Goal: Task Accomplishment & Management: Complete application form

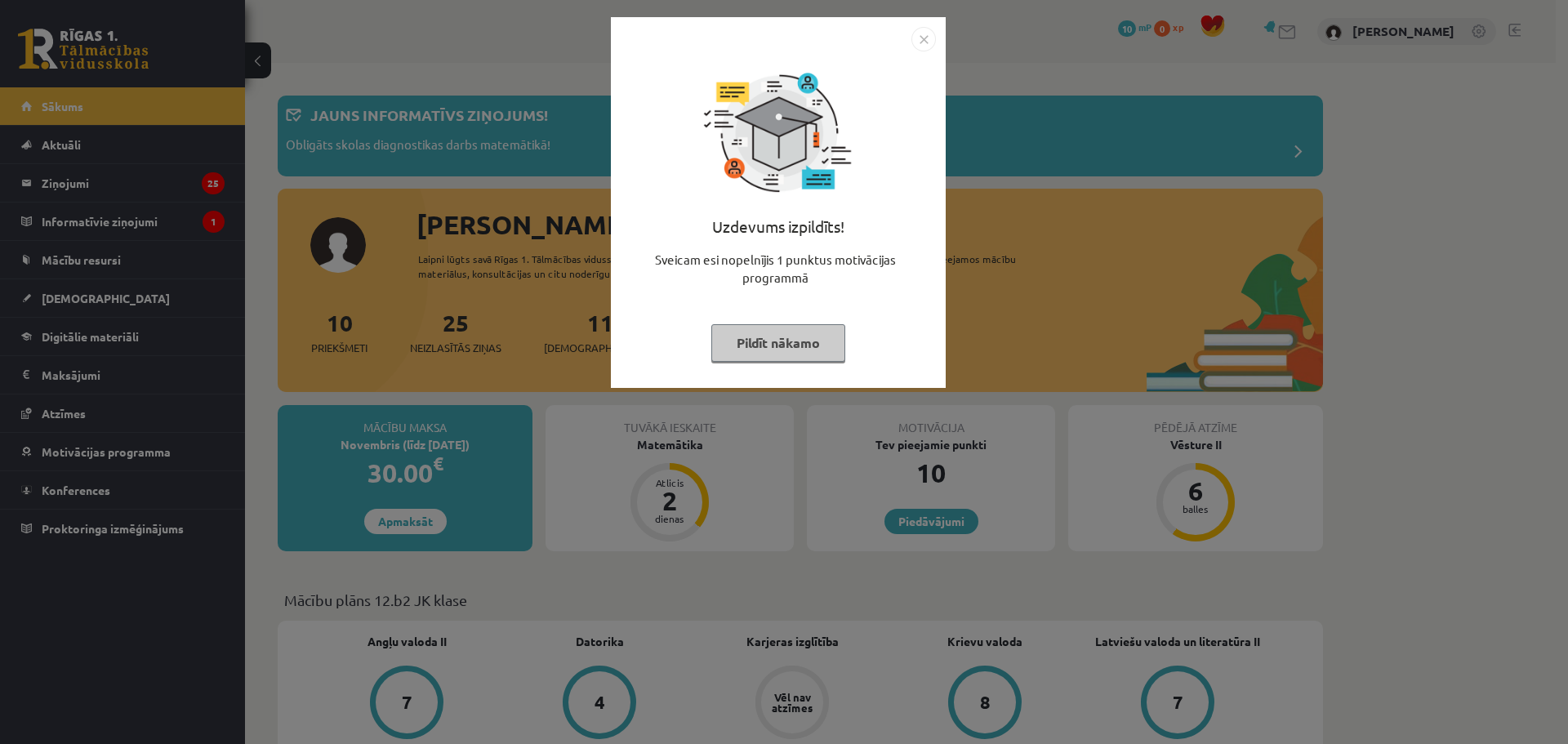
click at [922, 52] on div "Uzdevums izpildīts! Sveicam esi nopelnījis 1 punktus motivācijas programmā Pild…" at bounding box center [778, 214] width 315 height 326
click at [926, 43] on img "Close" at bounding box center [924, 39] width 25 height 25
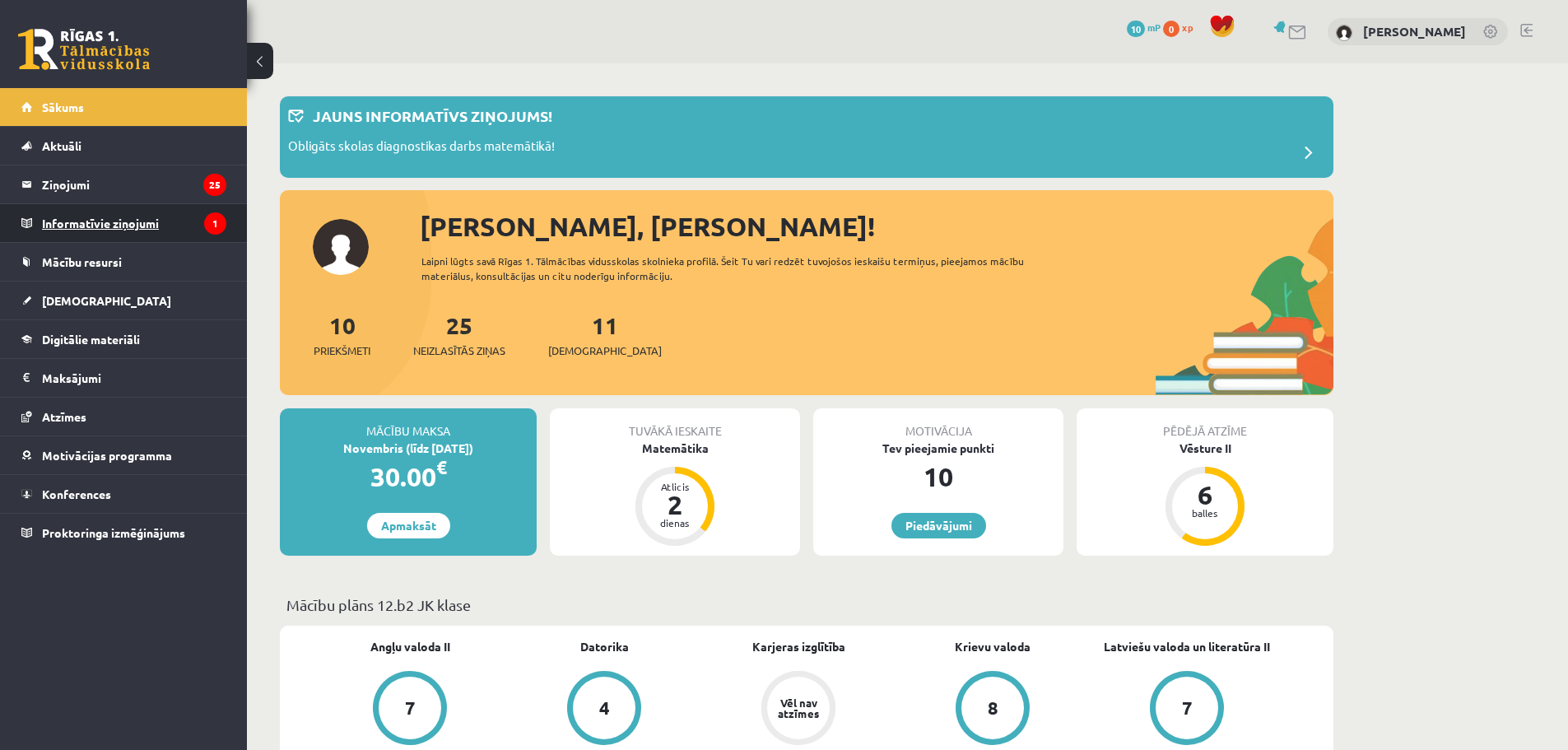
click at [110, 217] on legend "Informatīvie ziņojumi 1" at bounding box center [134, 224] width 185 height 38
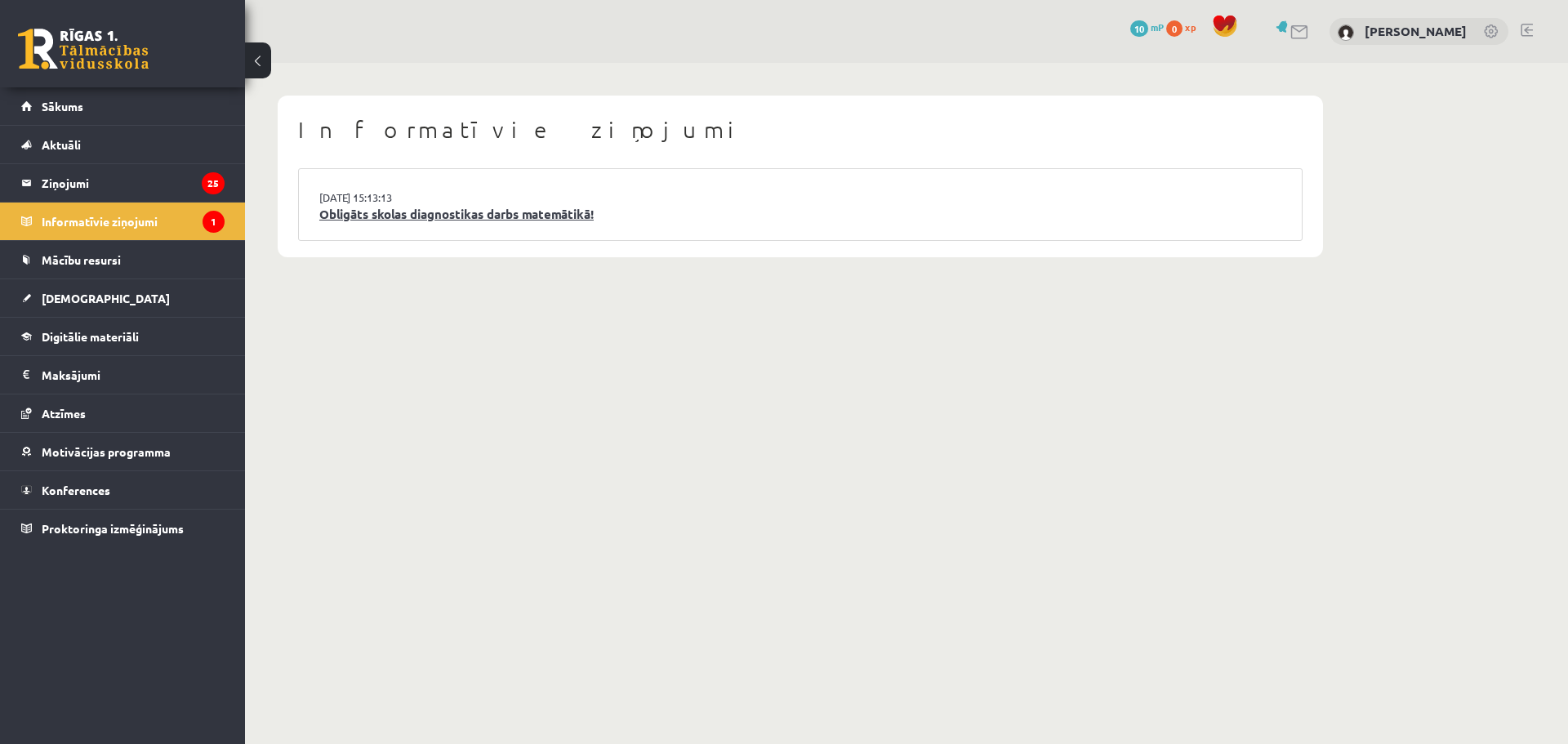
click at [487, 220] on link "Obligāts skolas diagnostikas darbs matemātikā!" at bounding box center [801, 214] width 962 height 19
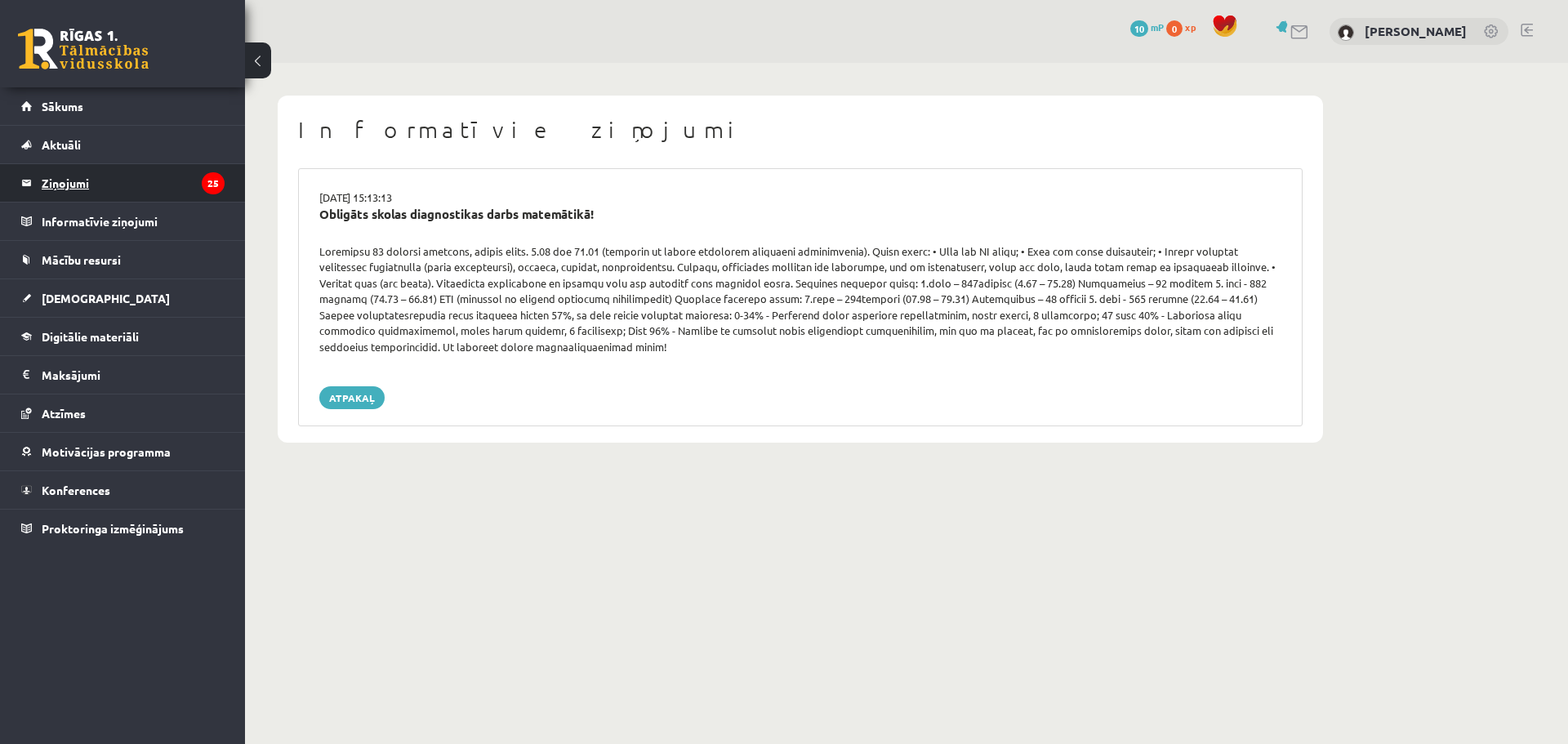
click at [79, 179] on legend "Ziņojumi 25" at bounding box center [133, 183] width 183 height 38
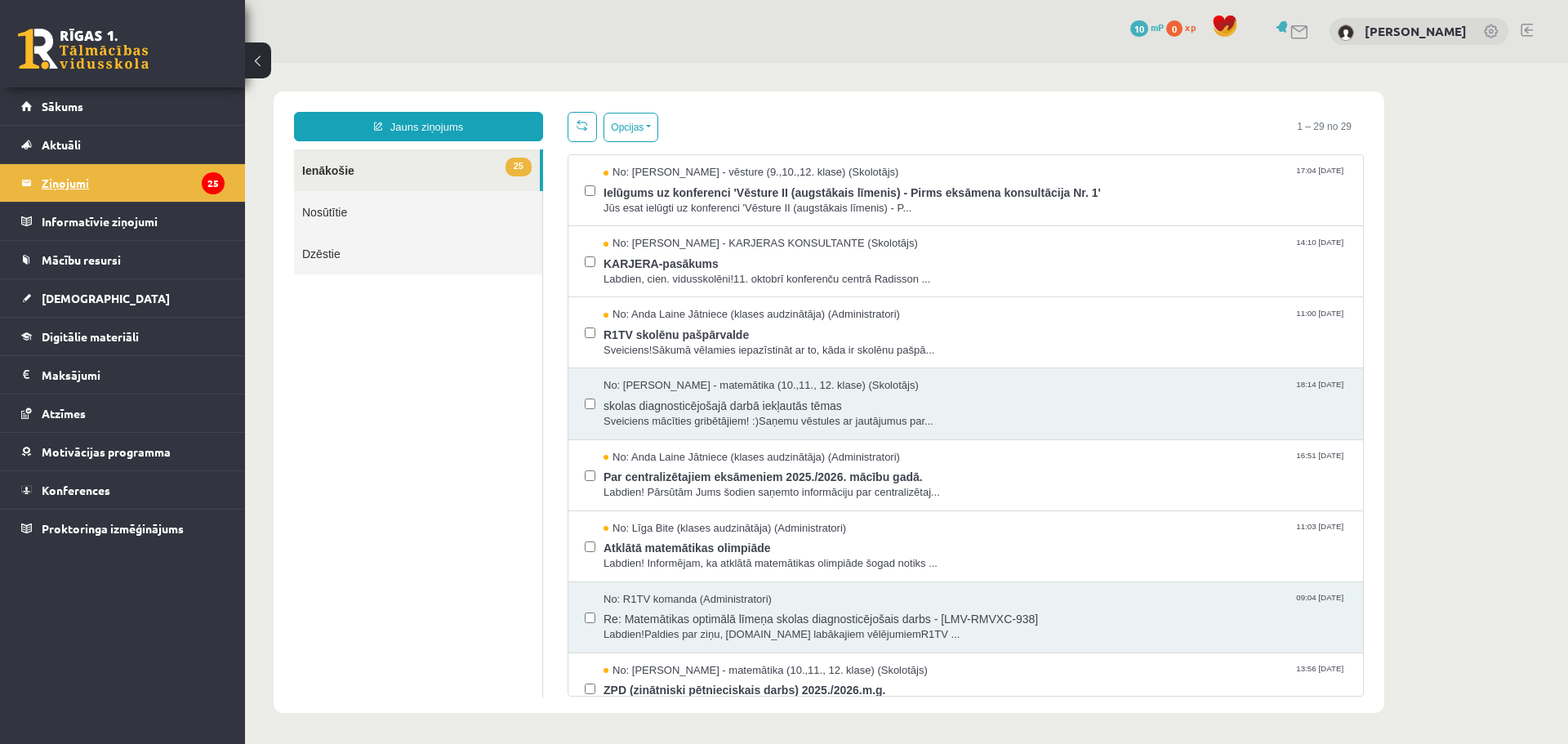
click at [67, 182] on legend "Ziņojumi 25" at bounding box center [133, 183] width 183 height 38
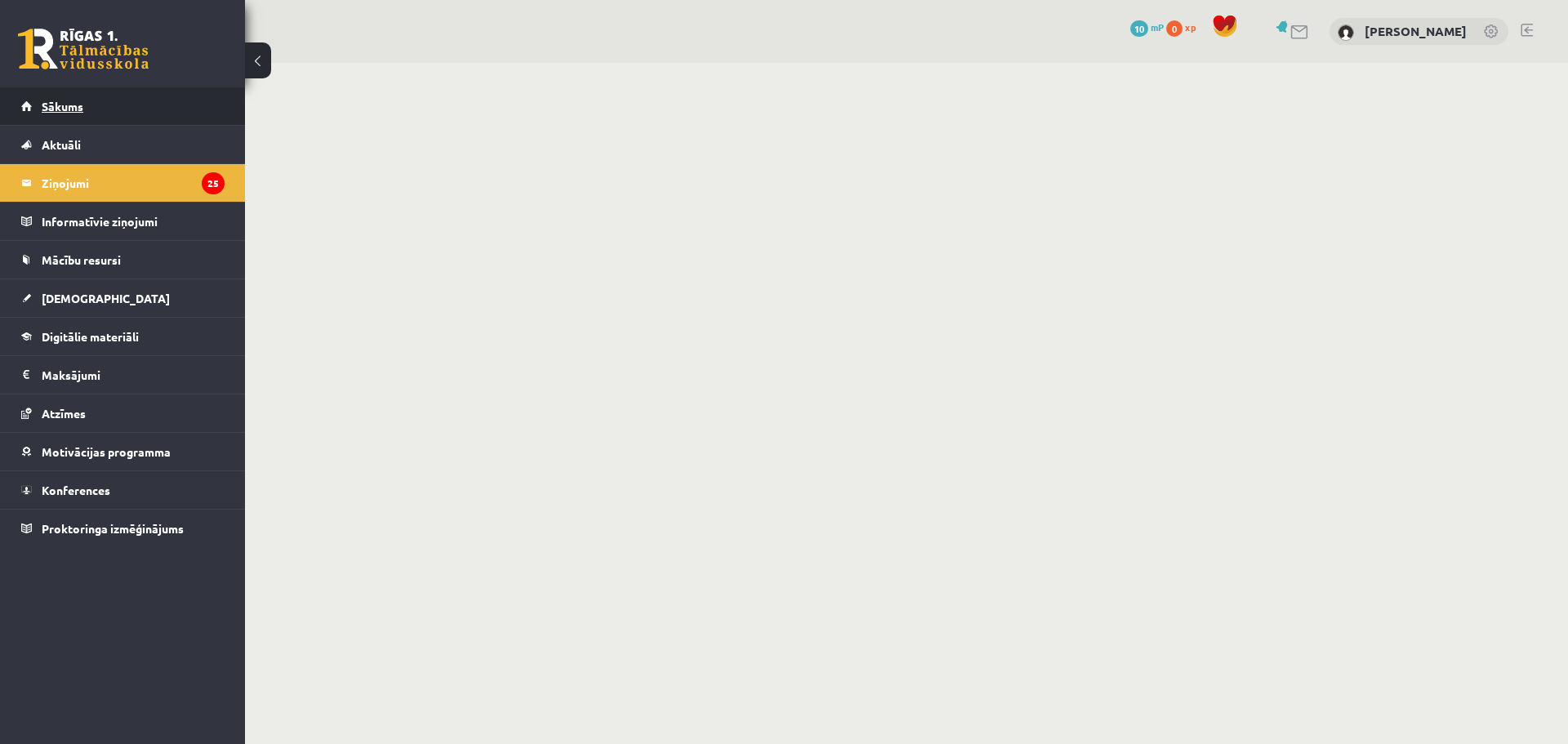
click at [40, 102] on link "Sākums" at bounding box center [122, 106] width 203 height 38
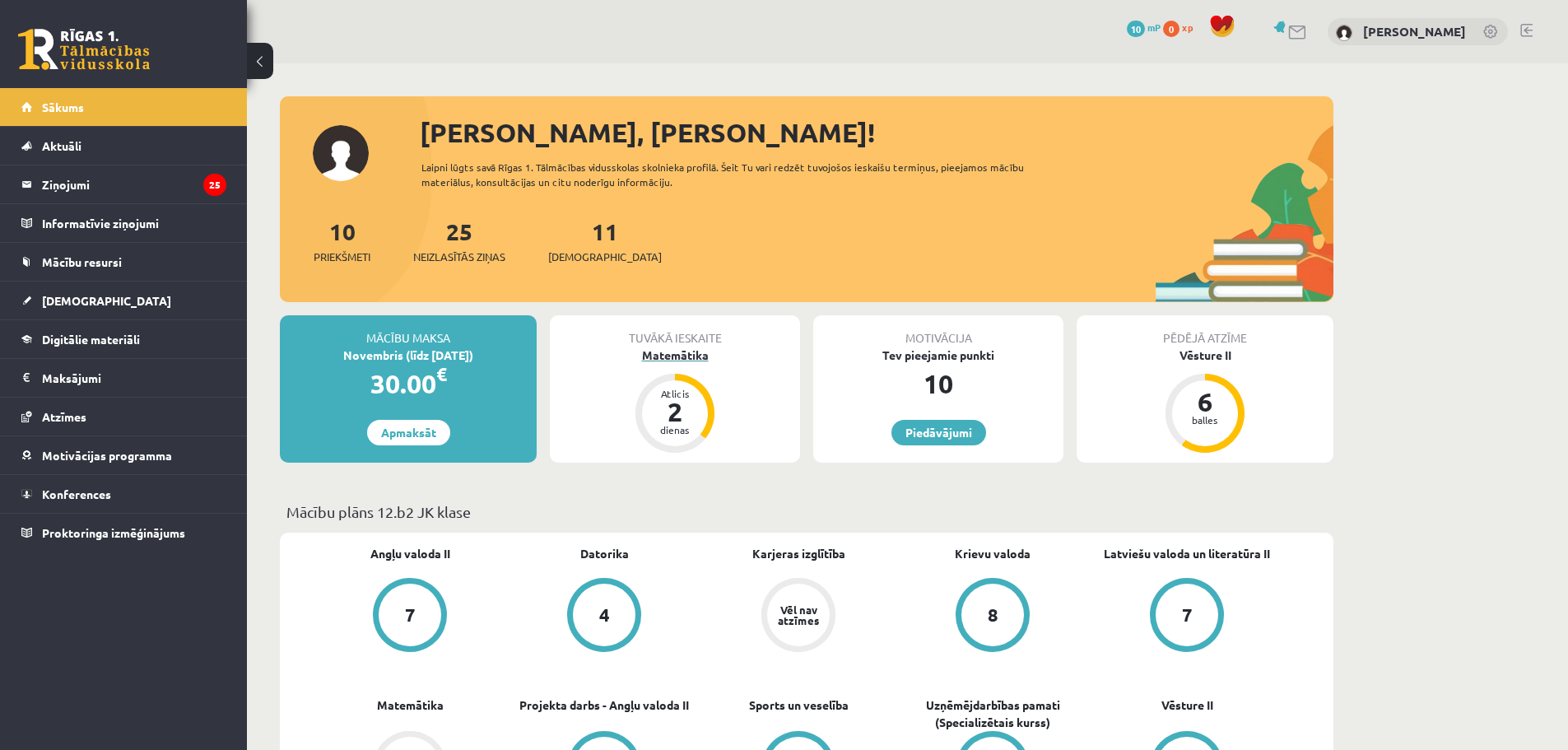
click at [669, 350] on div "Matemātika" at bounding box center [675, 355] width 250 height 17
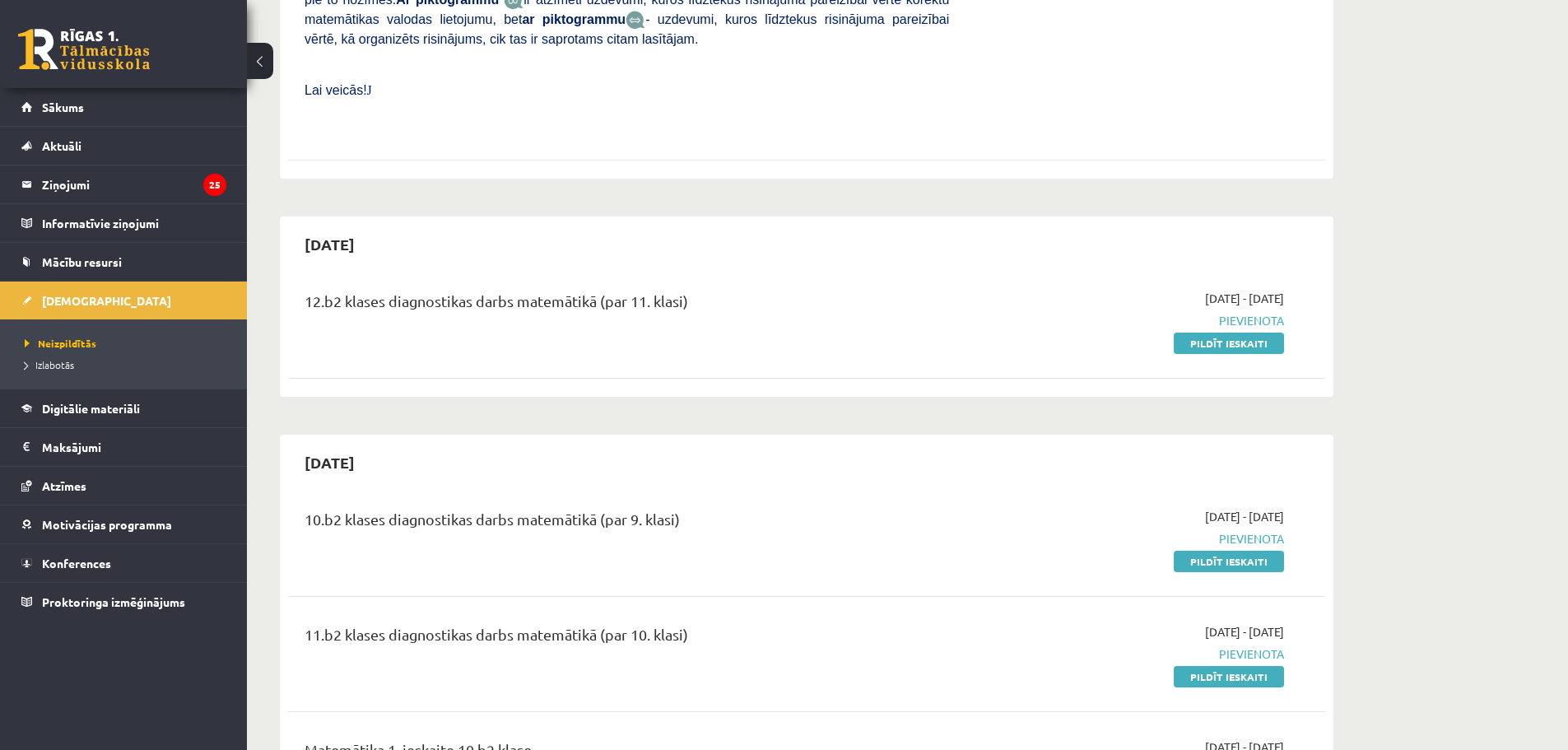
scroll to position [741, 0]
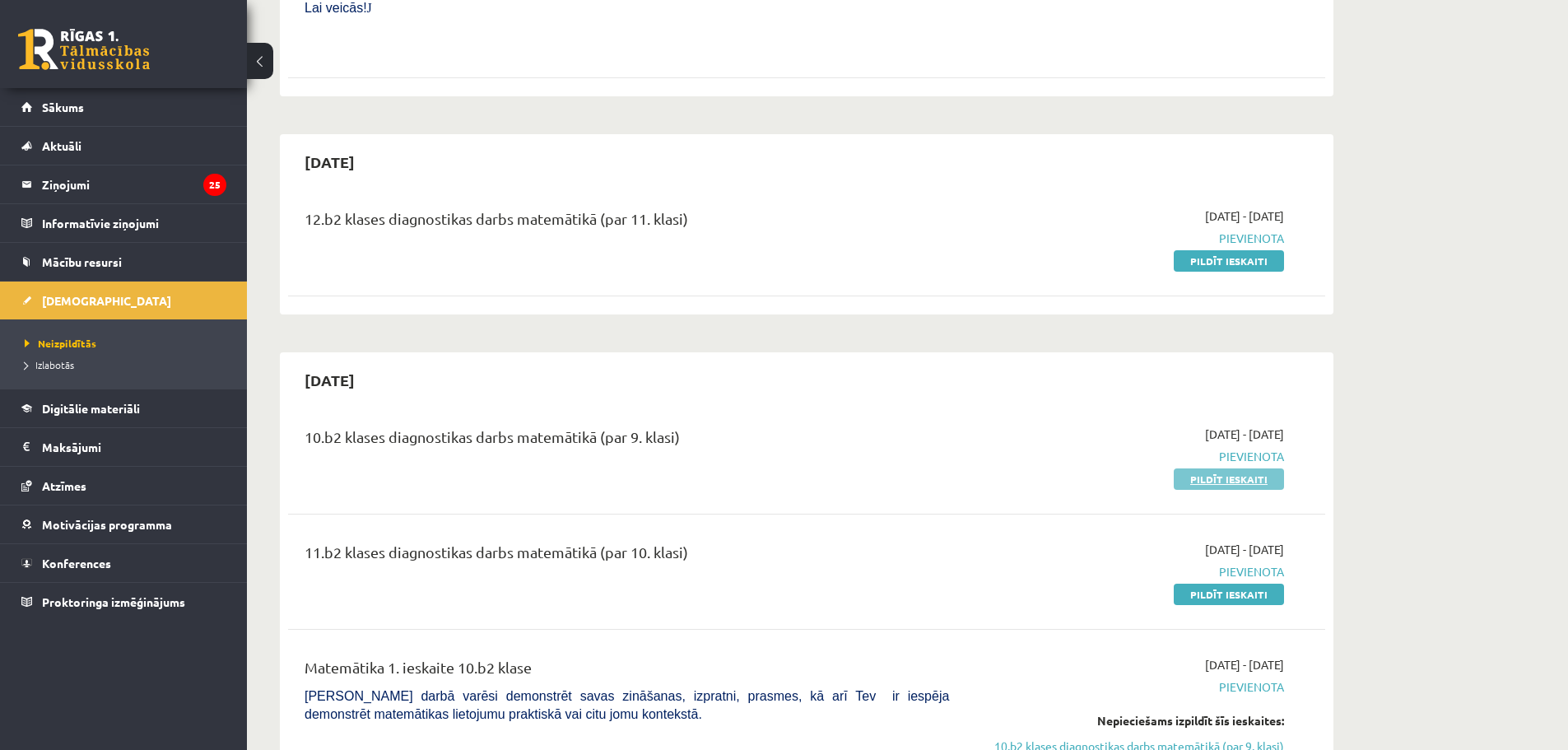
click at [1235, 469] on link "Pildīt ieskaiti" at bounding box center [1229, 479] width 110 height 21
click at [1215, 251] on link "Pildīt ieskaiti" at bounding box center [1229, 261] width 110 height 21
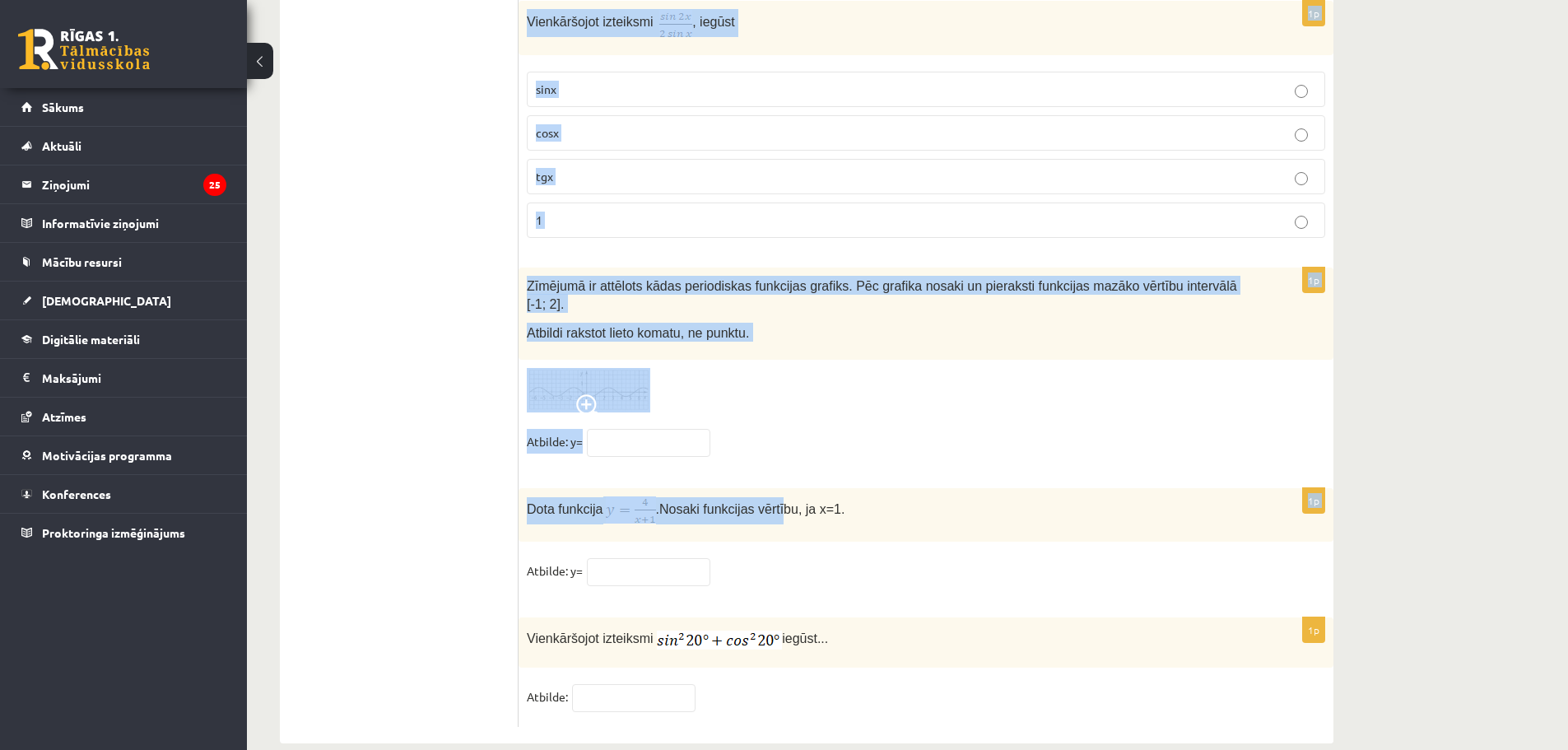
scroll to position [7913, 0]
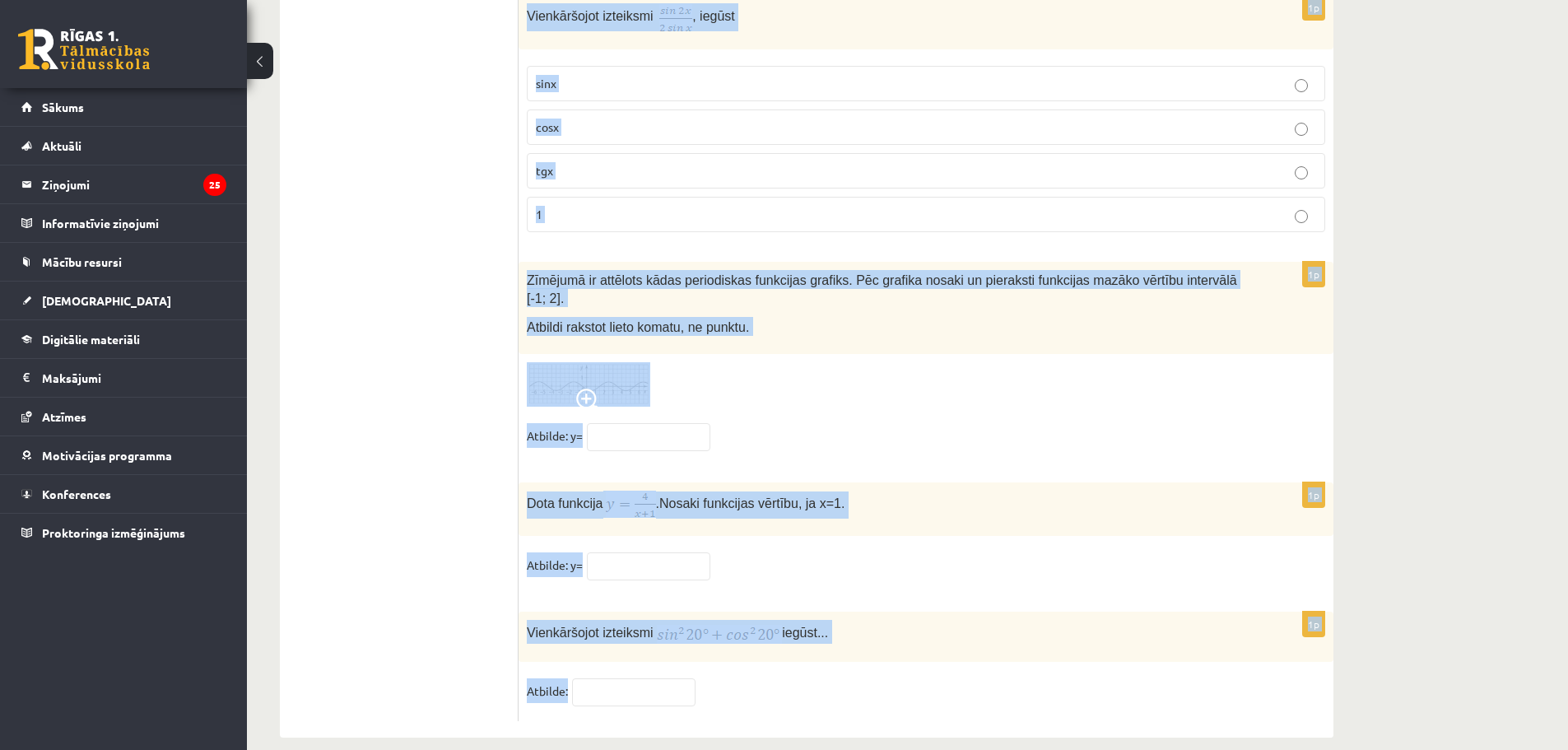
drag, startPoint x: 527, startPoint y: 246, endPoint x: 809, endPoint y: 683, distance: 520.1
copy form "Loremip dolo sitametco ad E se. DO ei. TEM in. UT la. 6e Dolorem ali enimadmin …"
click at [959, 678] on fieldset "Atbilde:" at bounding box center [926, 695] width 798 height 34
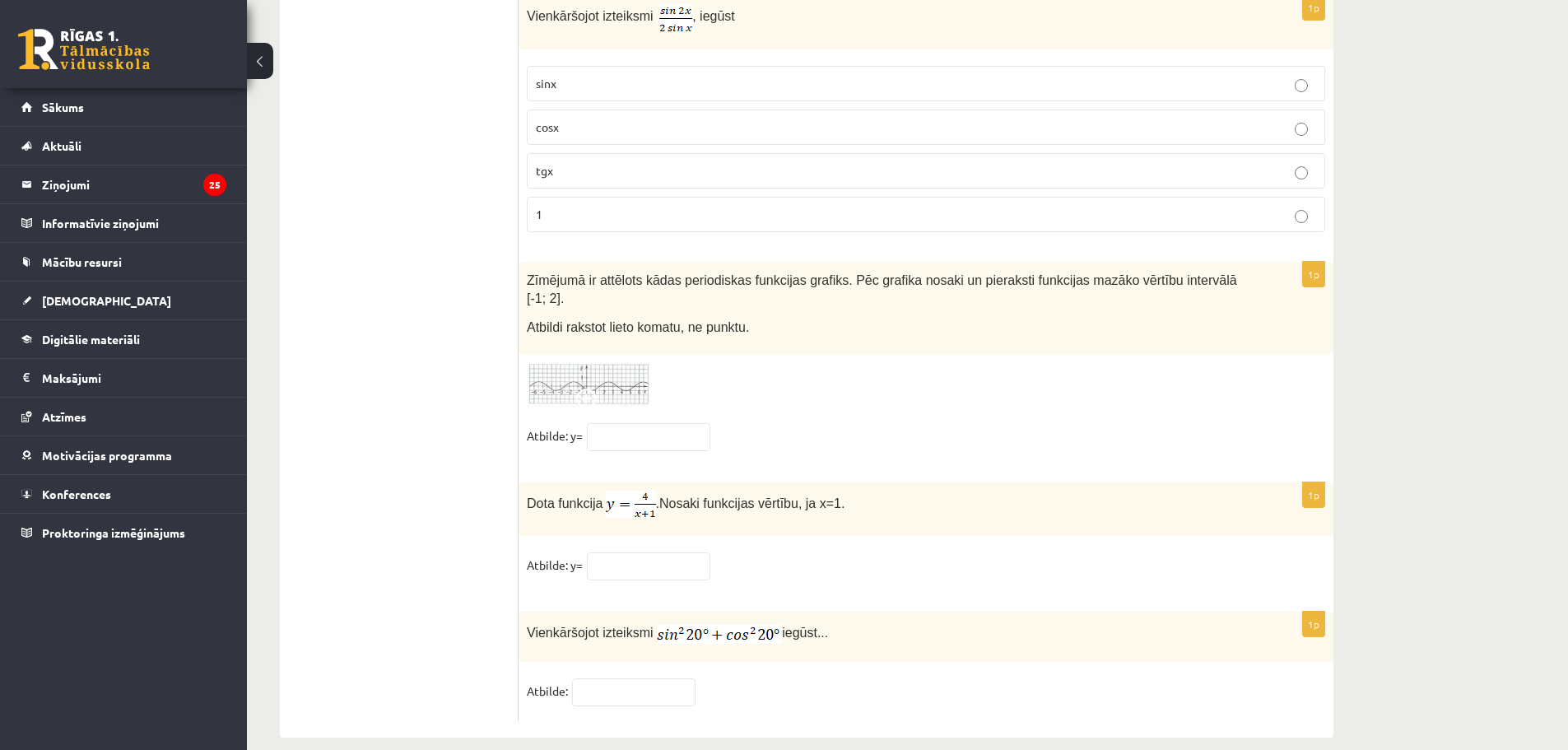
click at [959, 678] on fieldset "Atbilde:" at bounding box center [926, 695] width 798 height 34
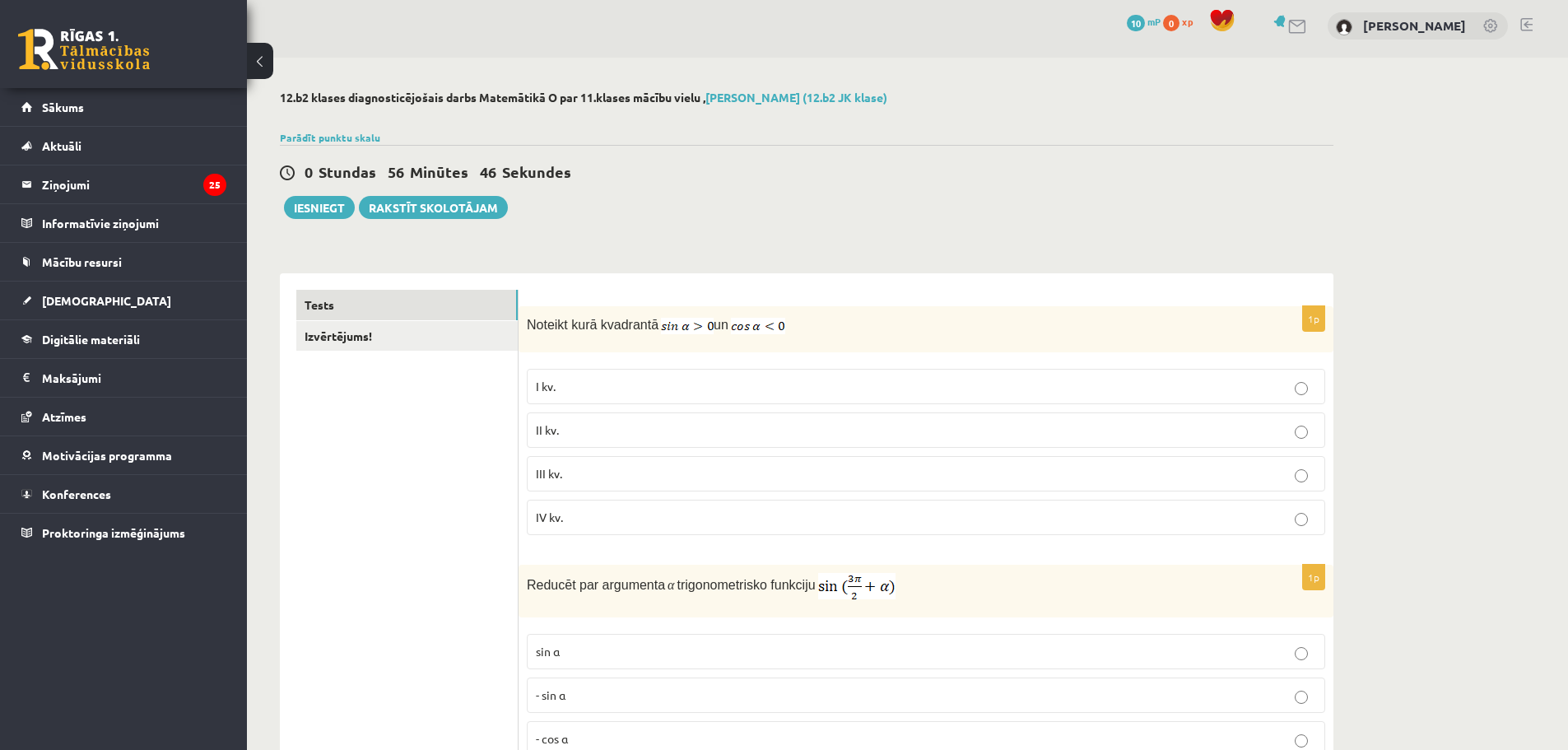
scroll to position [170, 0]
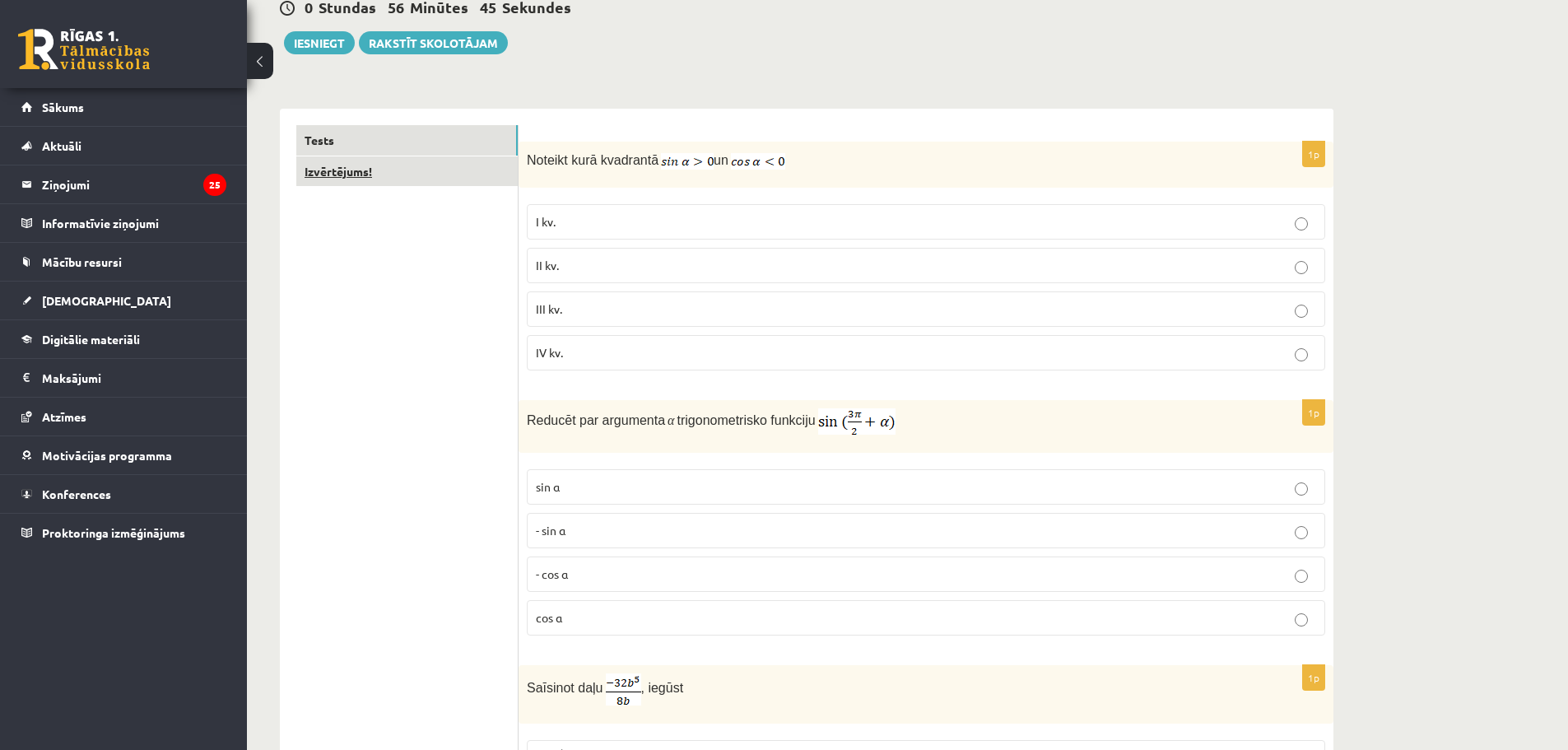
click at [371, 181] on link "Izvērtējums!" at bounding box center [407, 172] width 222 height 31
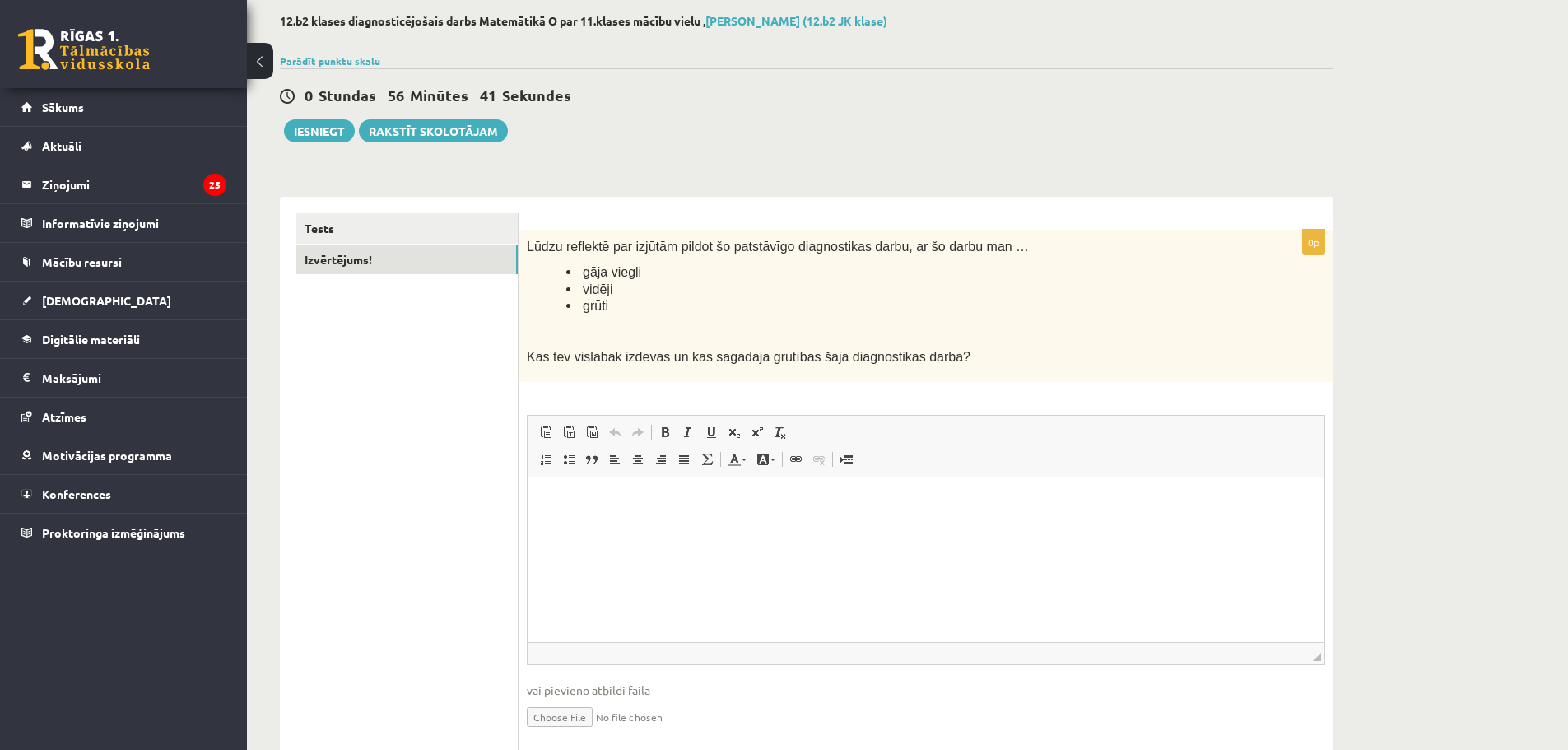
scroll to position [141, 0]
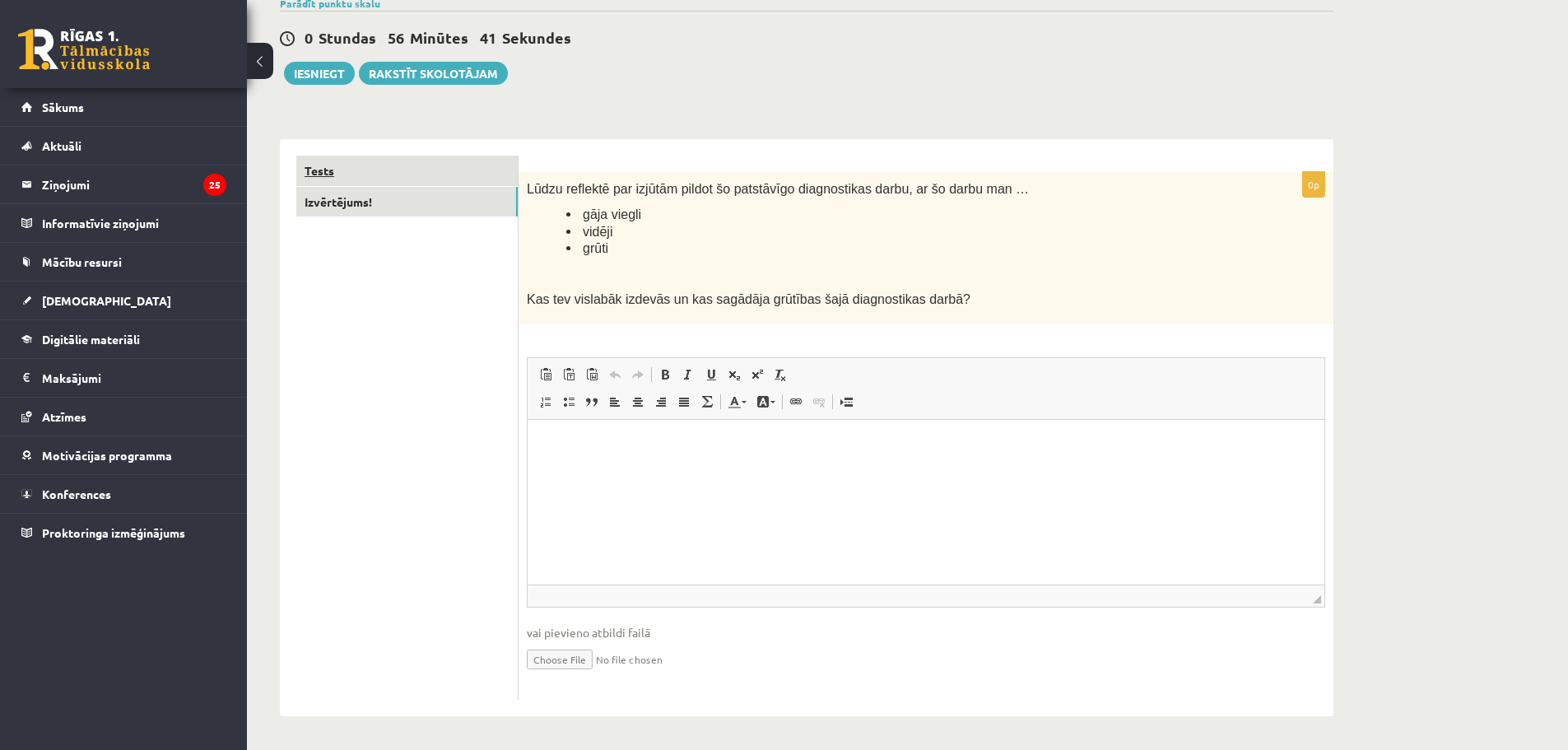
click at [359, 167] on link "Tests" at bounding box center [407, 171] width 222 height 31
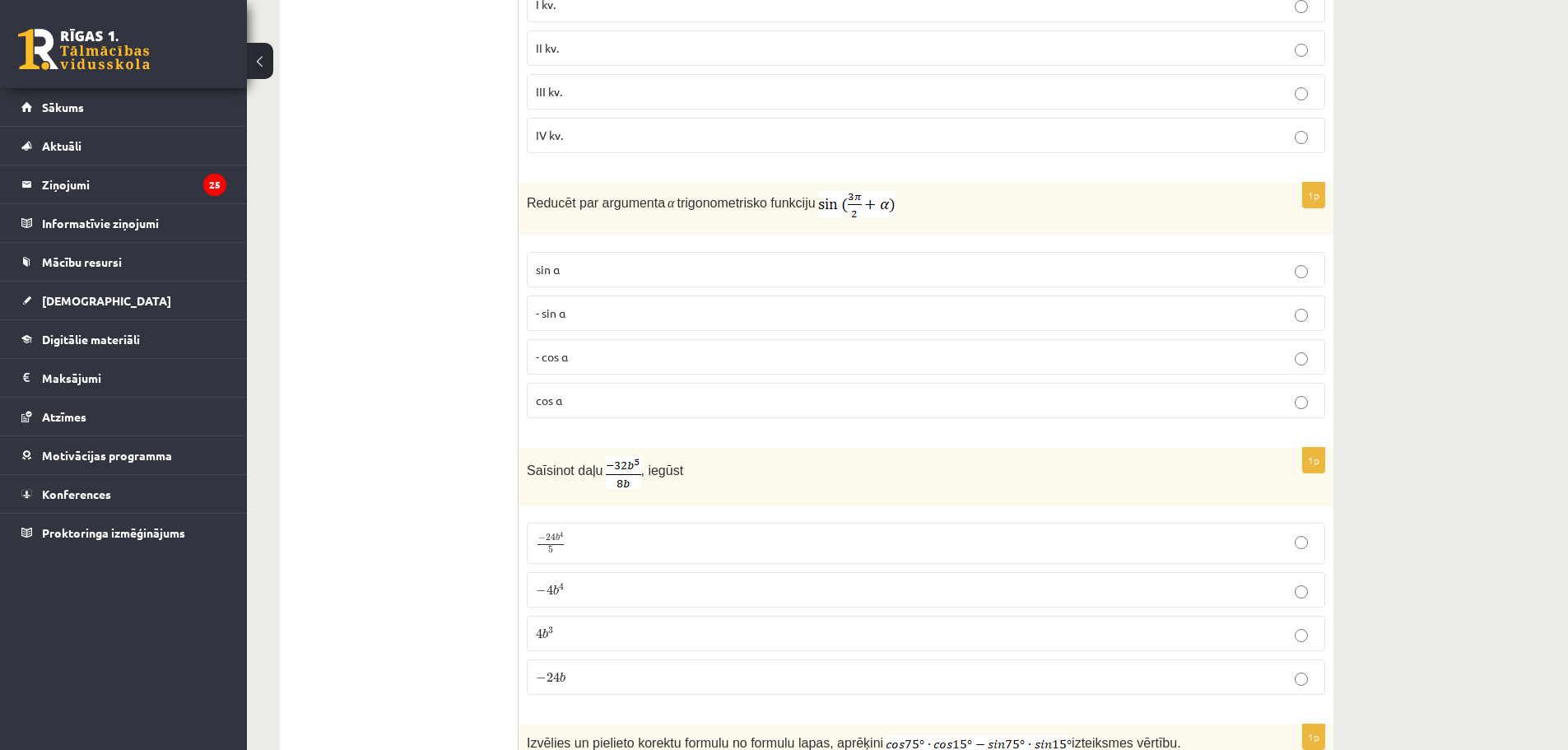
scroll to position [471, 0]
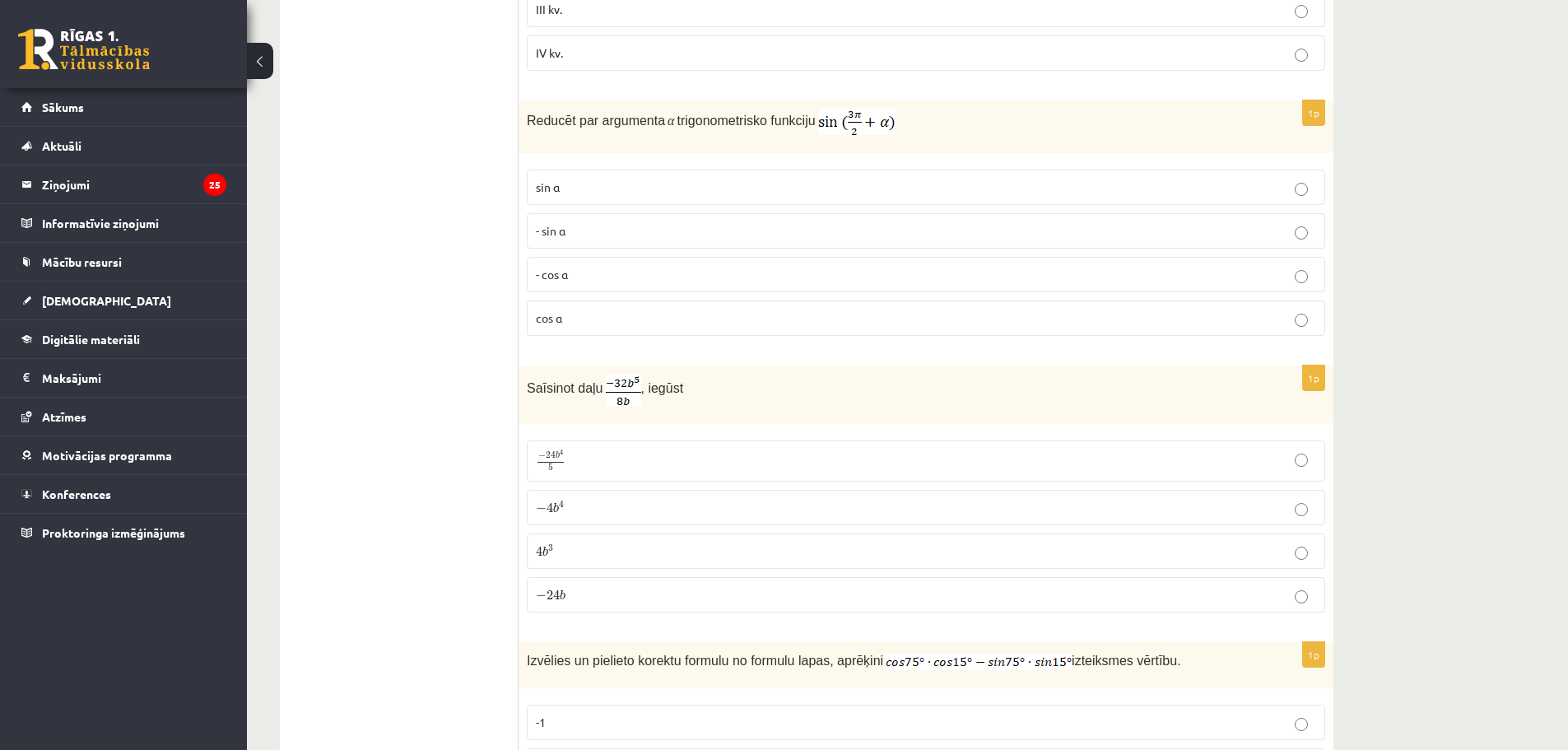
click at [600, 506] on p "− 4 b 4 − 4 b 4" at bounding box center [926, 508] width 780 height 17
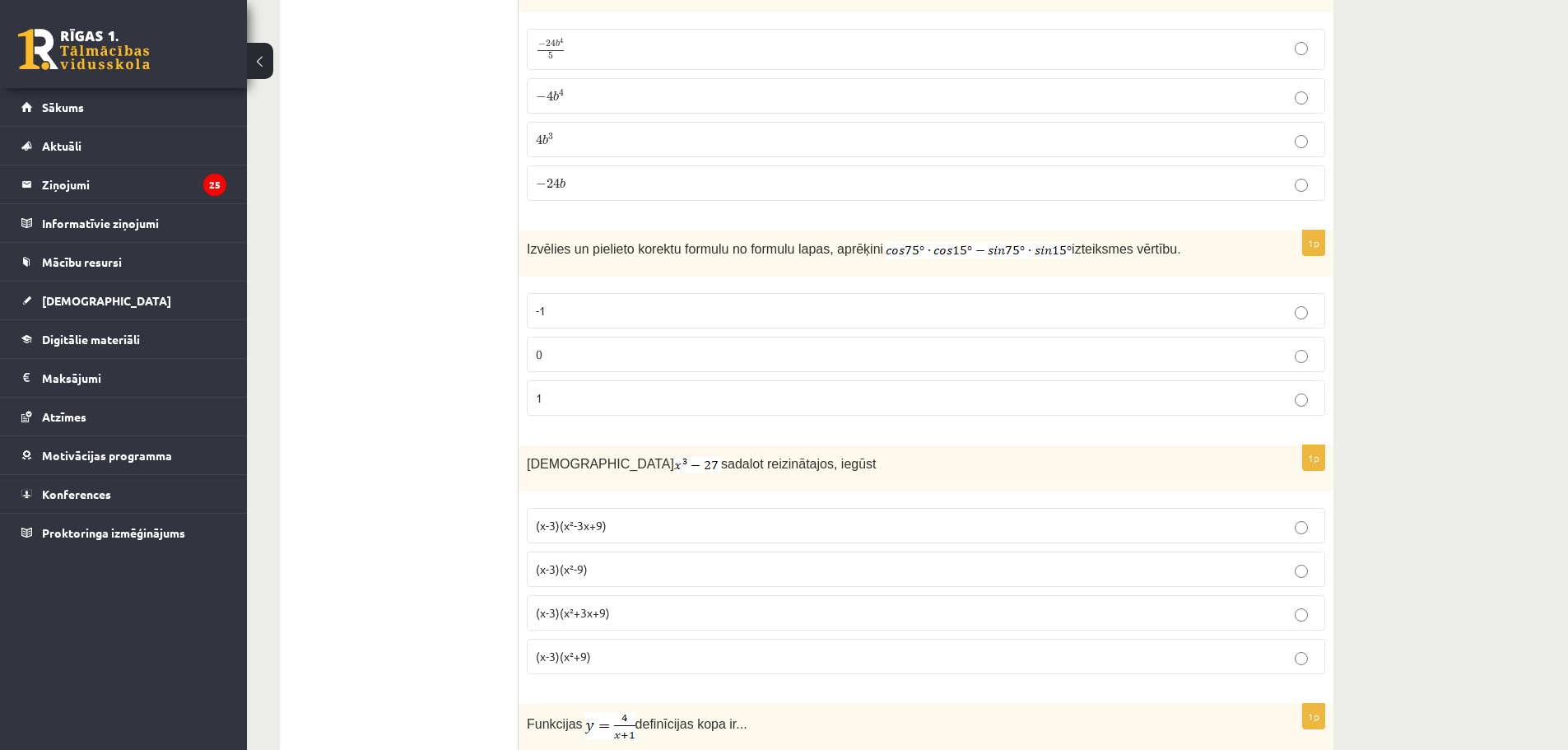
scroll to position [964, 0]
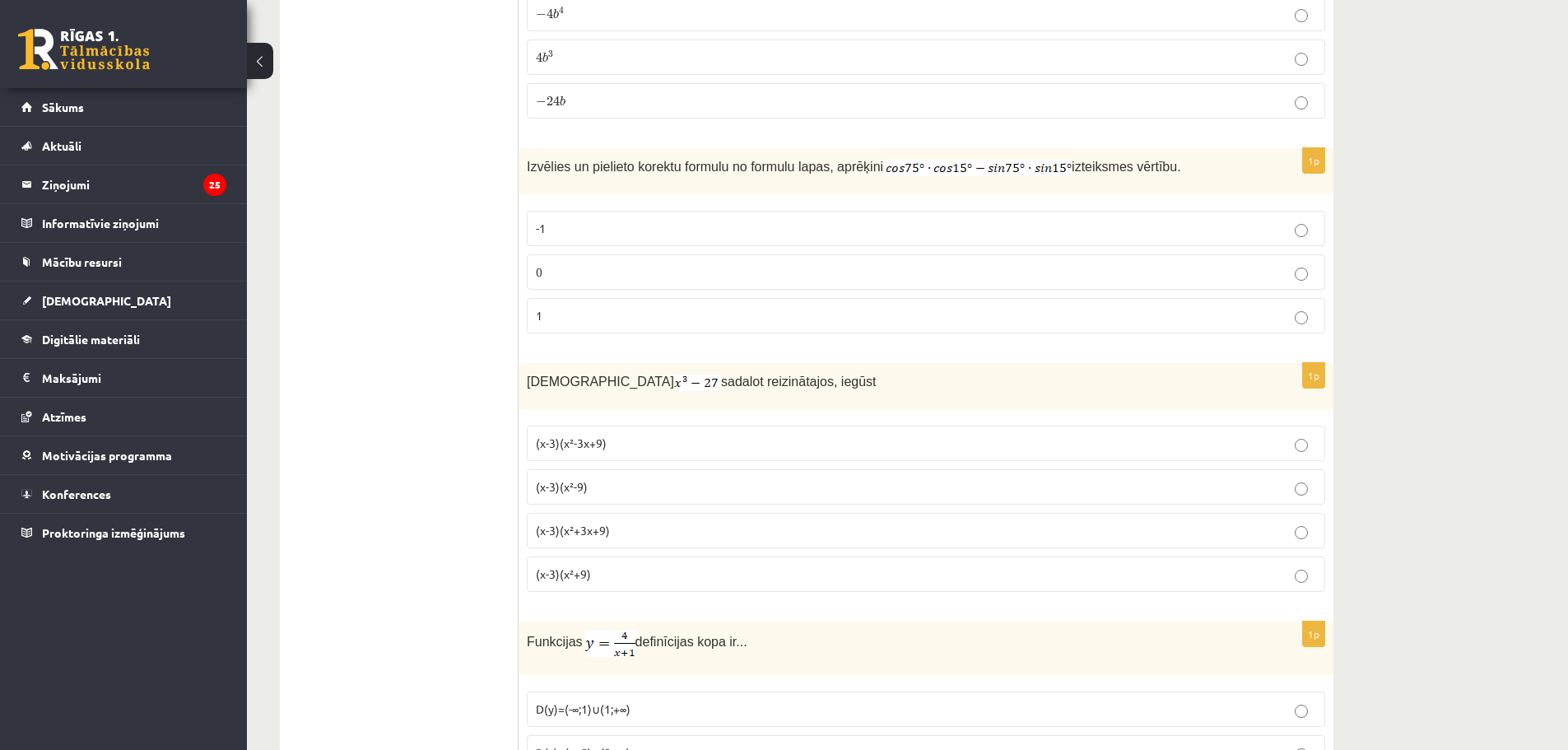
click at [612, 534] on p "(x-3)(x²+3x+9)" at bounding box center [926, 531] width 780 height 17
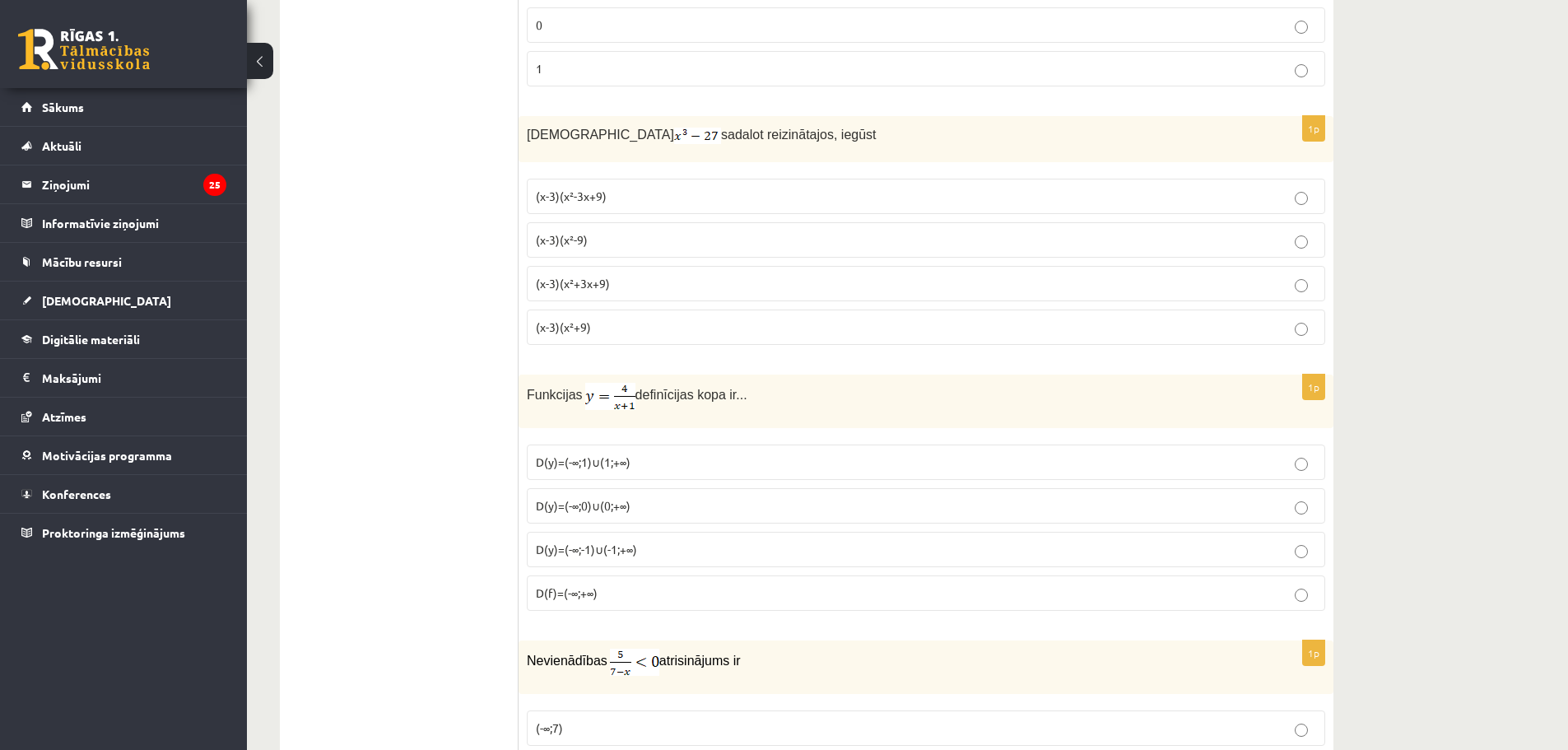
scroll to position [1294, 0]
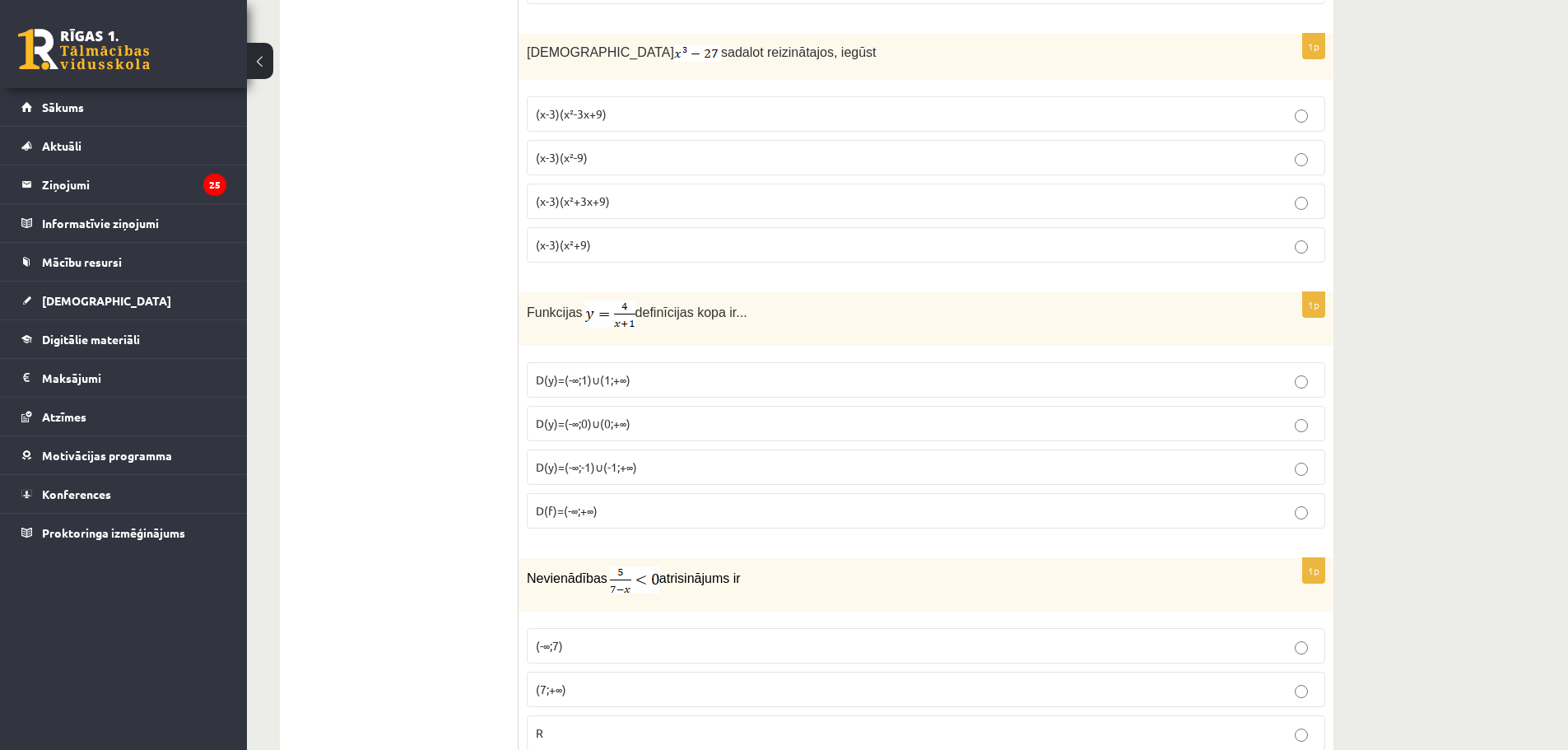
click at [614, 430] on p "D(y)=(-∞;0)∪(0;+∞)" at bounding box center [926, 424] width 780 height 17
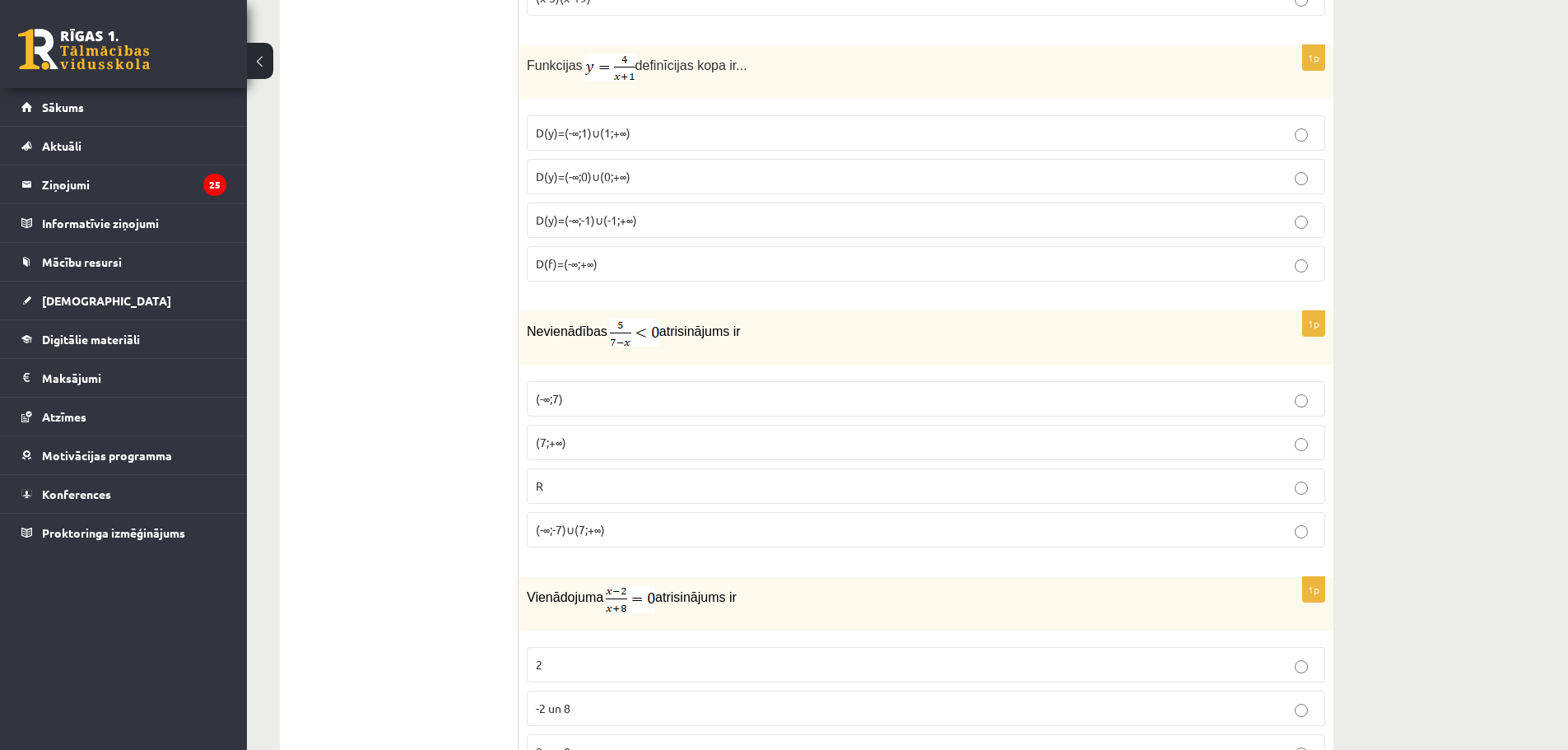
scroll to position [1623, 0]
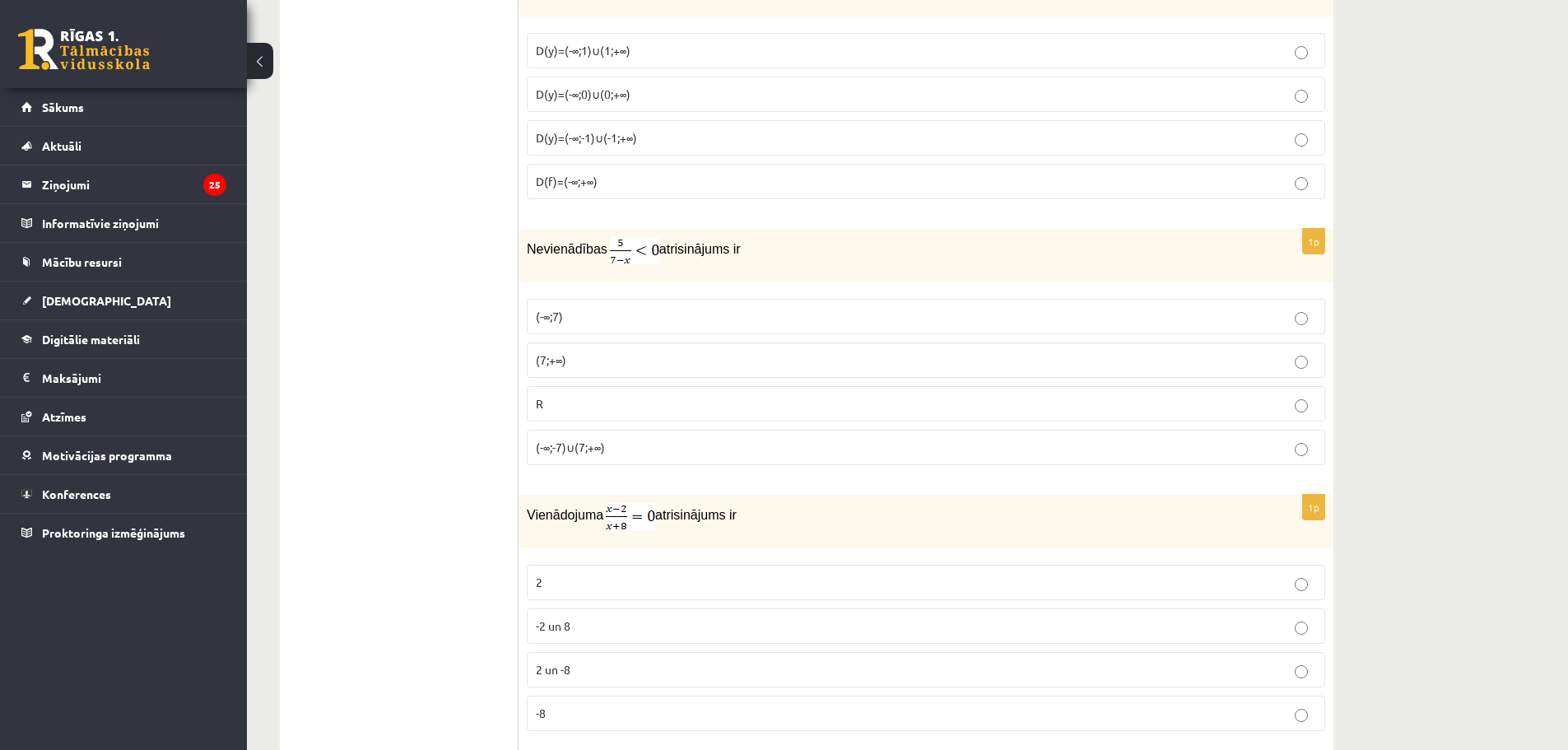
click at [569, 364] on p "(7;+∞)" at bounding box center [926, 361] width 780 height 17
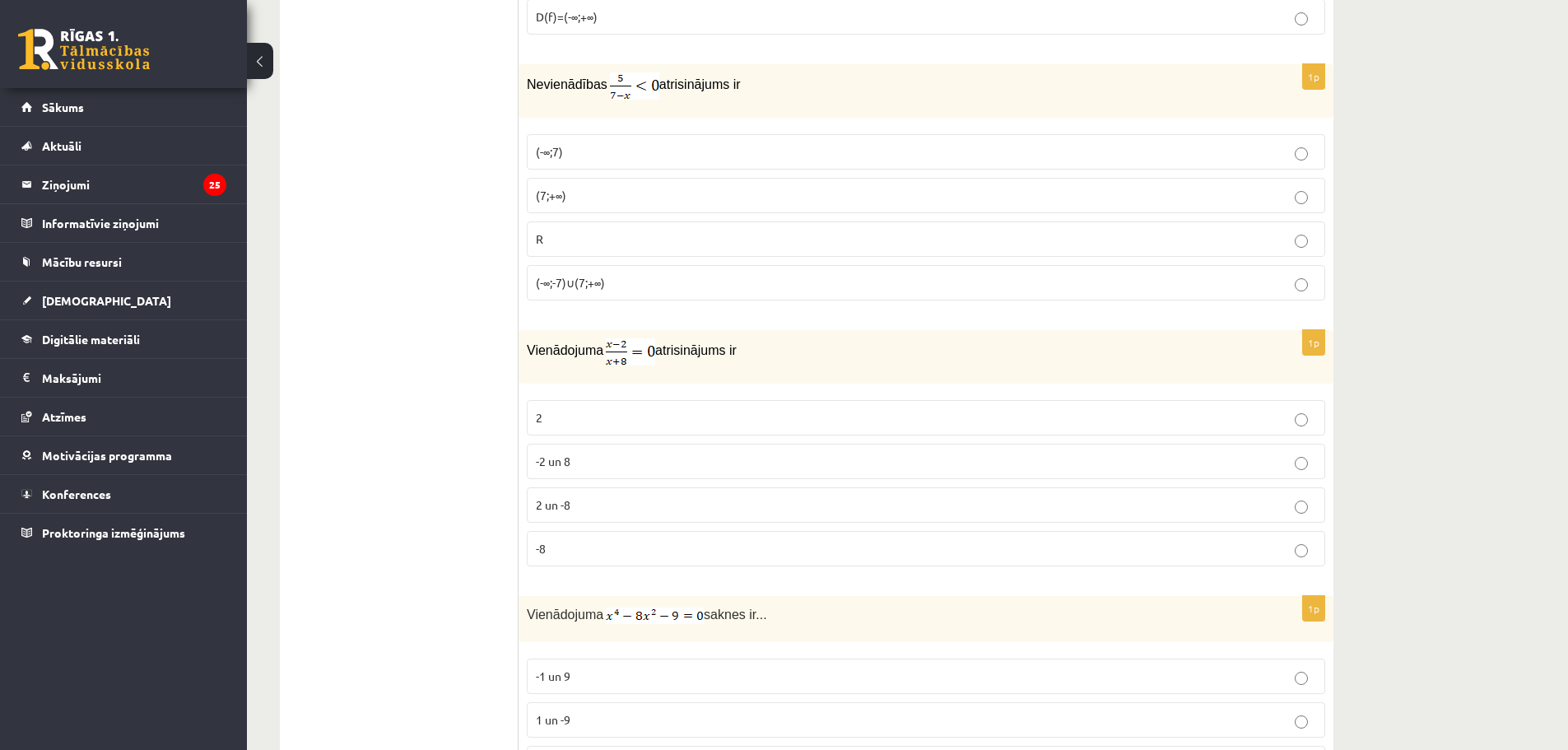
scroll to position [1870, 0]
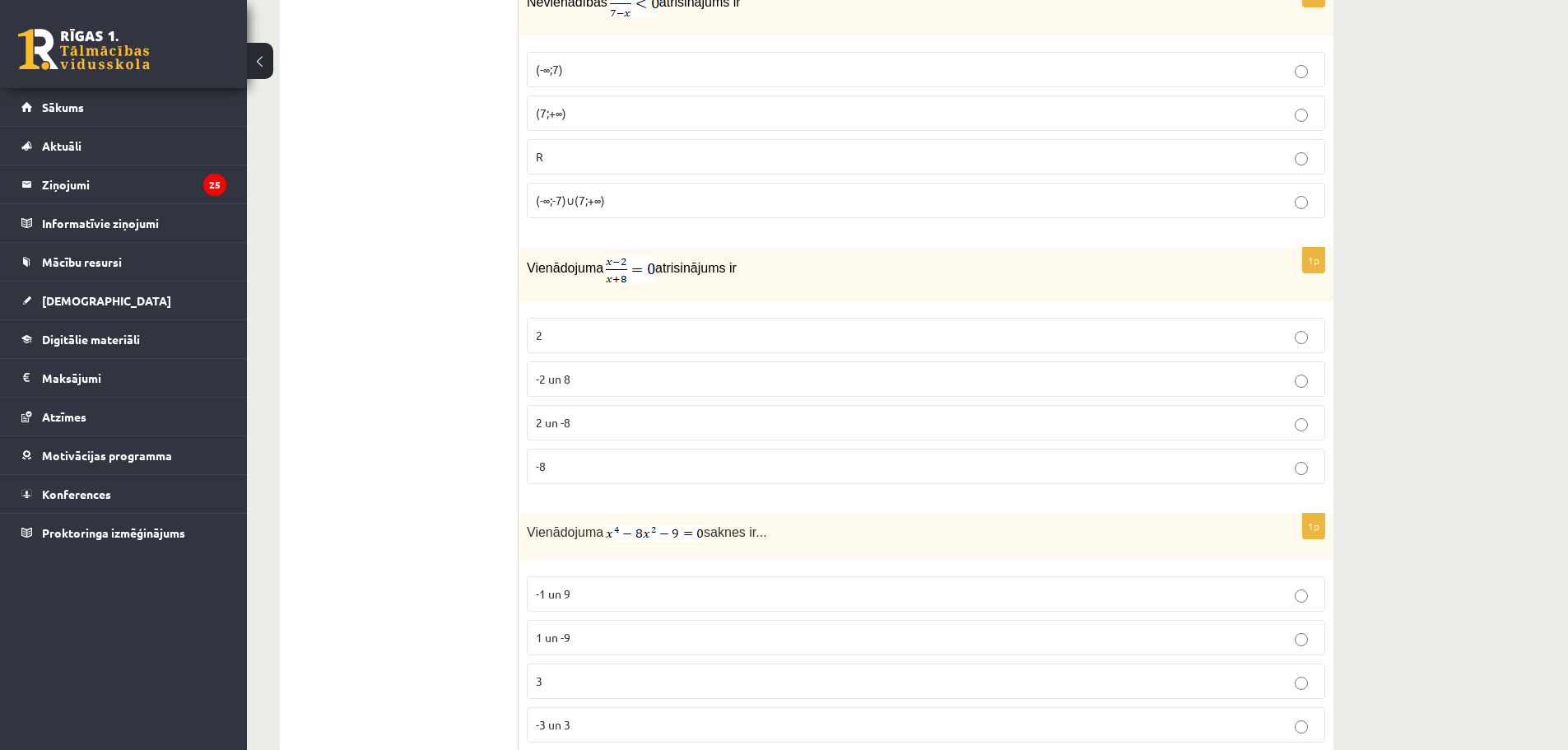
click at [572, 347] on label "2" at bounding box center [926, 335] width 798 height 35
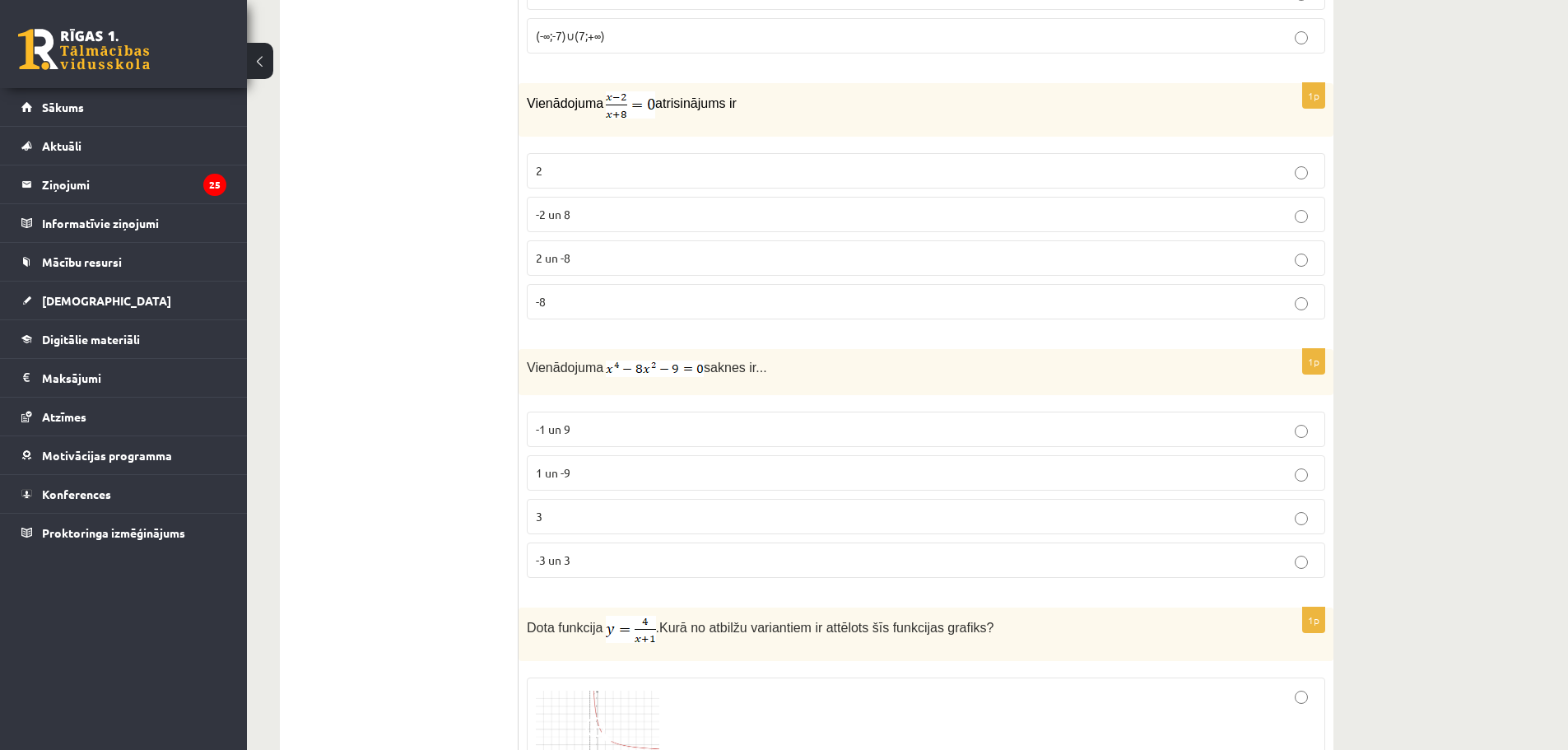
scroll to position [2118, 0]
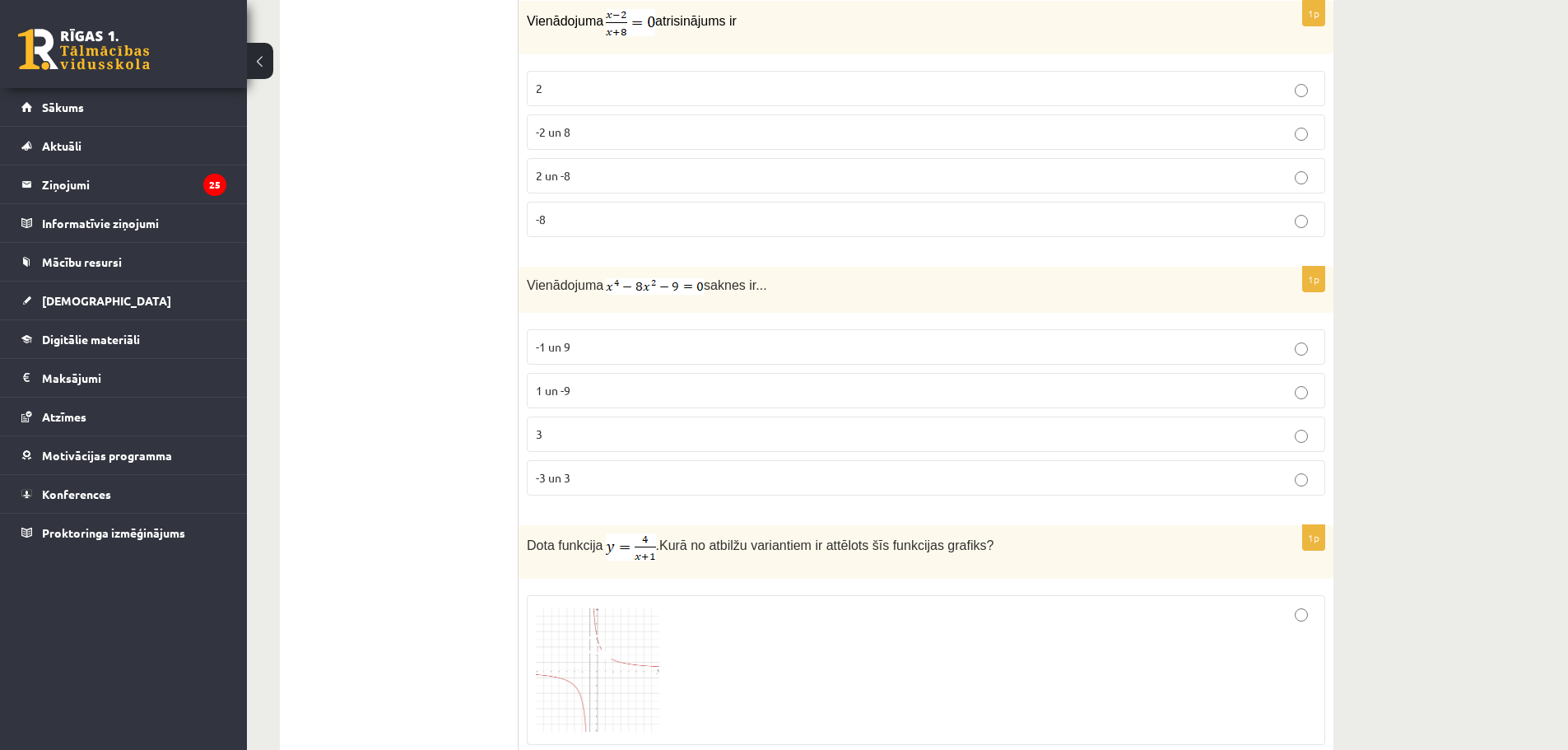
click at [577, 477] on p "-3 un 3" at bounding box center [926, 478] width 780 height 17
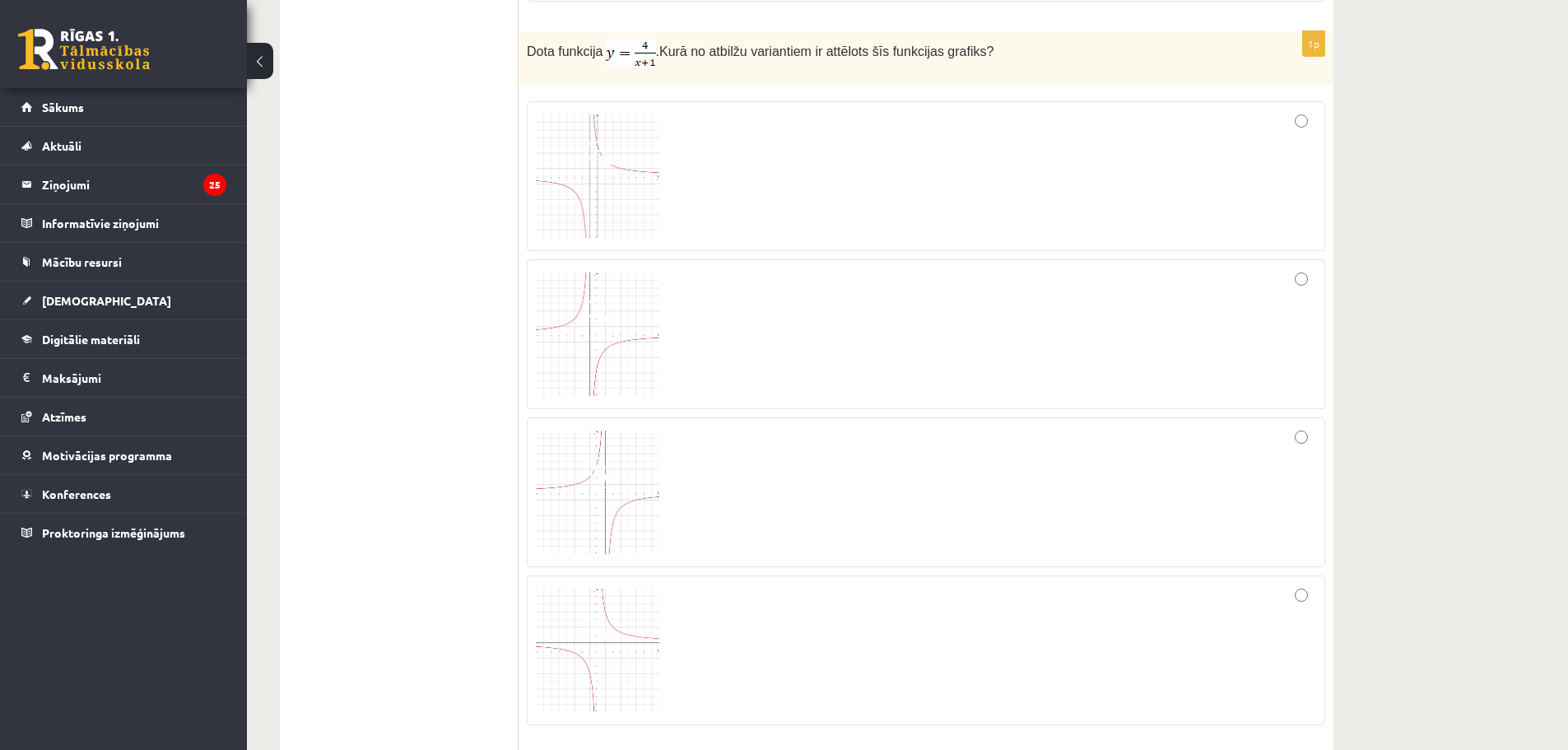
scroll to position [2777, 0]
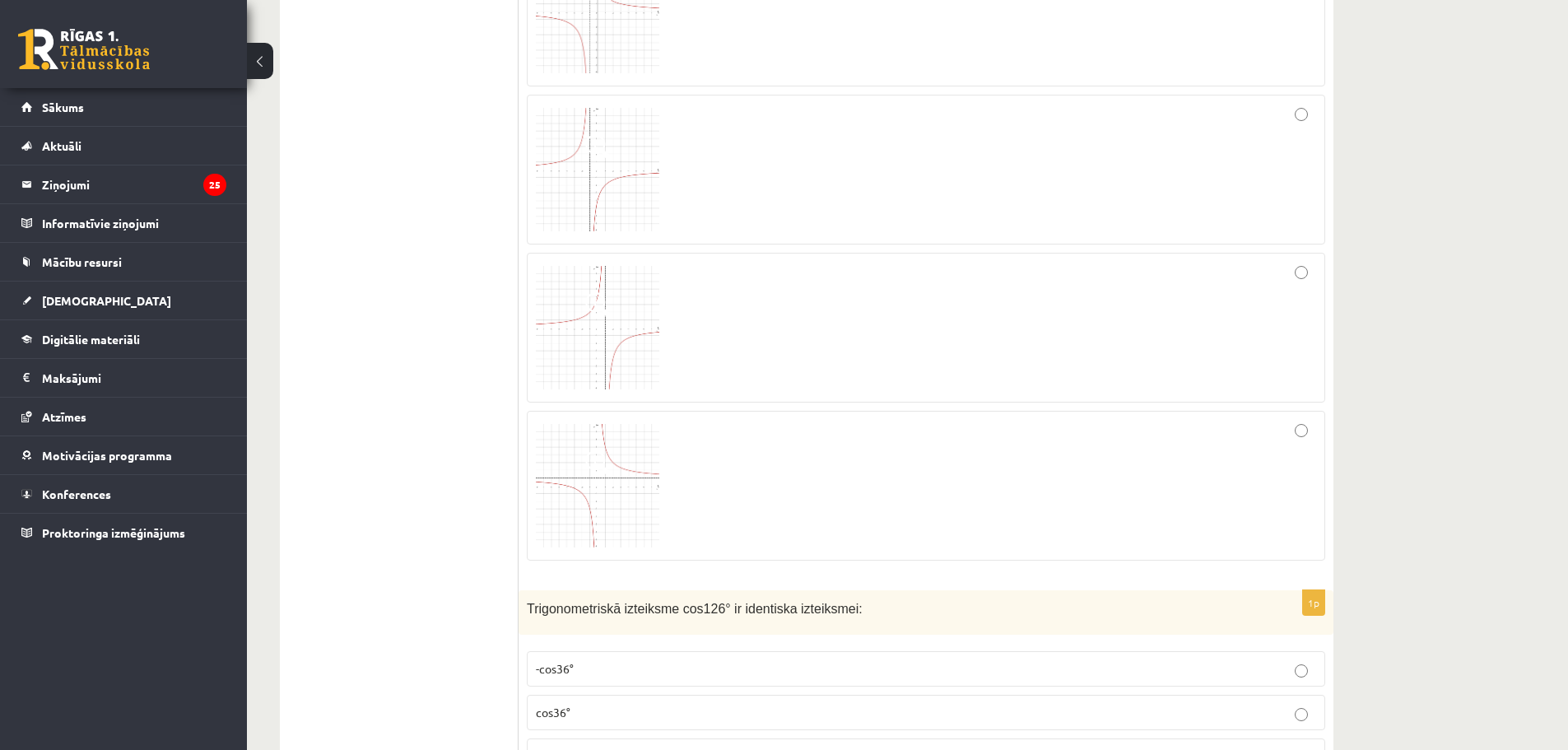
click at [623, 452] on img at bounding box center [598, 485] width 123 height 123
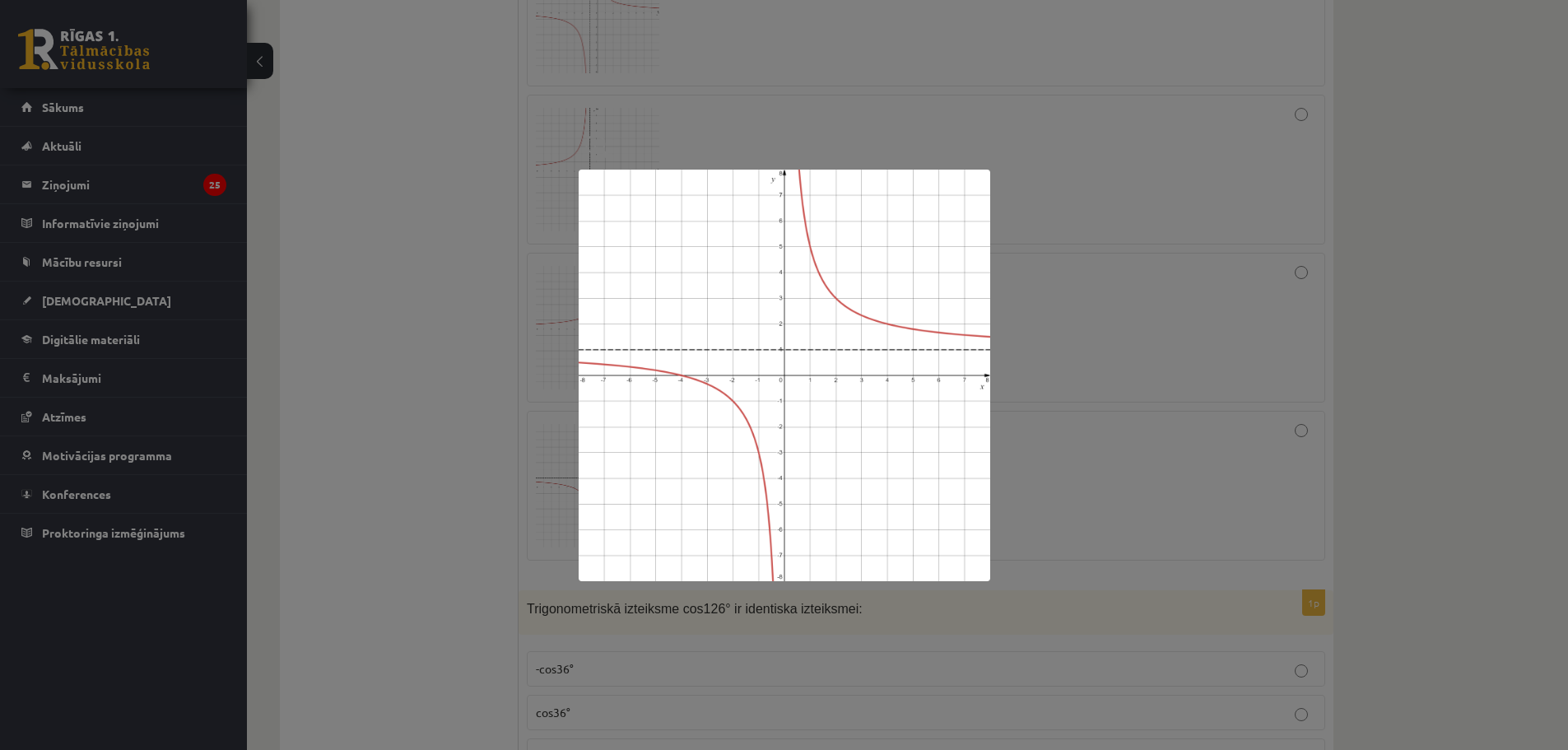
click at [1048, 486] on div at bounding box center [784, 375] width 1568 height 750
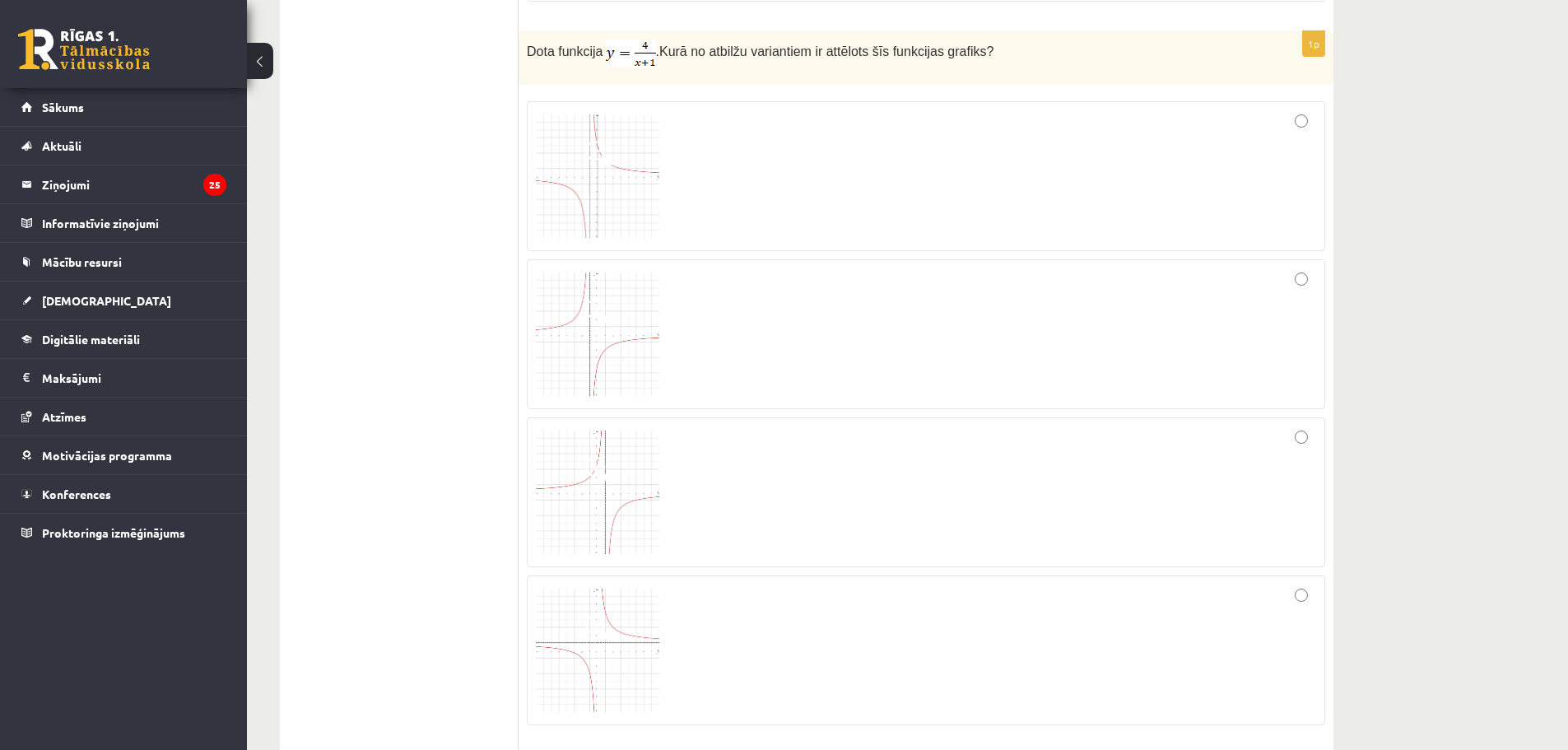
scroll to position [2447, 0]
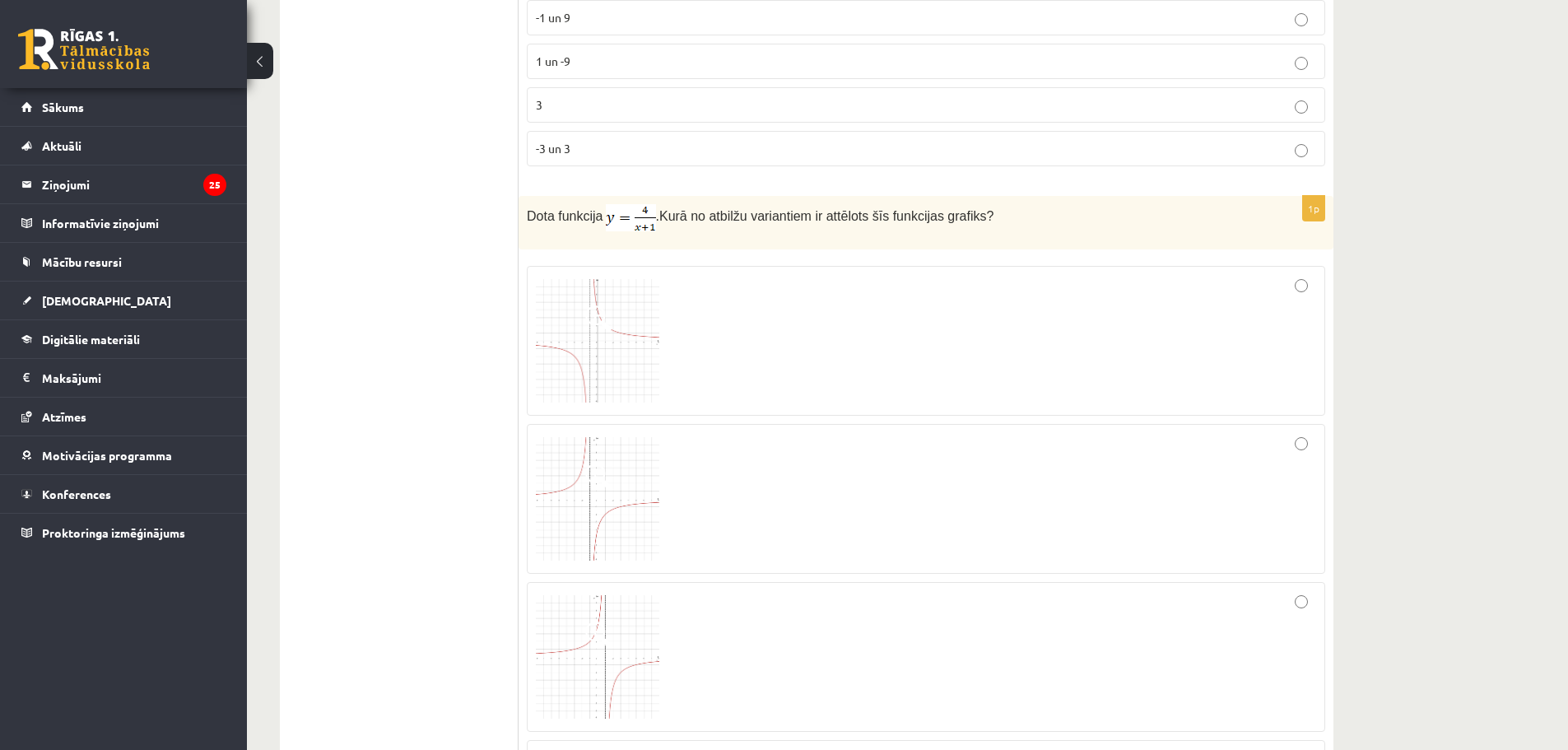
click at [578, 323] on img at bounding box center [598, 341] width 123 height 123
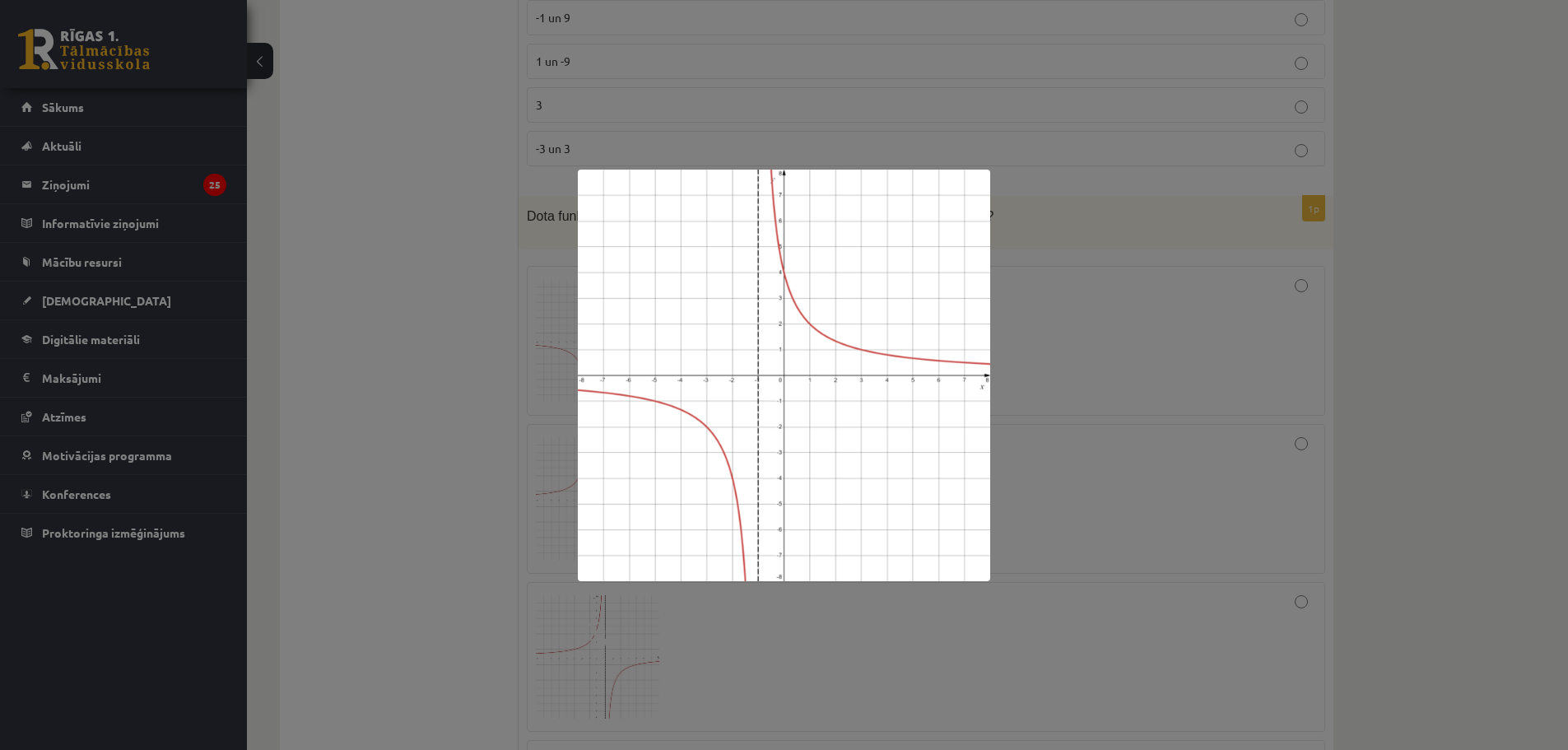
click at [1197, 405] on div at bounding box center [784, 375] width 1568 height 750
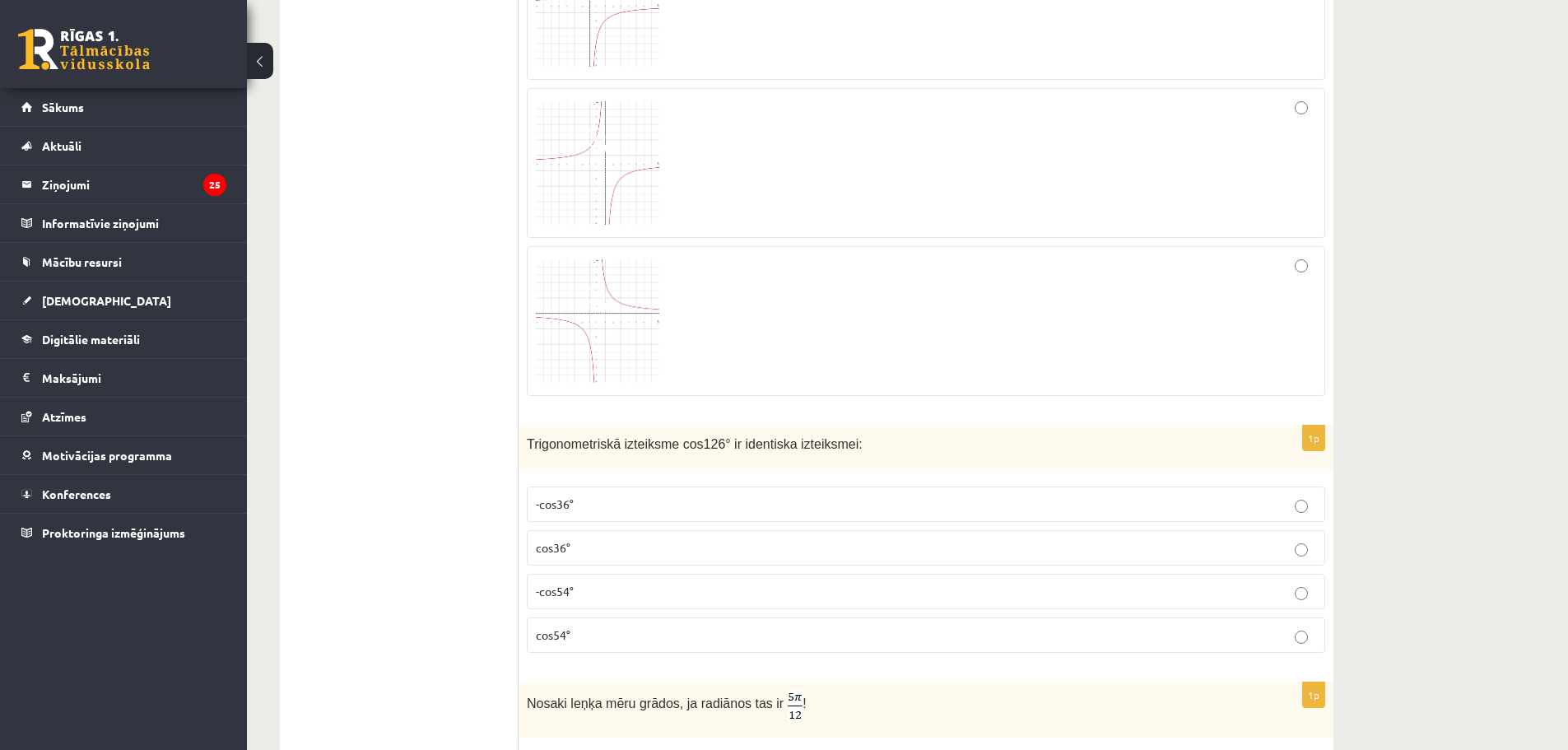
scroll to position [3024, 0]
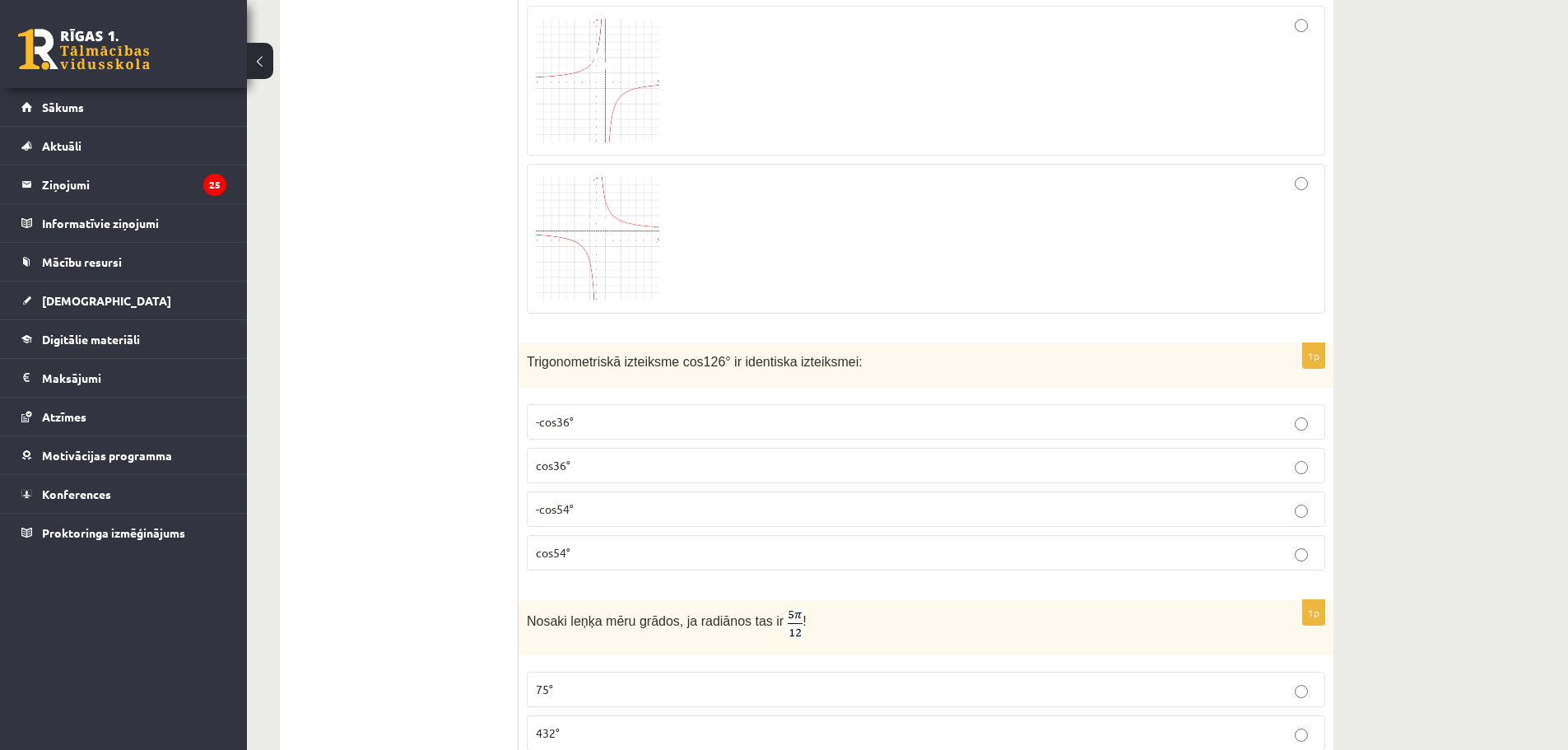
click at [582, 420] on p "-cos36°" at bounding box center [926, 422] width 780 height 17
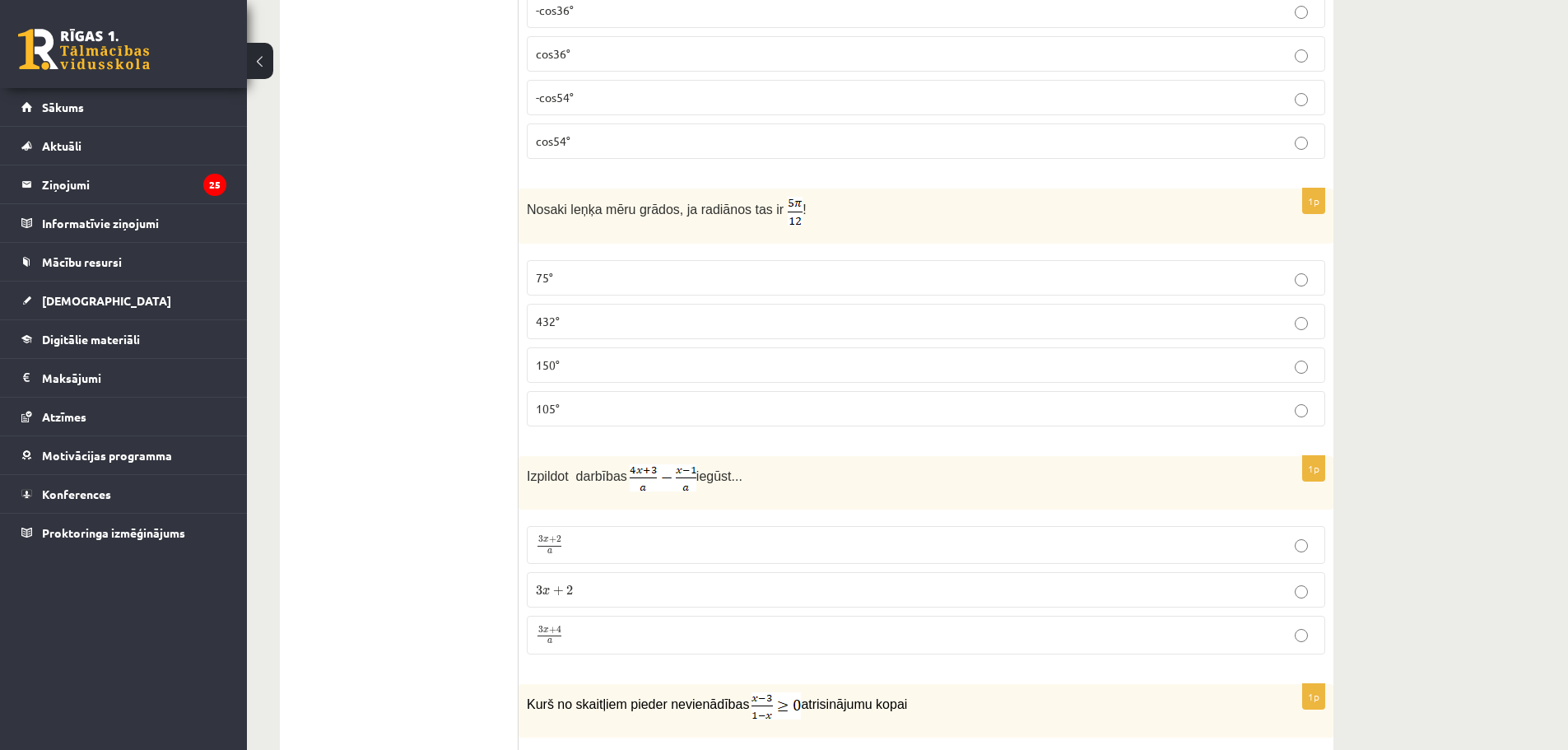
scroll to position [3353, 0]
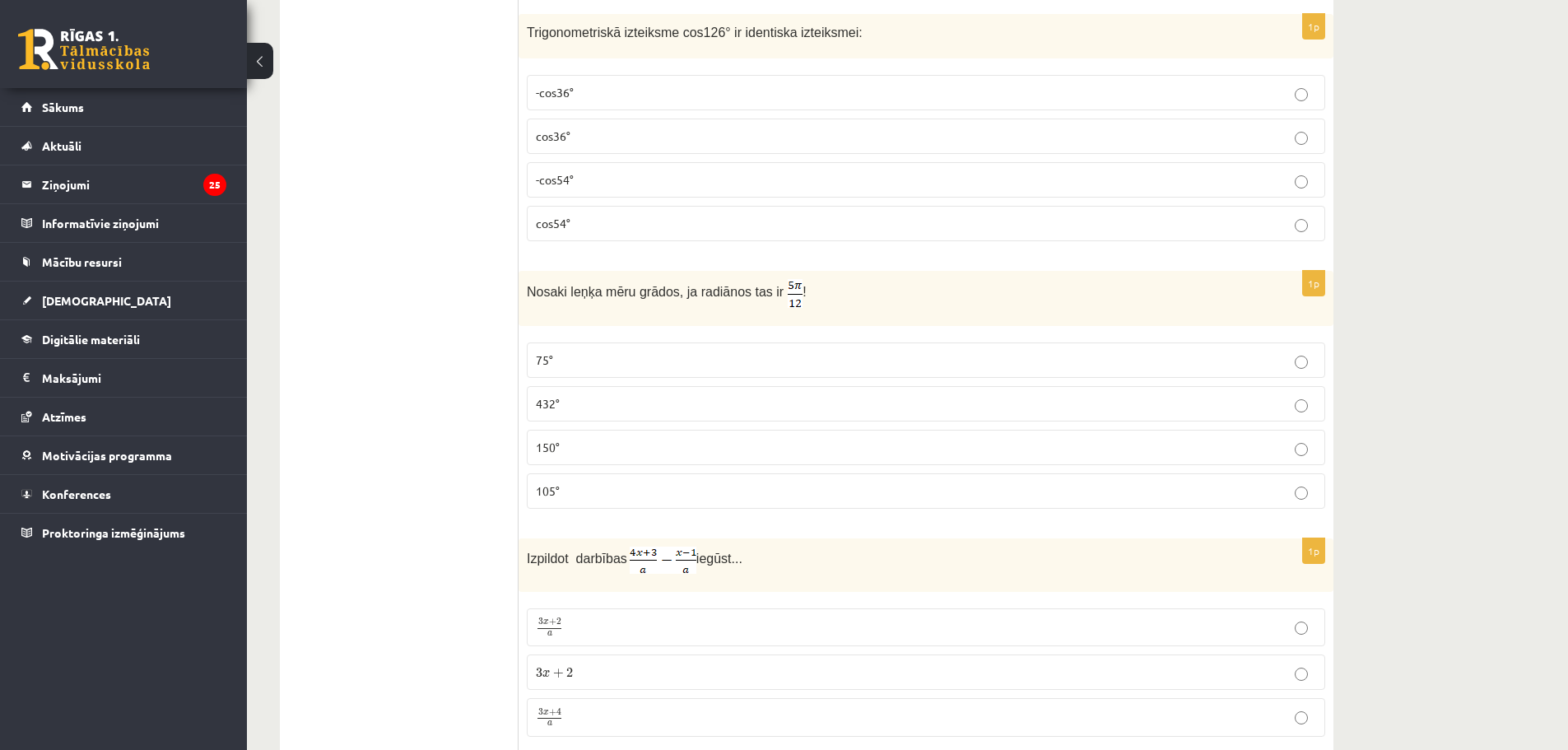
click at [694, 483] on p "105°" at bounding box center [926, 492] width 780 height 17
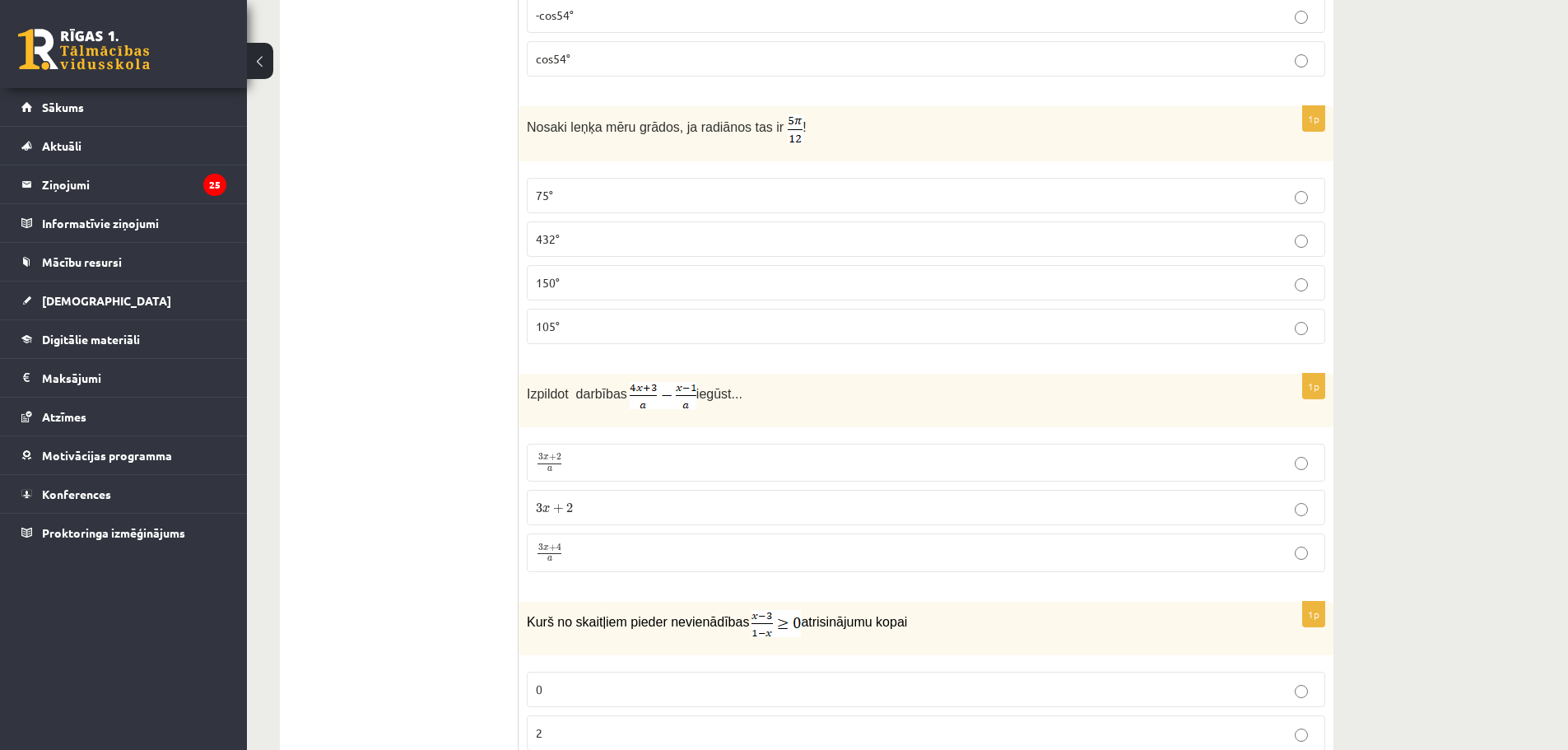
scroll to position [3601, 0]
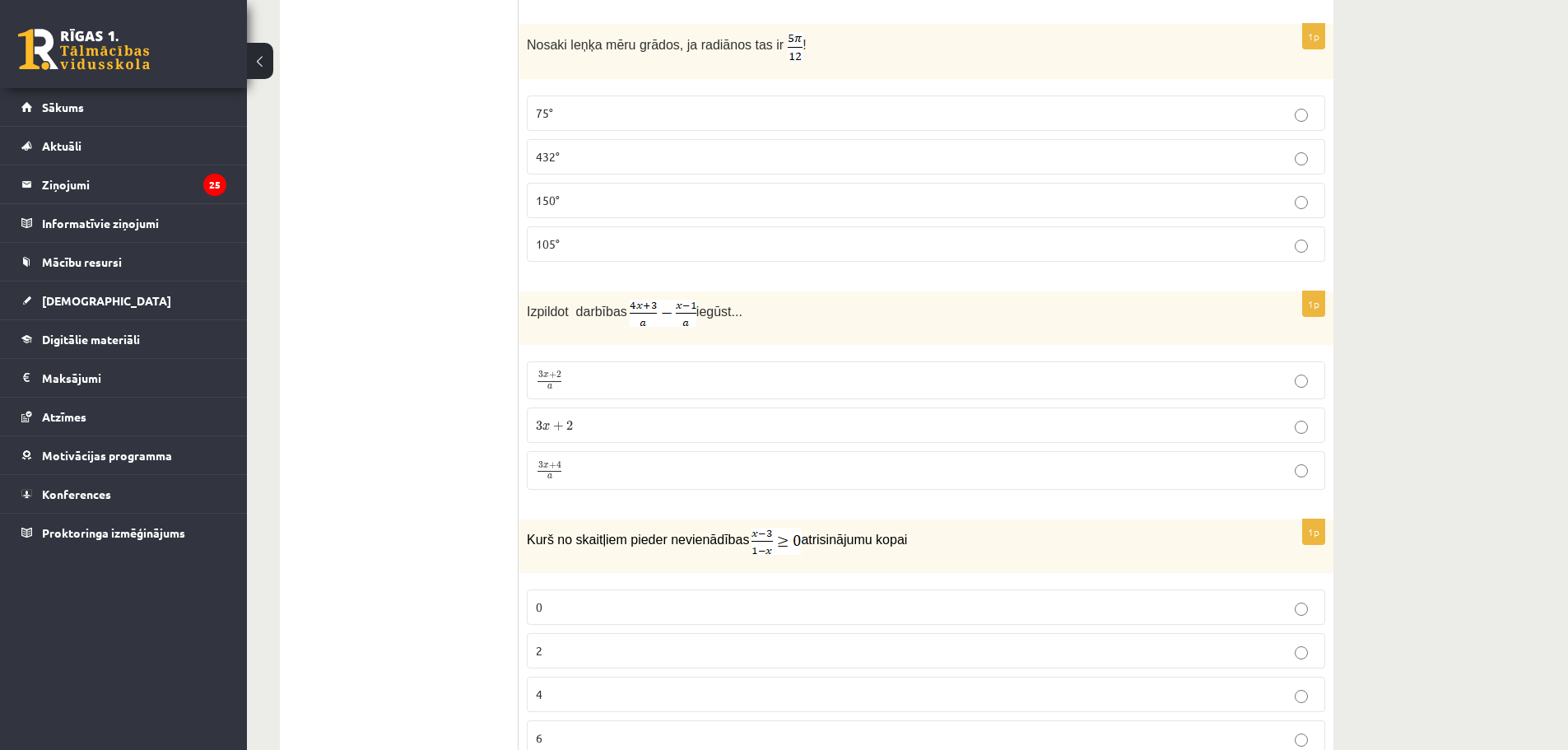
click at [578, 464] on p "3 x + 4 a 3 x + 4 a" at bounding box center [926, 471] width 780 height 21
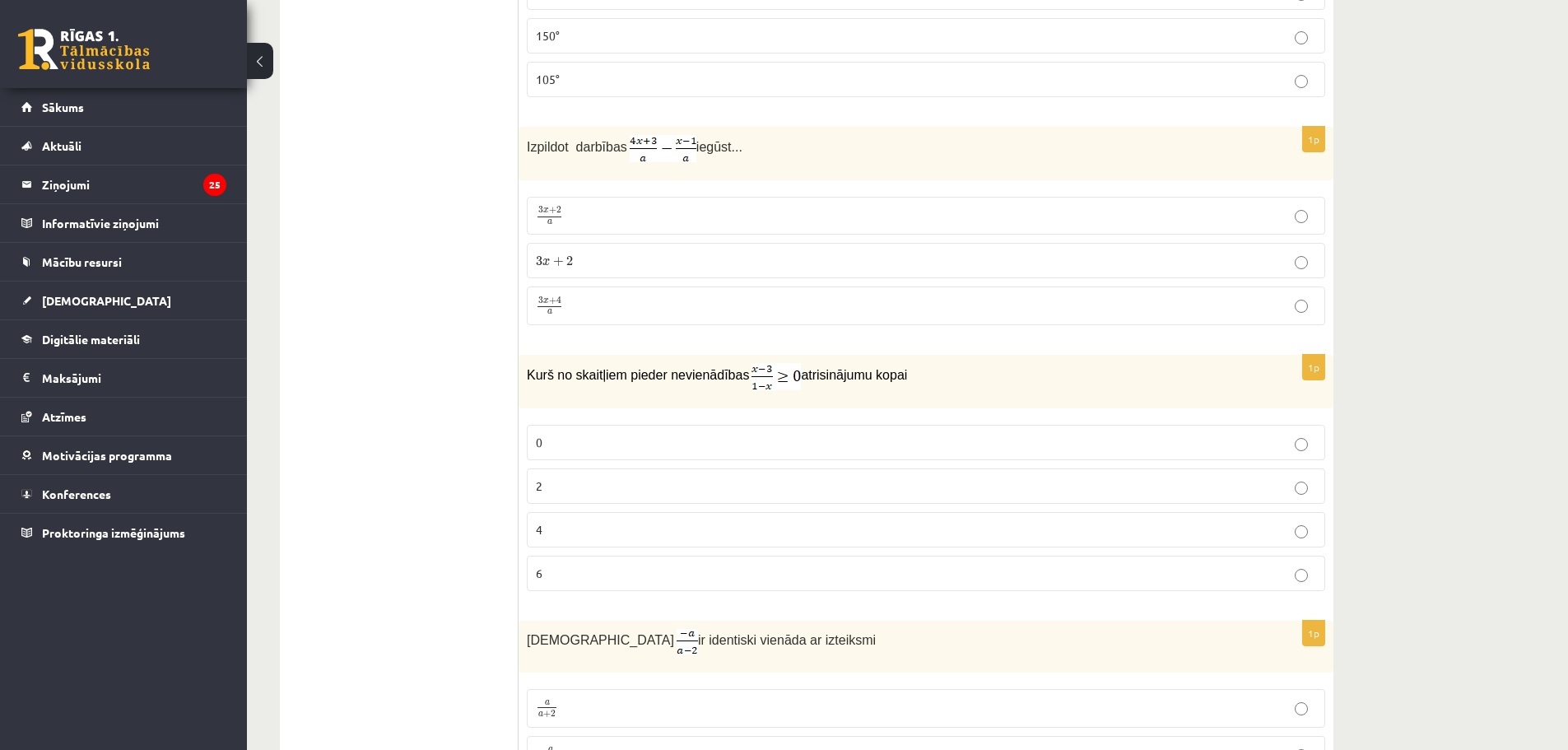
scroll to position [3848, 0]
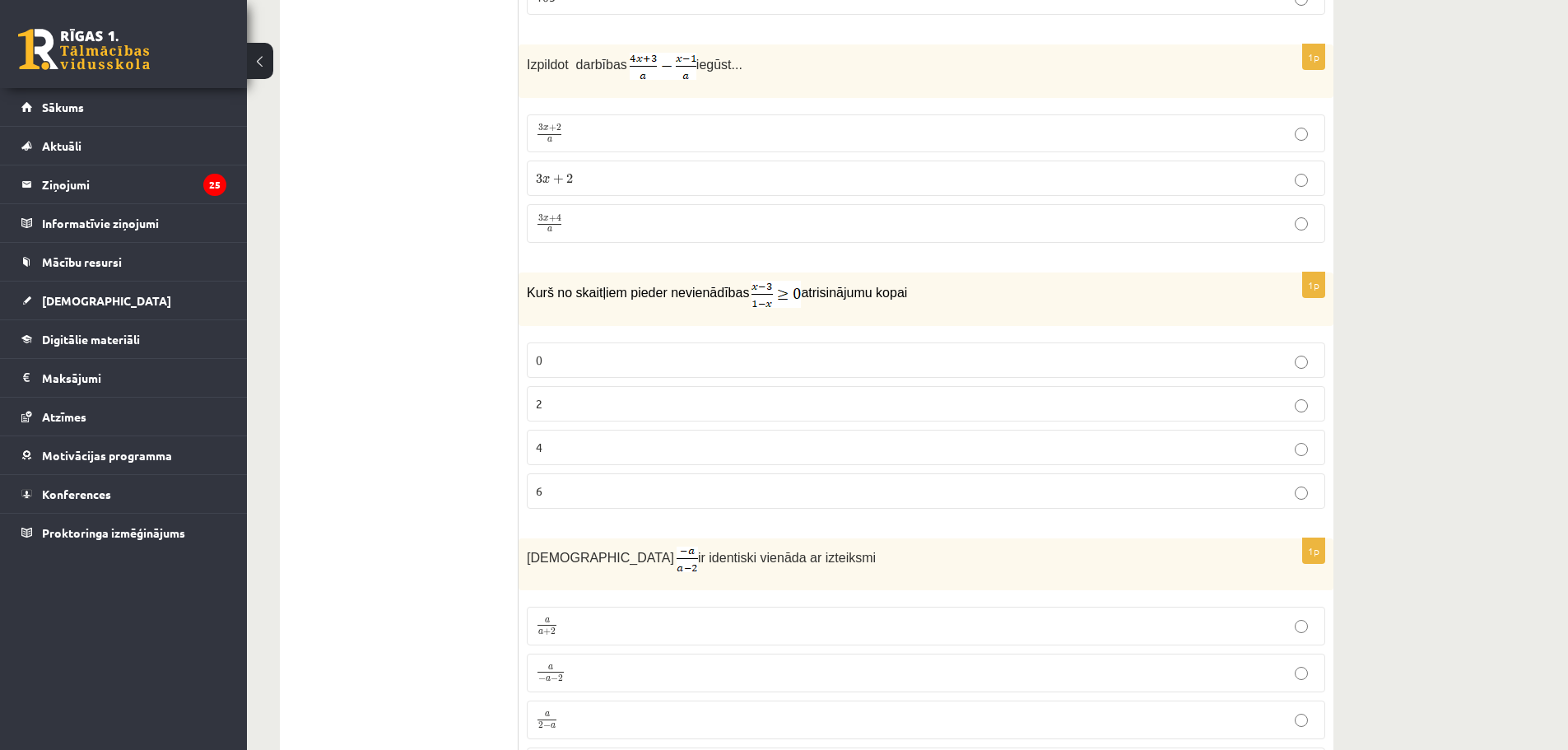
click at [612, 360] on p "0" at bounding box center [926, 361] width 780 height 17
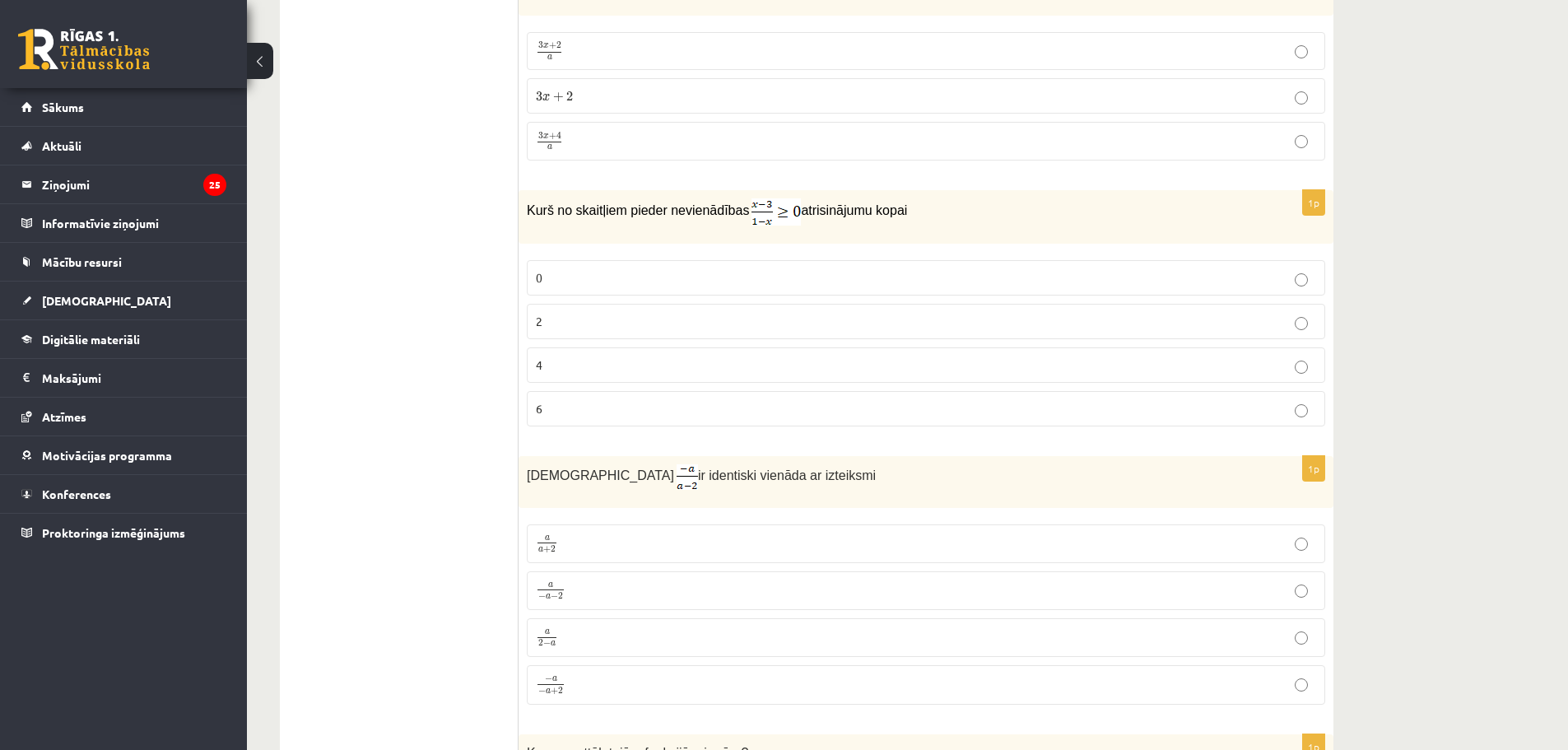
scroll to position [4012, 0]
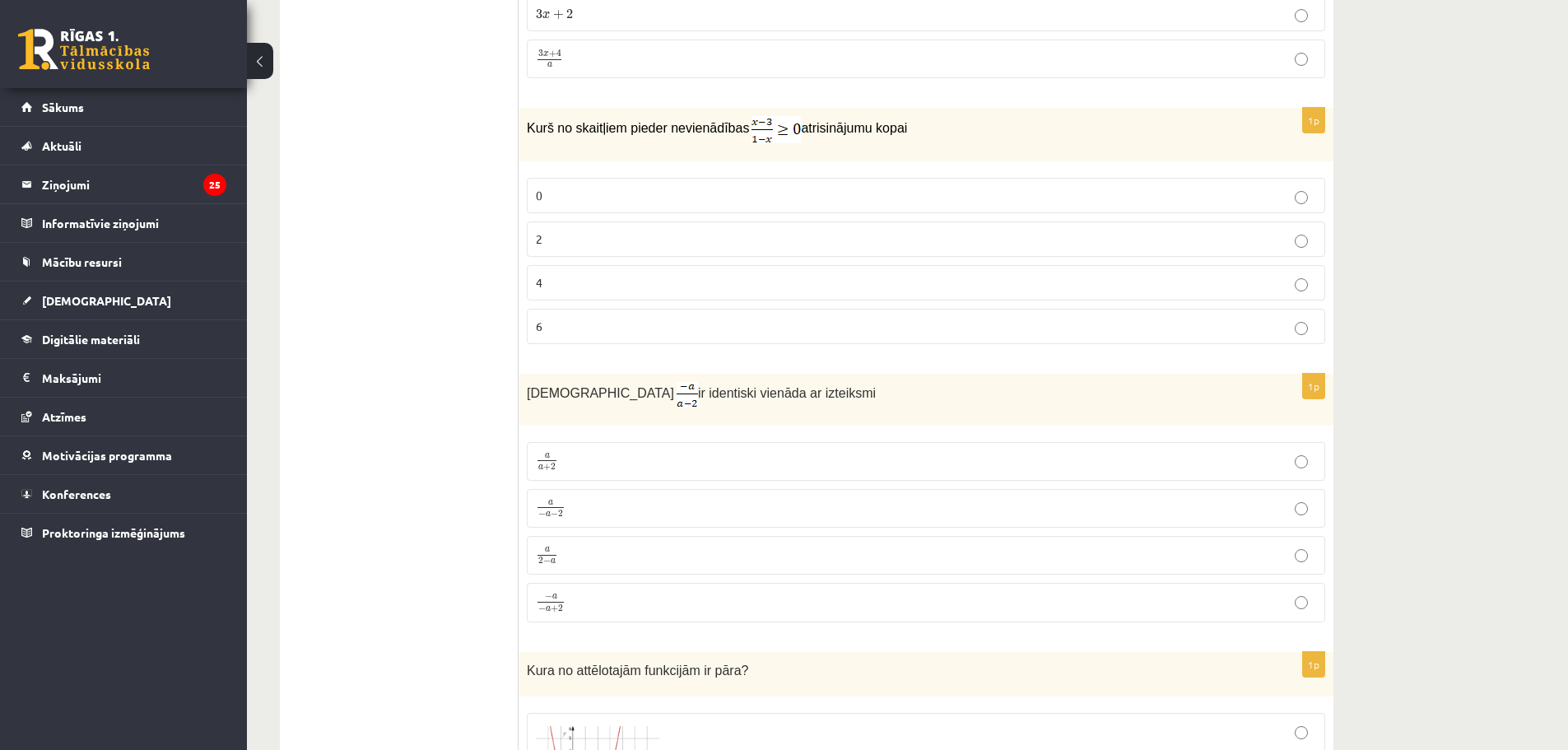
click at [563, 556] on p "a 2 − a a 2 − a" at bounding box center [926, 556] width 780 height 21
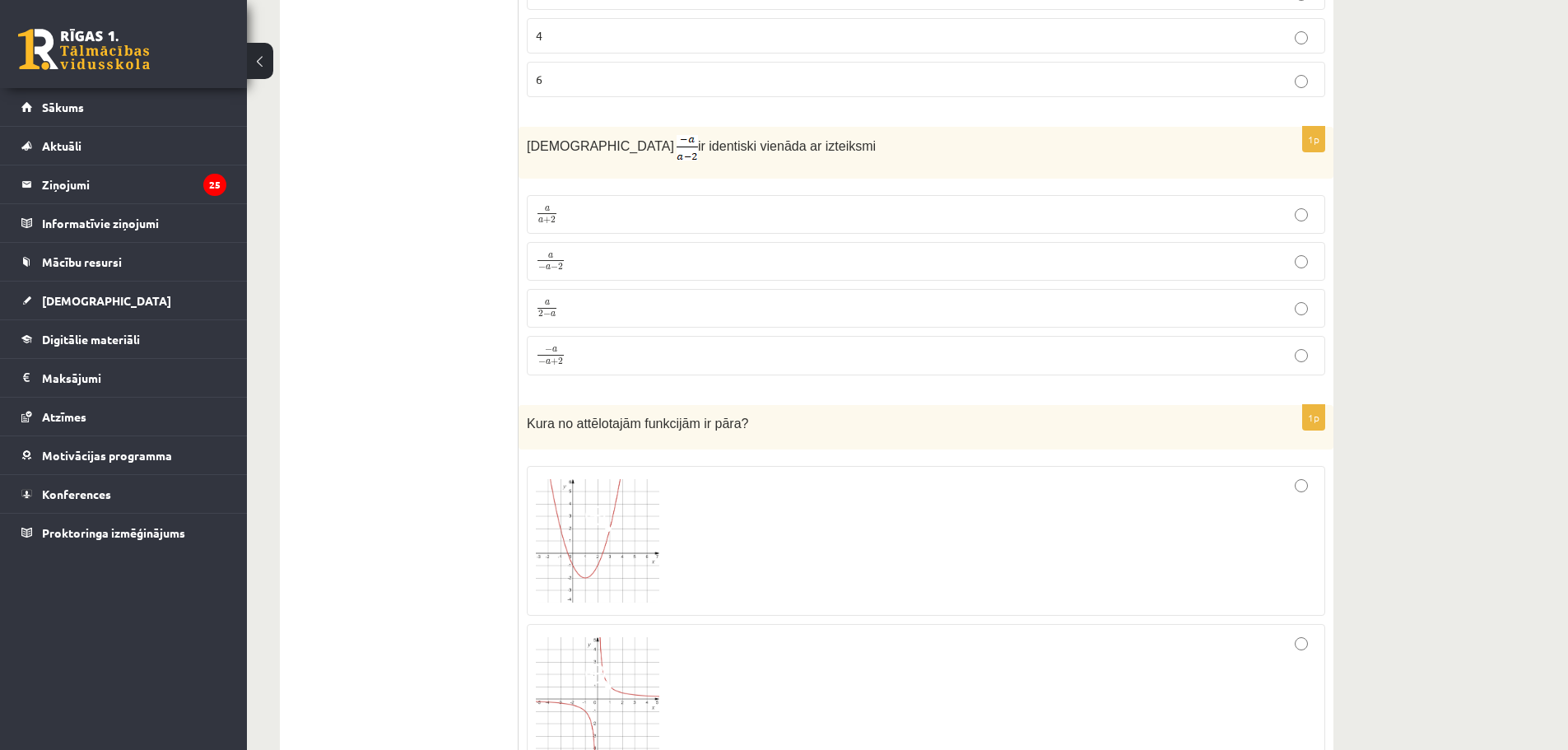
scroll to position [4589, 0]
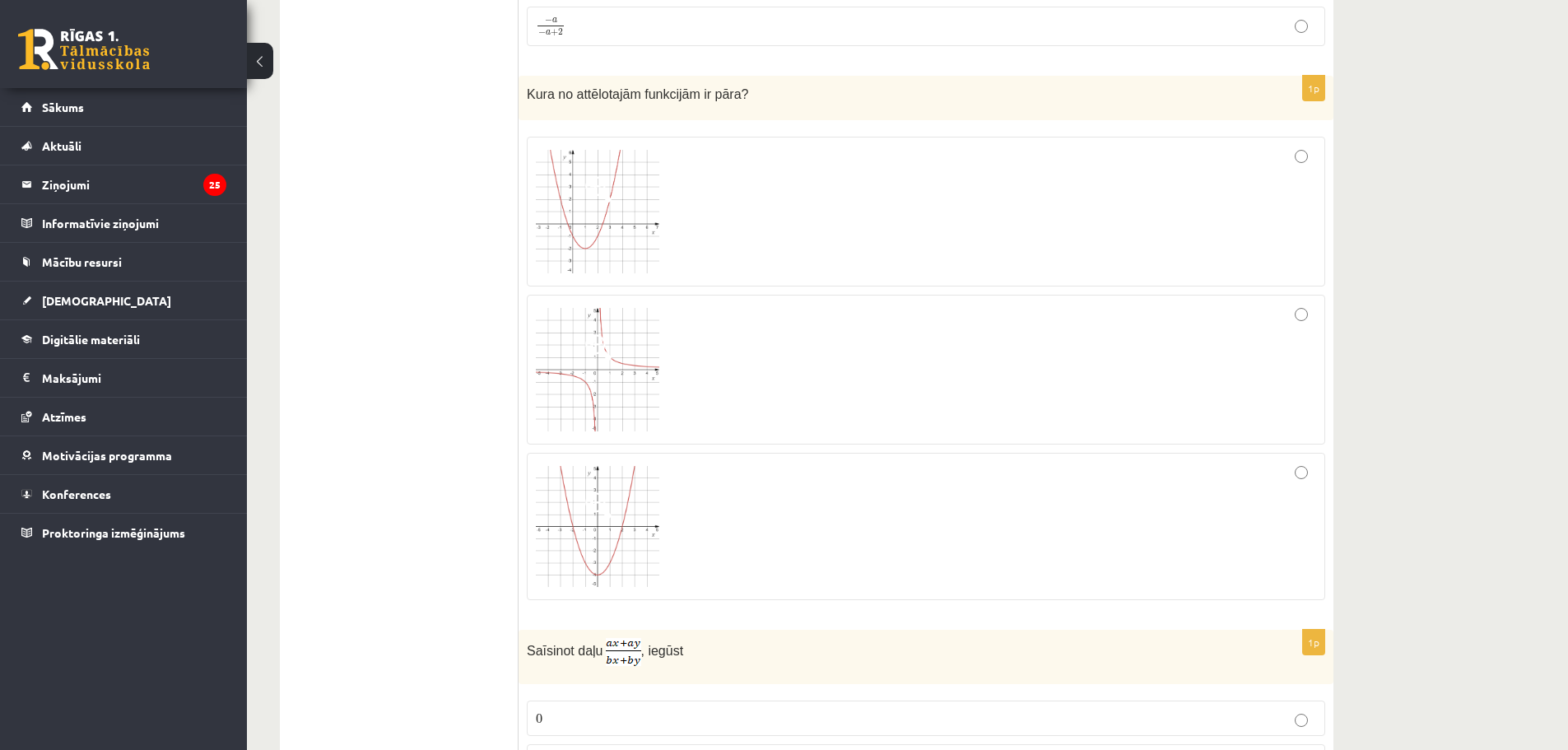
click at [628, 363] on img at bounding box center [598, 369] width 123 height 123
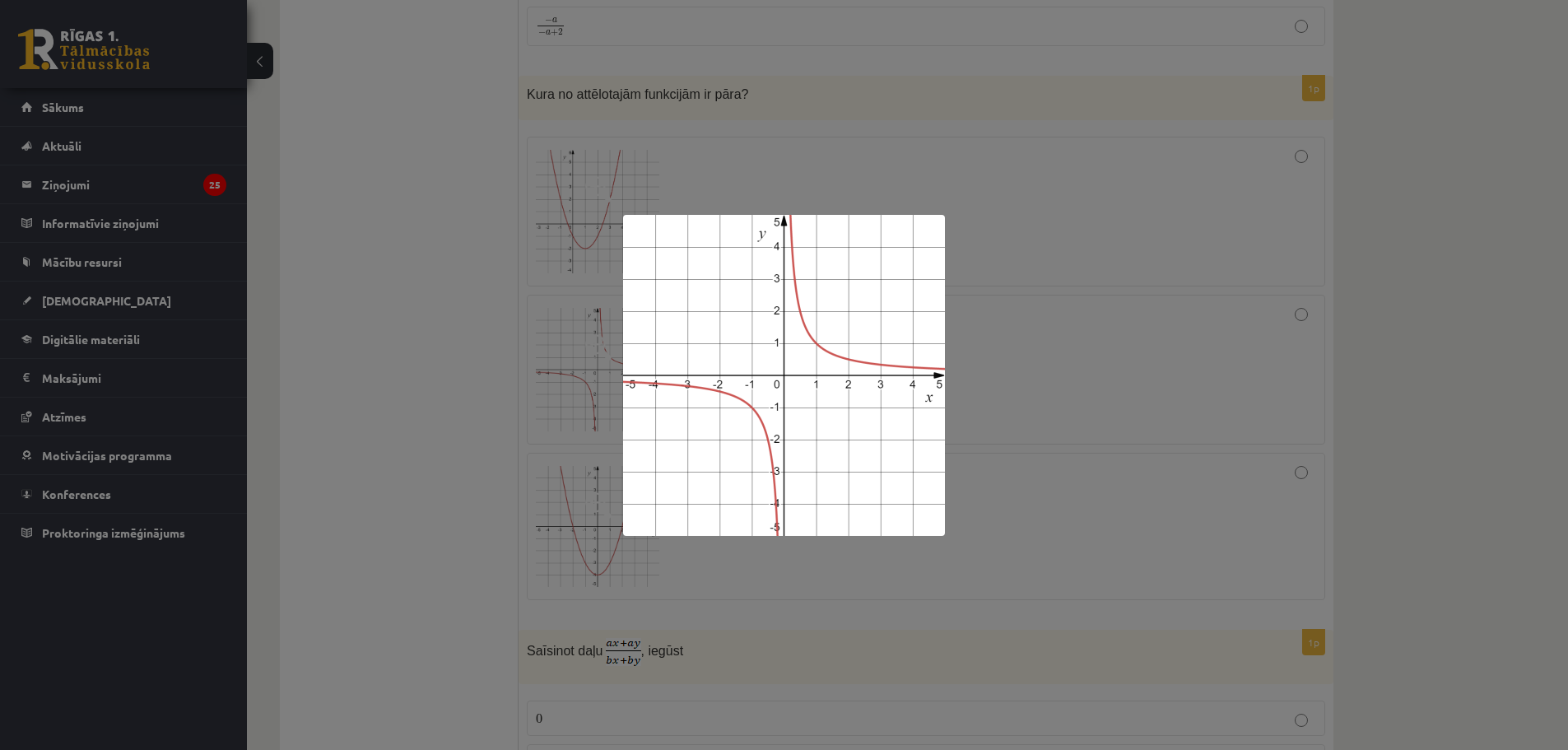
click at [1069, 350] on div at bounding box center [784, 375] width 1568 height 750
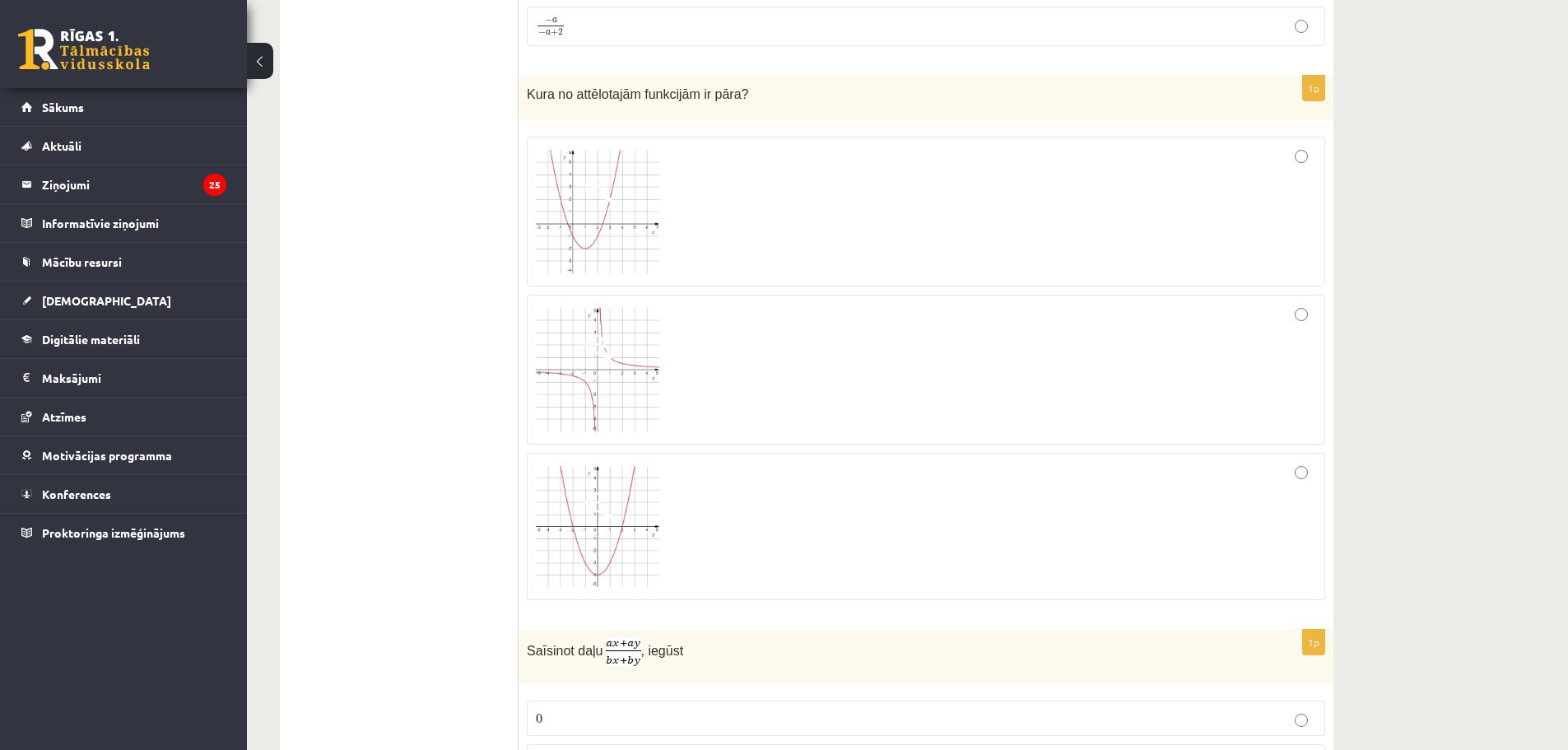
click at [577, 372] on img at bounding box center [598, 369] width 123 height 123
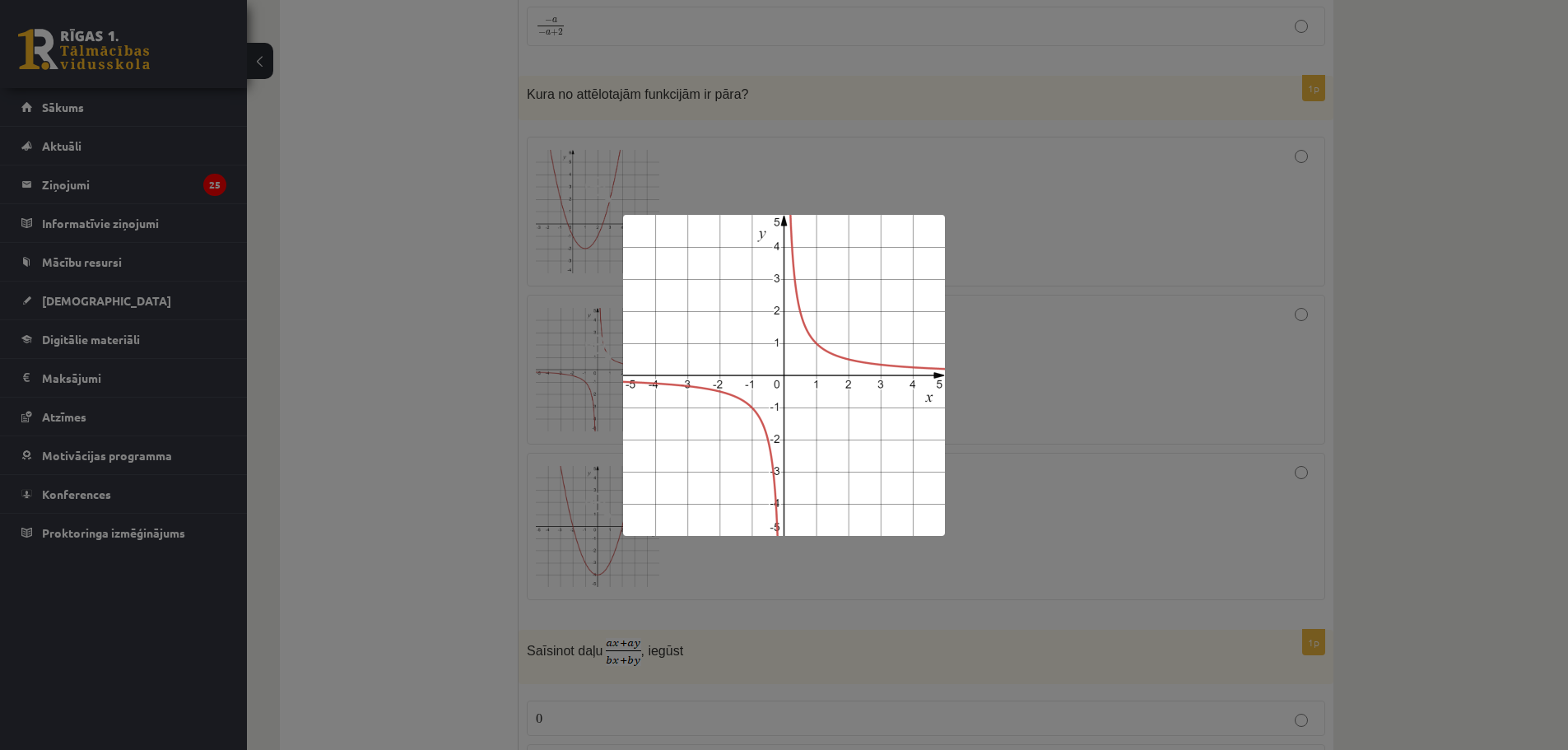
click at [1098, 348] on div at bounding box center [784, 375] width 1568 height 750
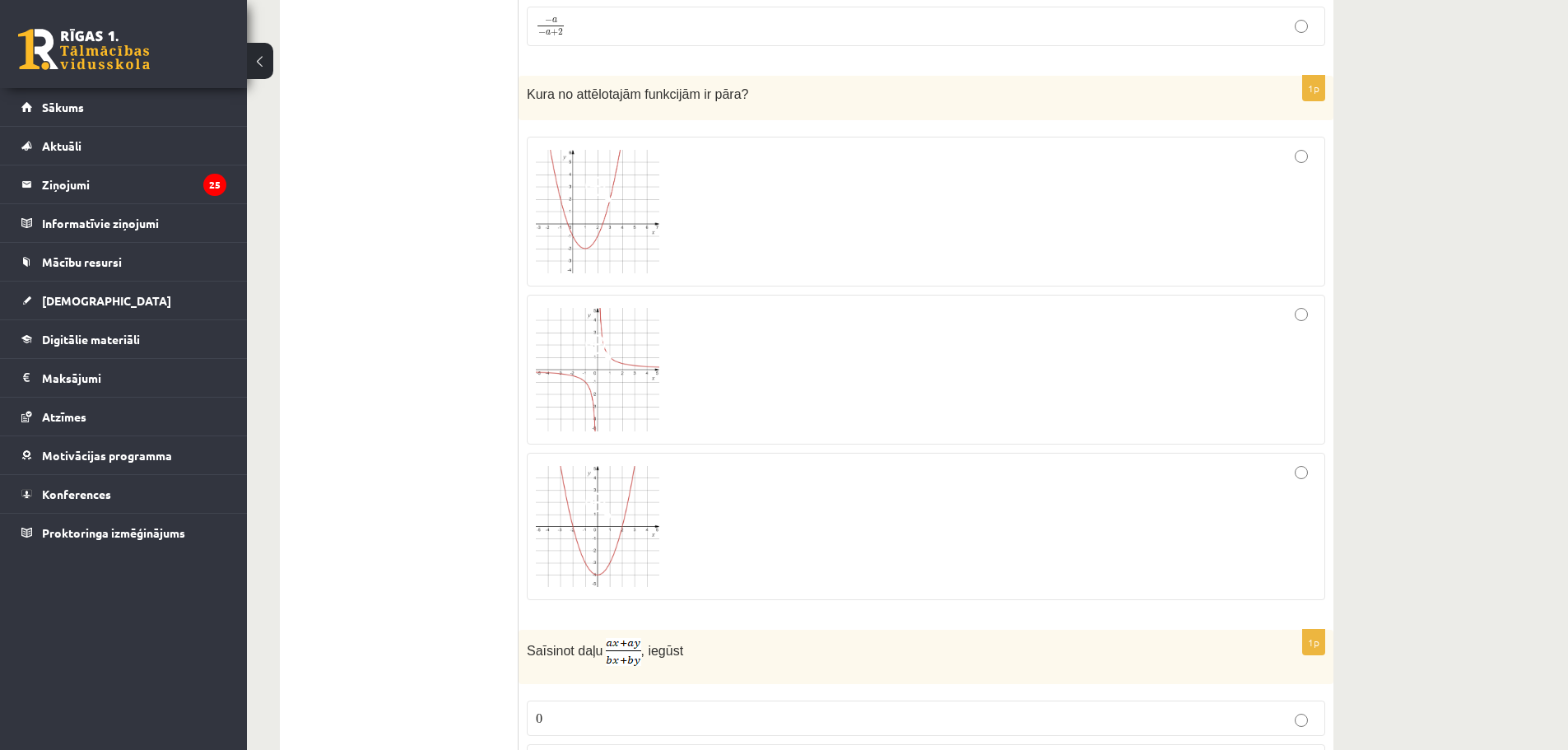
click at [1310, 316] on div at bounding box center [926, 370] width 780 height 132
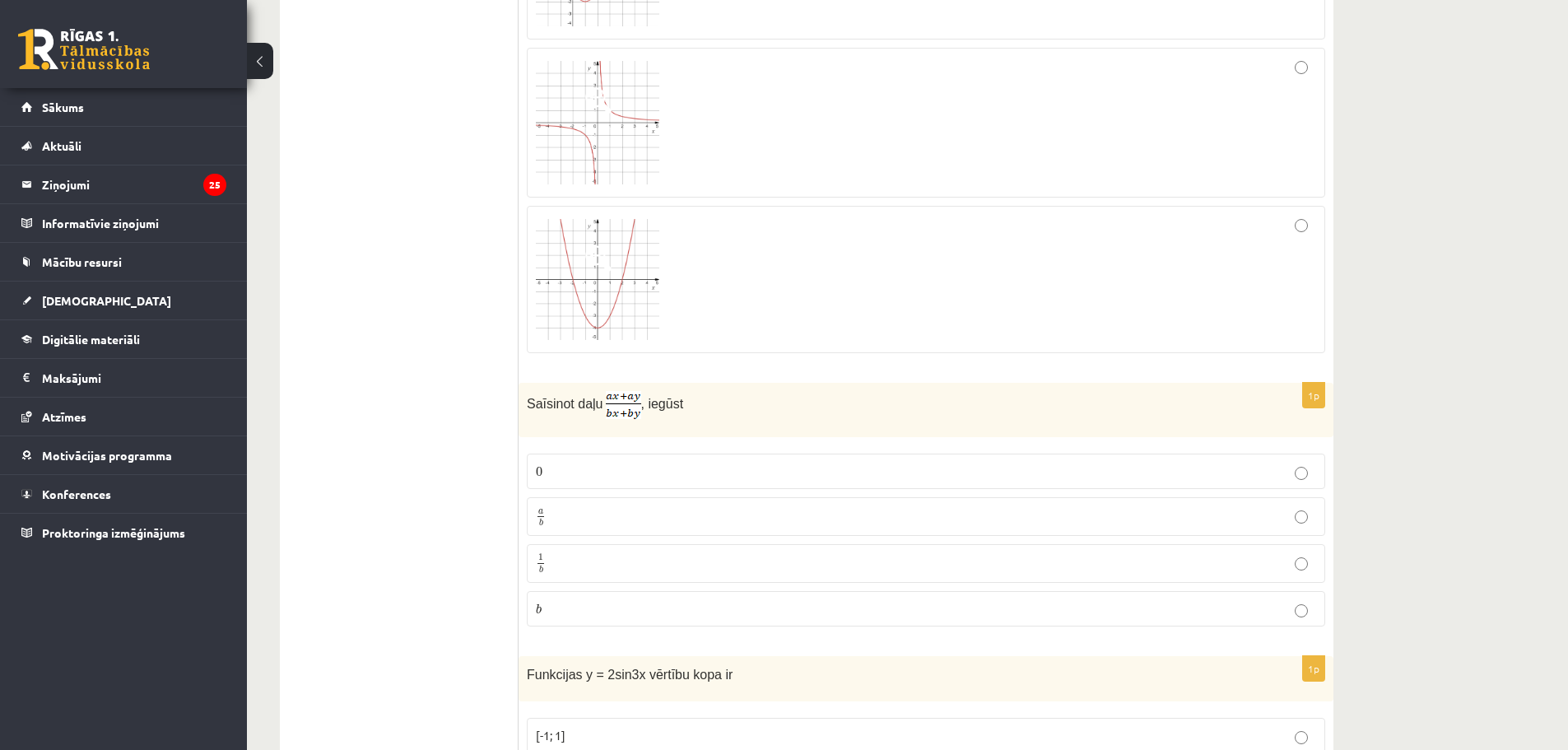
scroll to position [4918, 0]
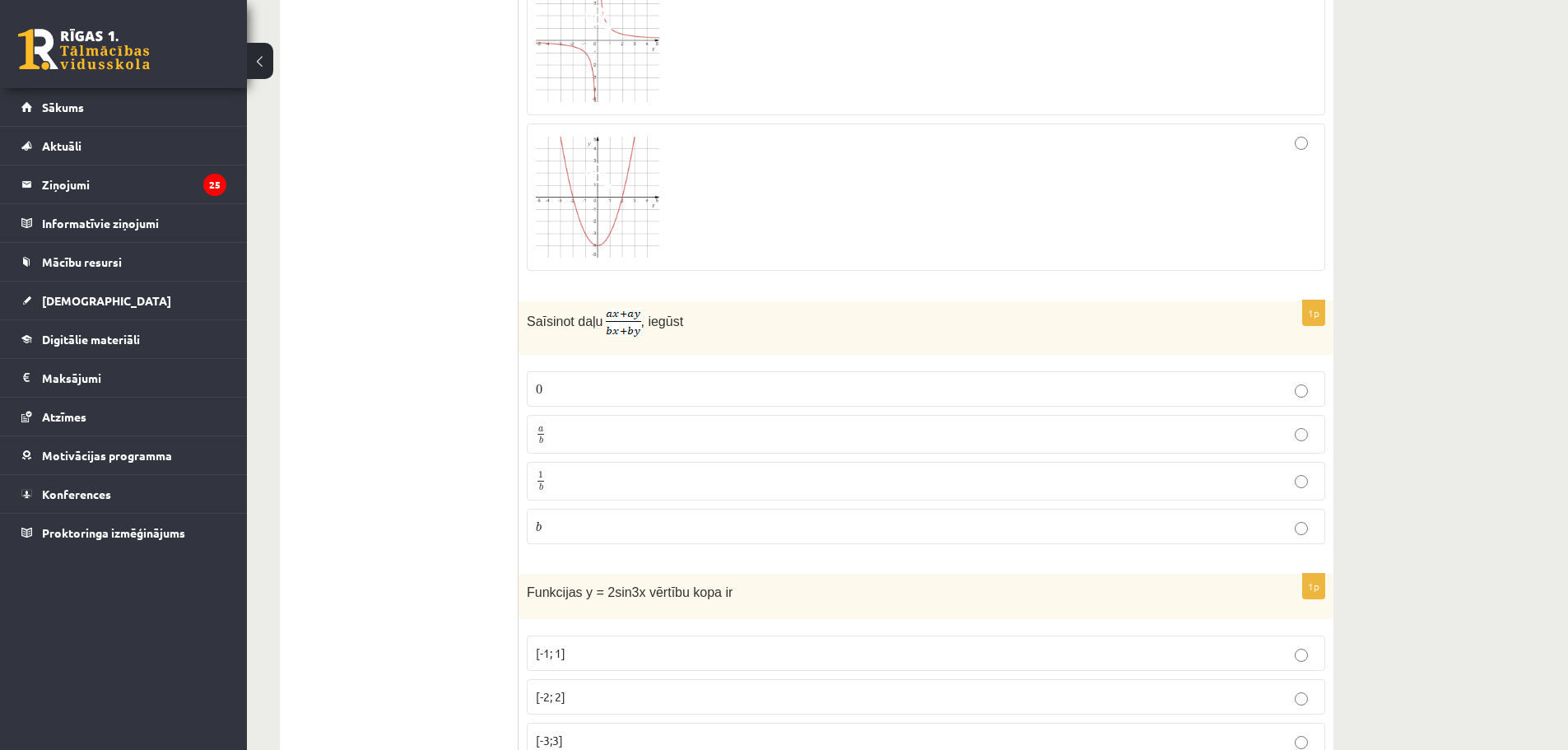
click at [593, 441] on label "a b a b" at bounding box center [926, 434] width 798 height 38
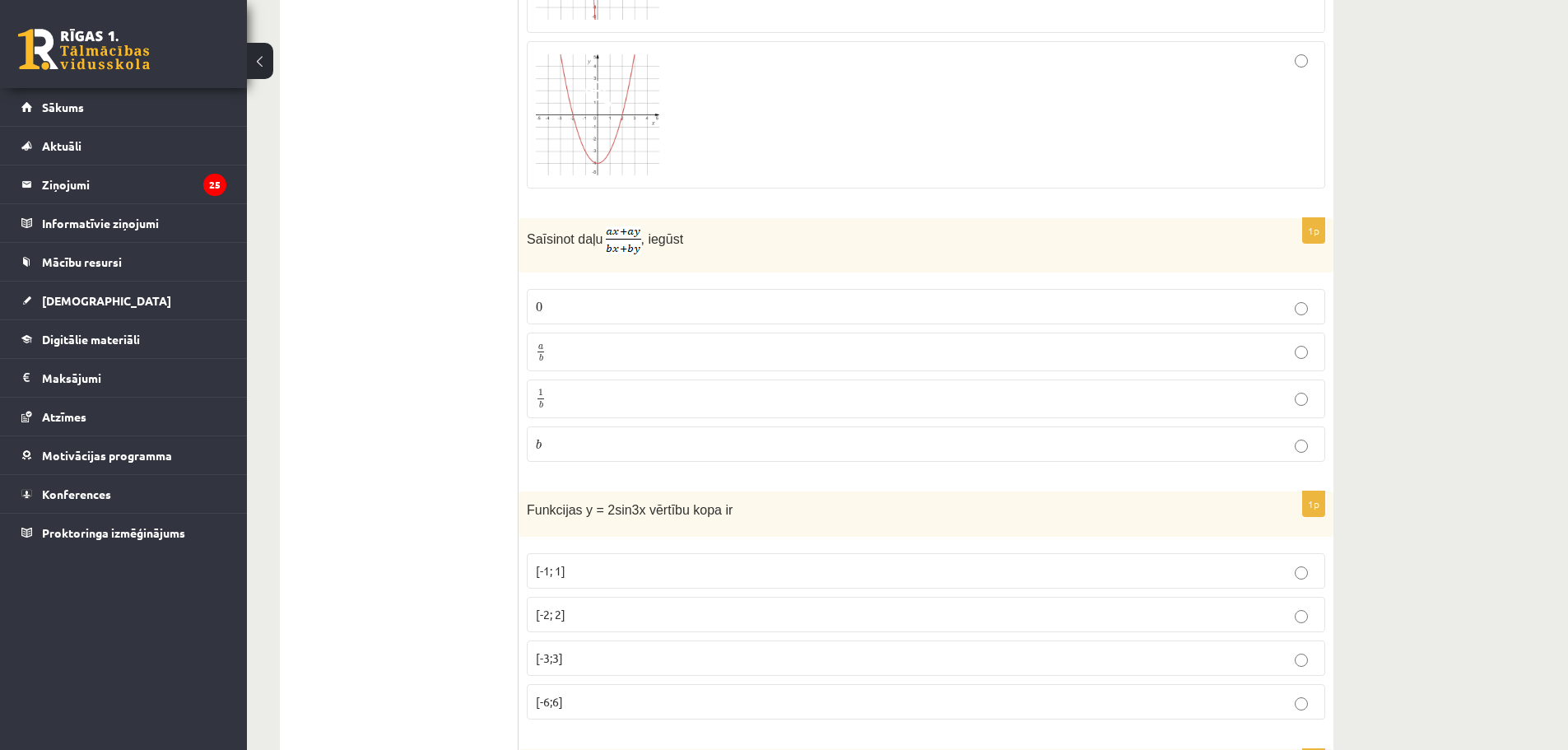
scroll to position [5166, 0]
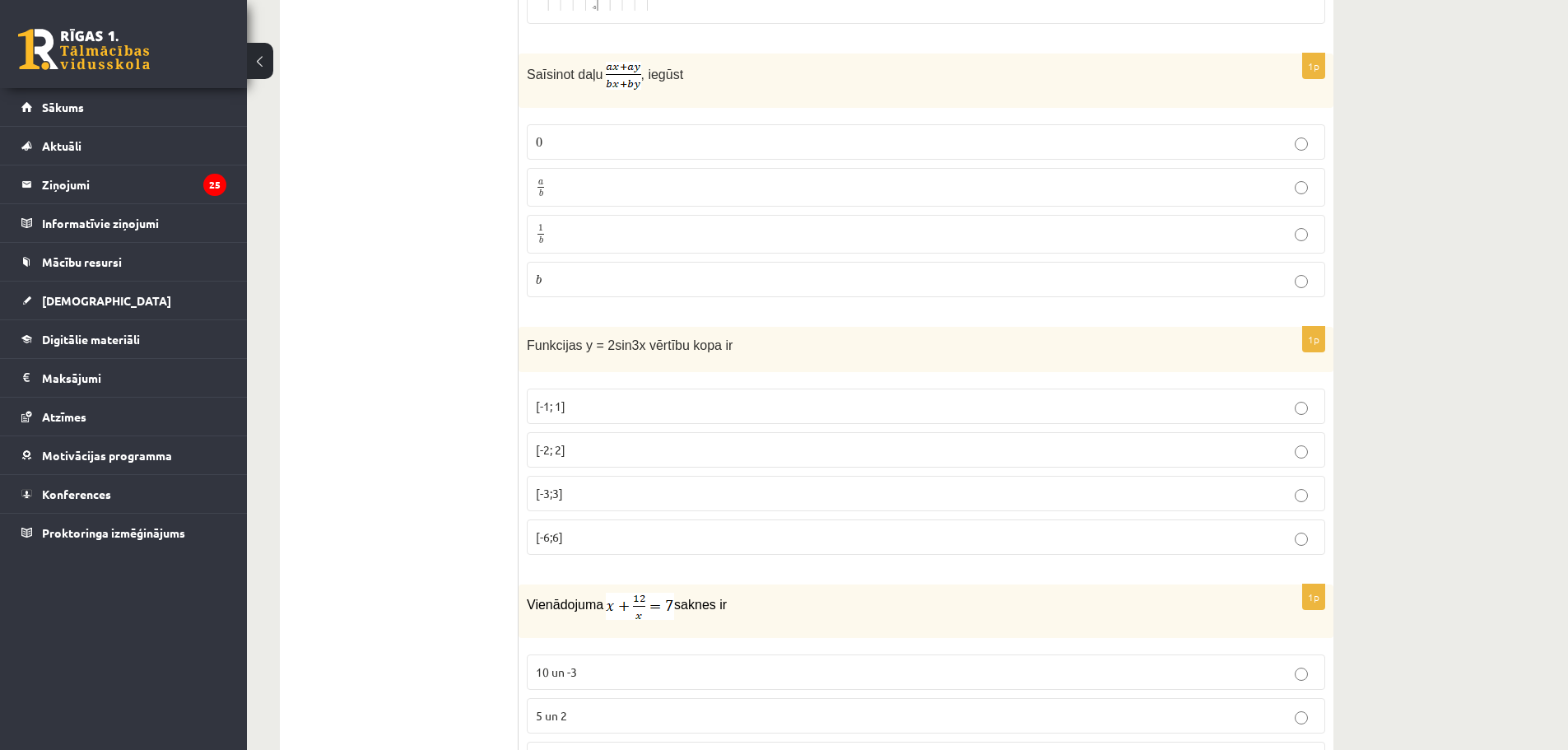
click at [578, 486] on p "[-3;3]" at bounding box center [926, 494] width 780 height 17
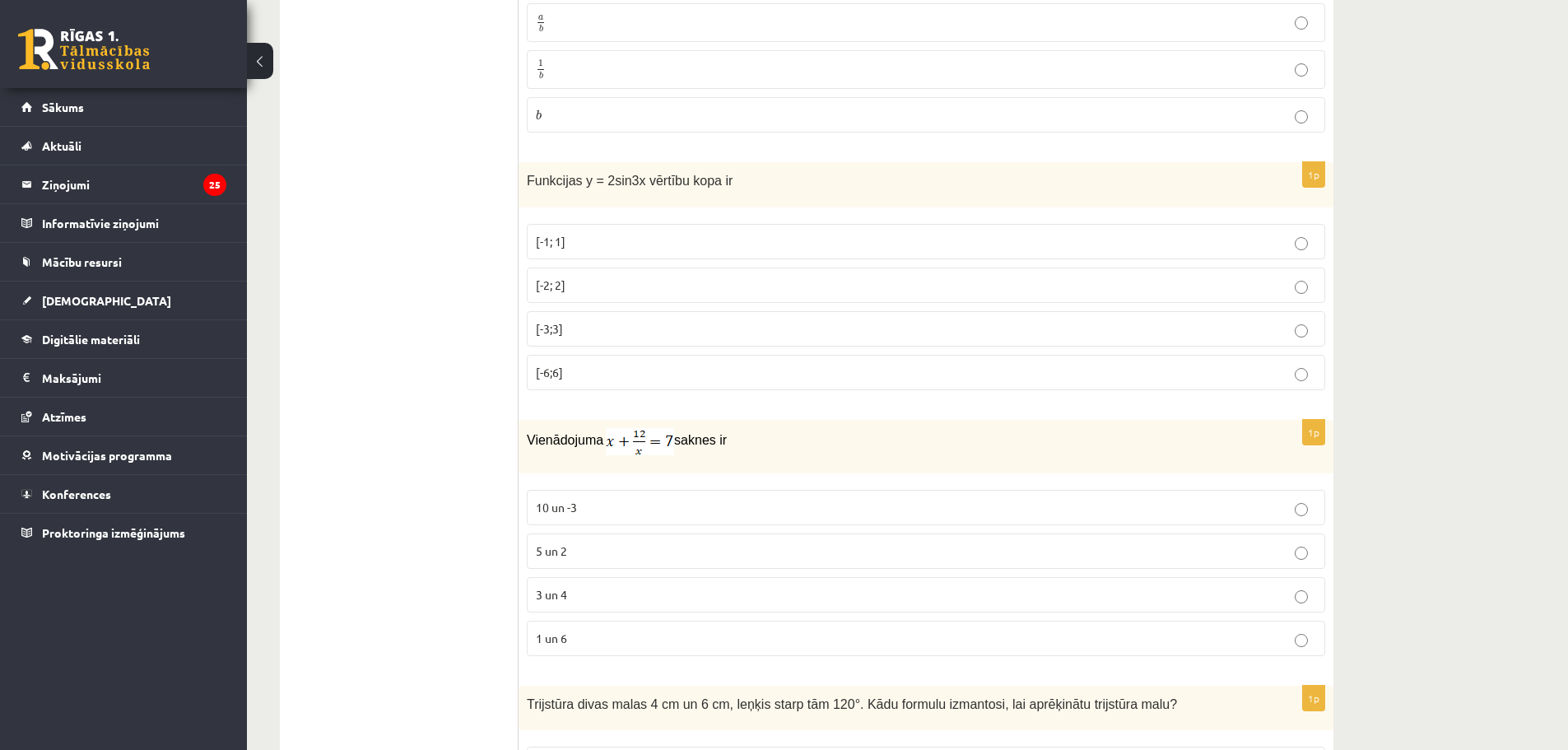
scroll to position [5413, 0]
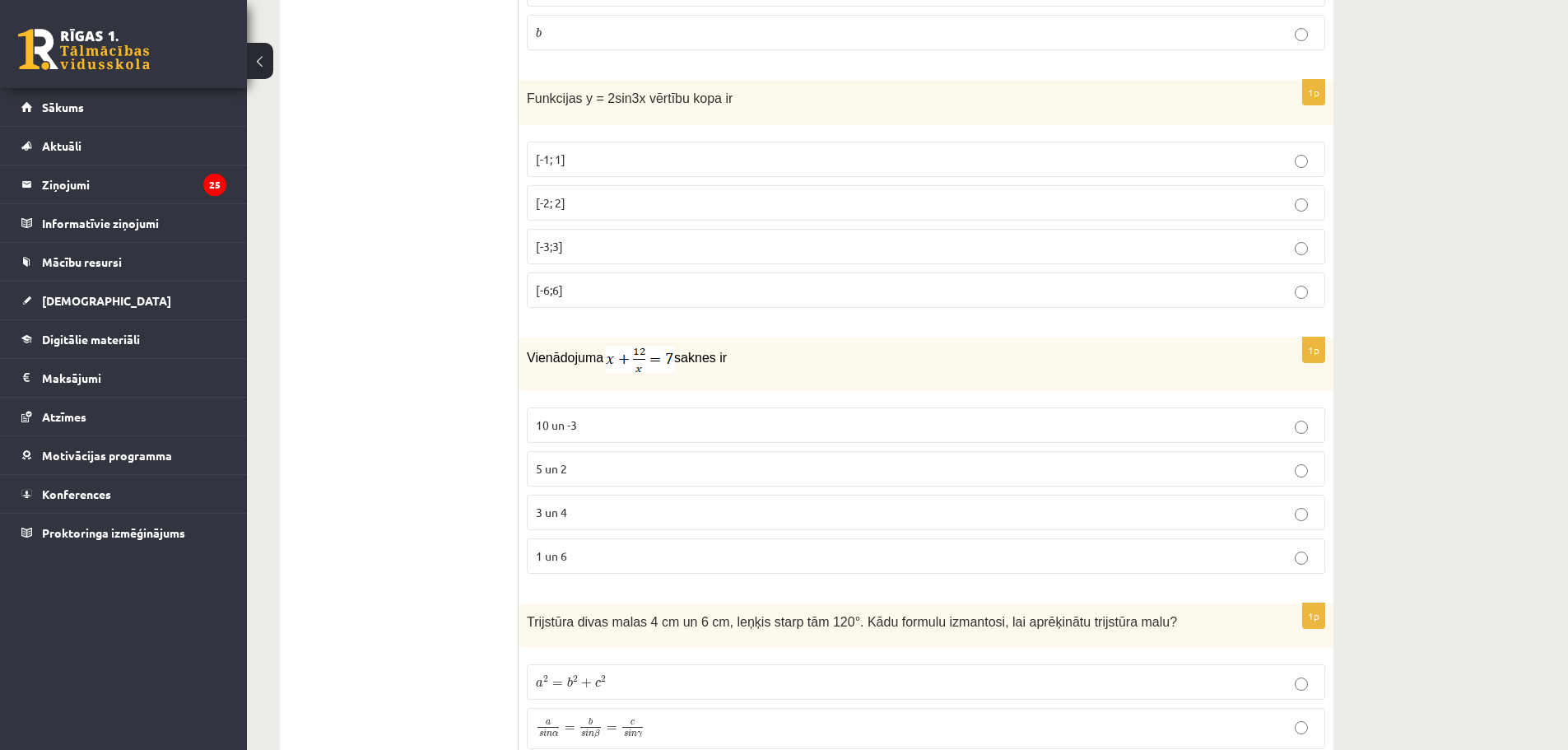
click at [559, 507] on span "3 un 4" at bounding box center [552, 512] width 32 height 14
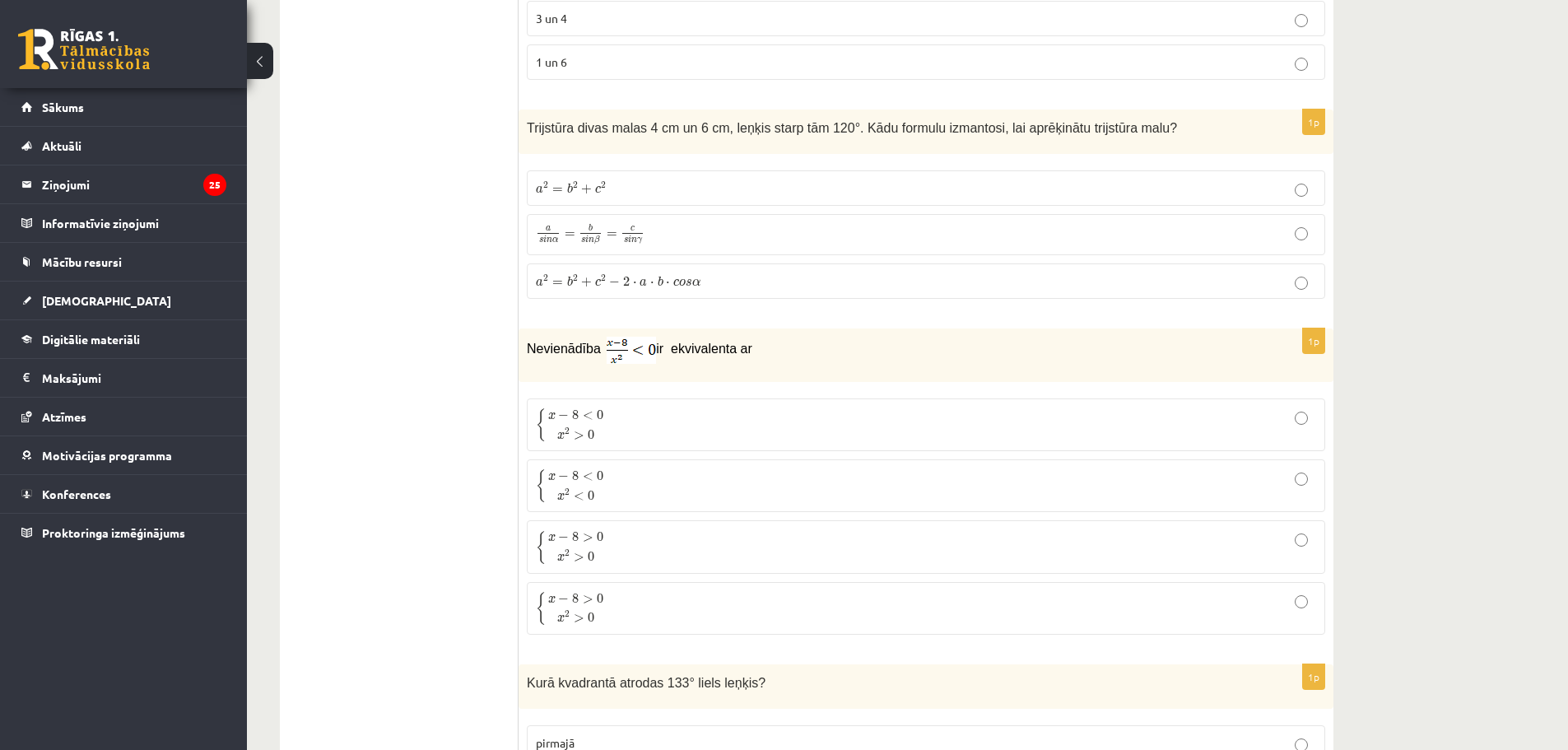
scroll to position [5989, 0]
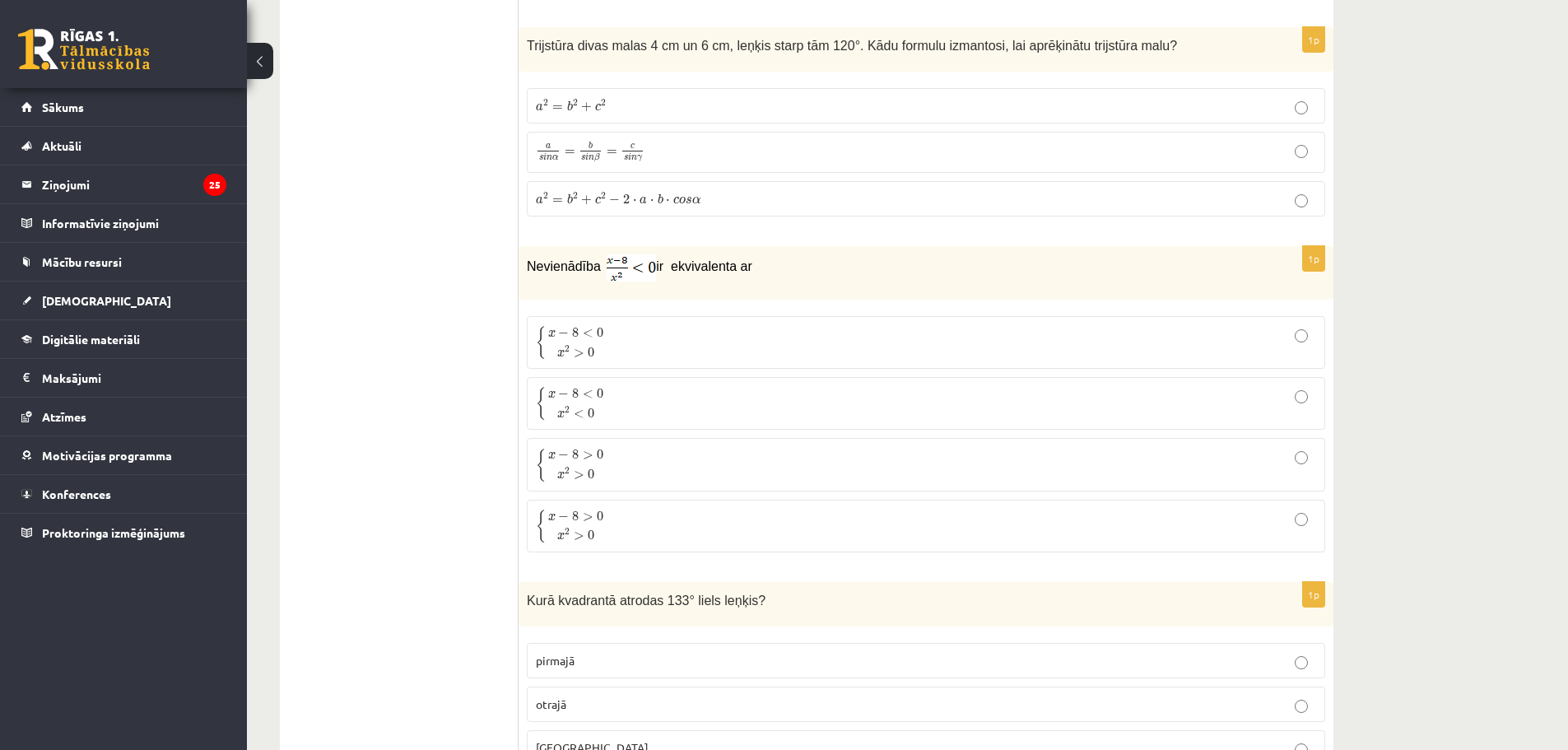
click at [815, 372] on fieldset "{ x − 8 < 0 x 2 > 0 { x − 8 < 0 x 2 > 0 { x − 8 < 0 x 2 < 0 { x − 8 < 0 x 2 < 0…" at bounding box center [926, 432] width 798 height 250
click at [772, 398] on p "{ x − 8 < 0 x 2 < 0 { x − 8 < 0 x 2 < 0" at bounding box center [926, 404] width 780 height 34
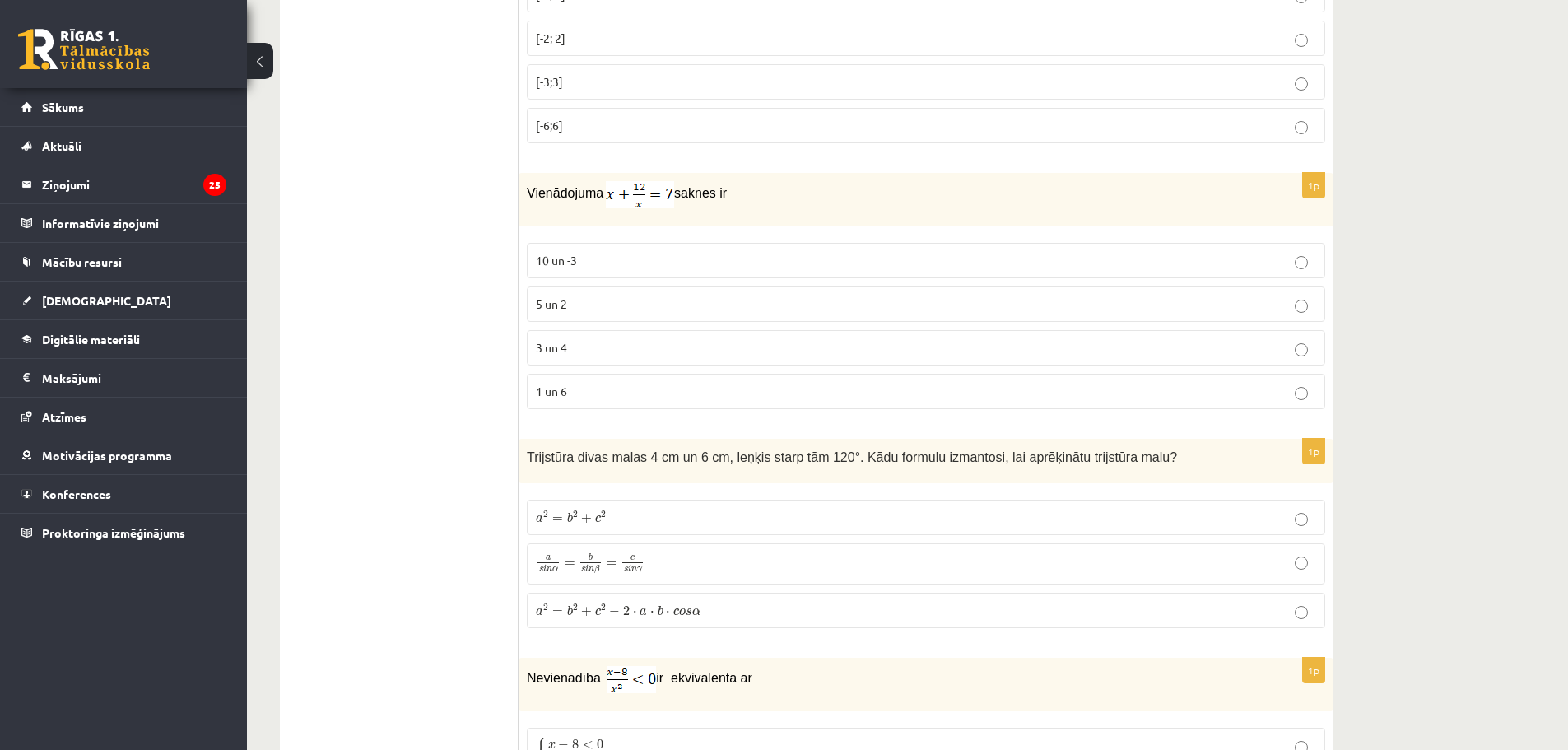
scroll to position [5742, 0]
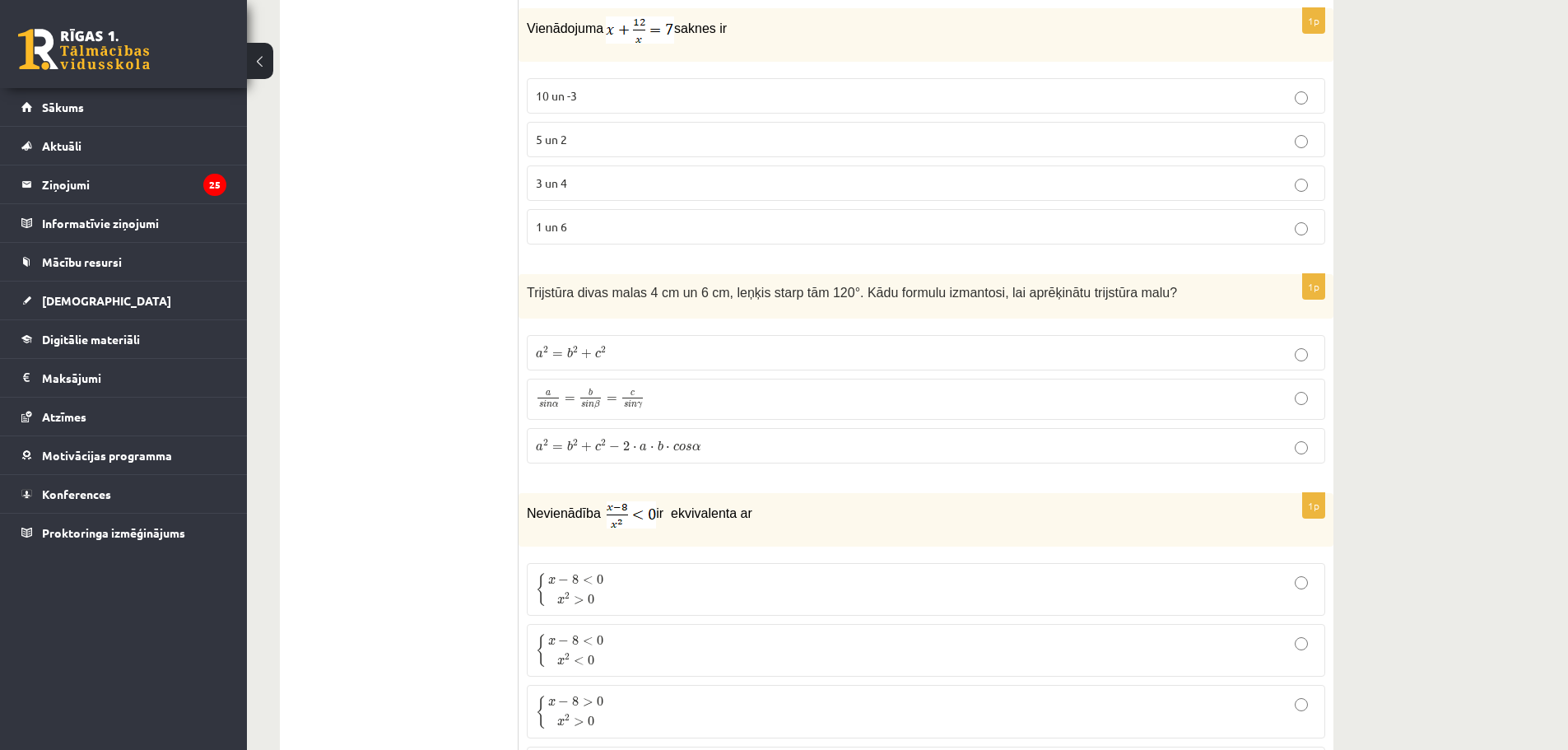
click at [673, 444] on span "c" at bounding box center [676, 448] width 6 height 8
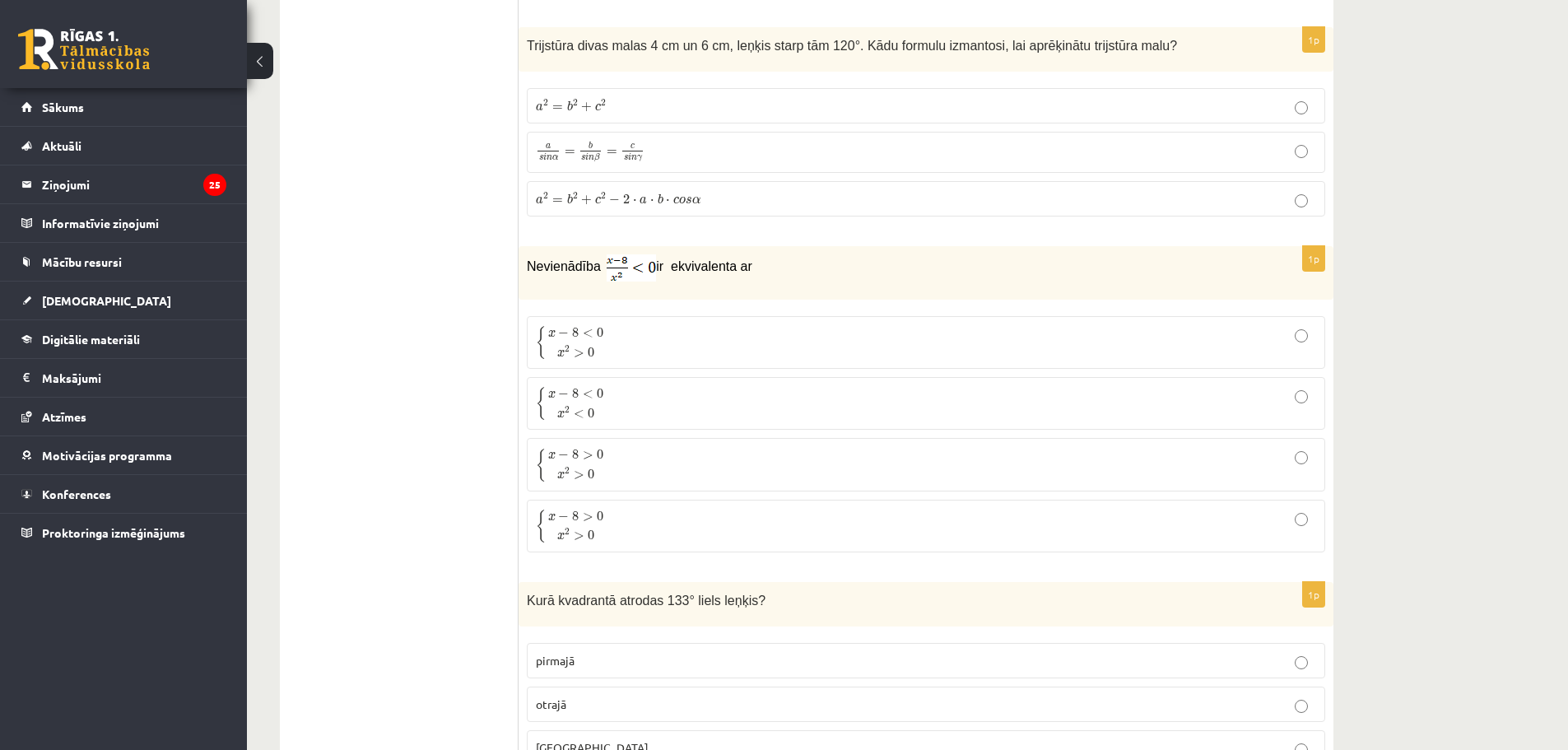
scroll to position [6072, 0]
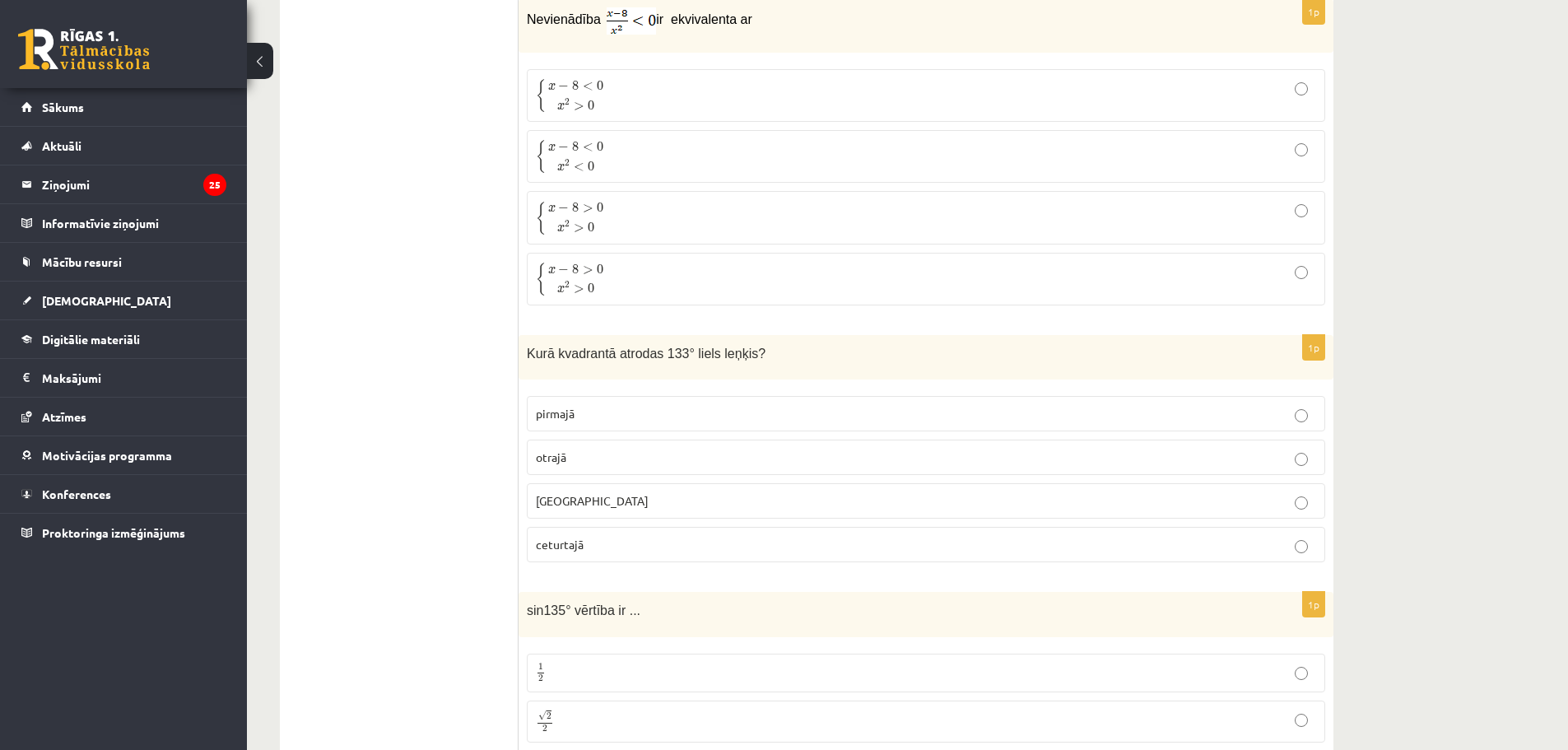
click at [613, 452] on p "otrajā" at bounding box center [926, 457] width 780 height 17
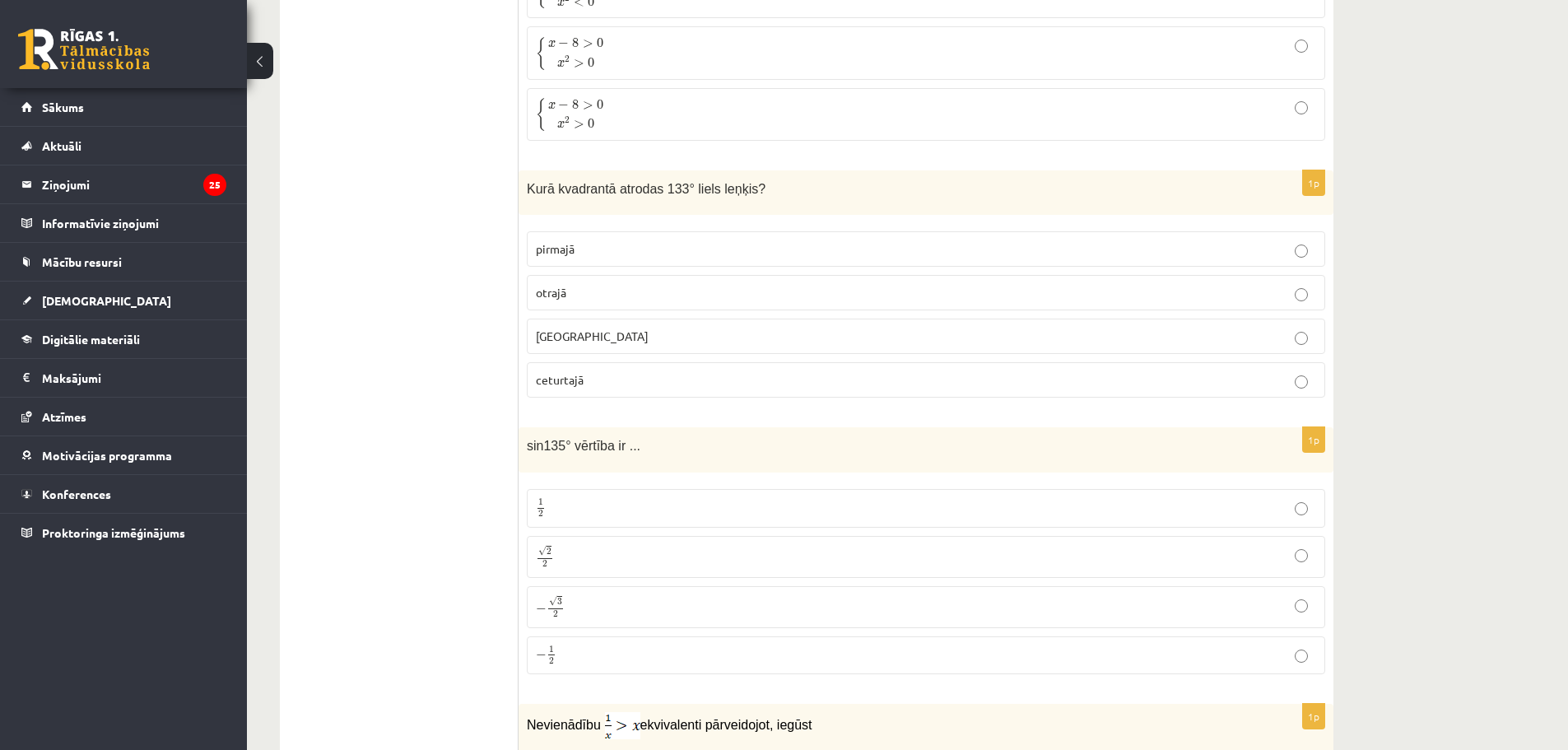
scroll to position [6483, 0]
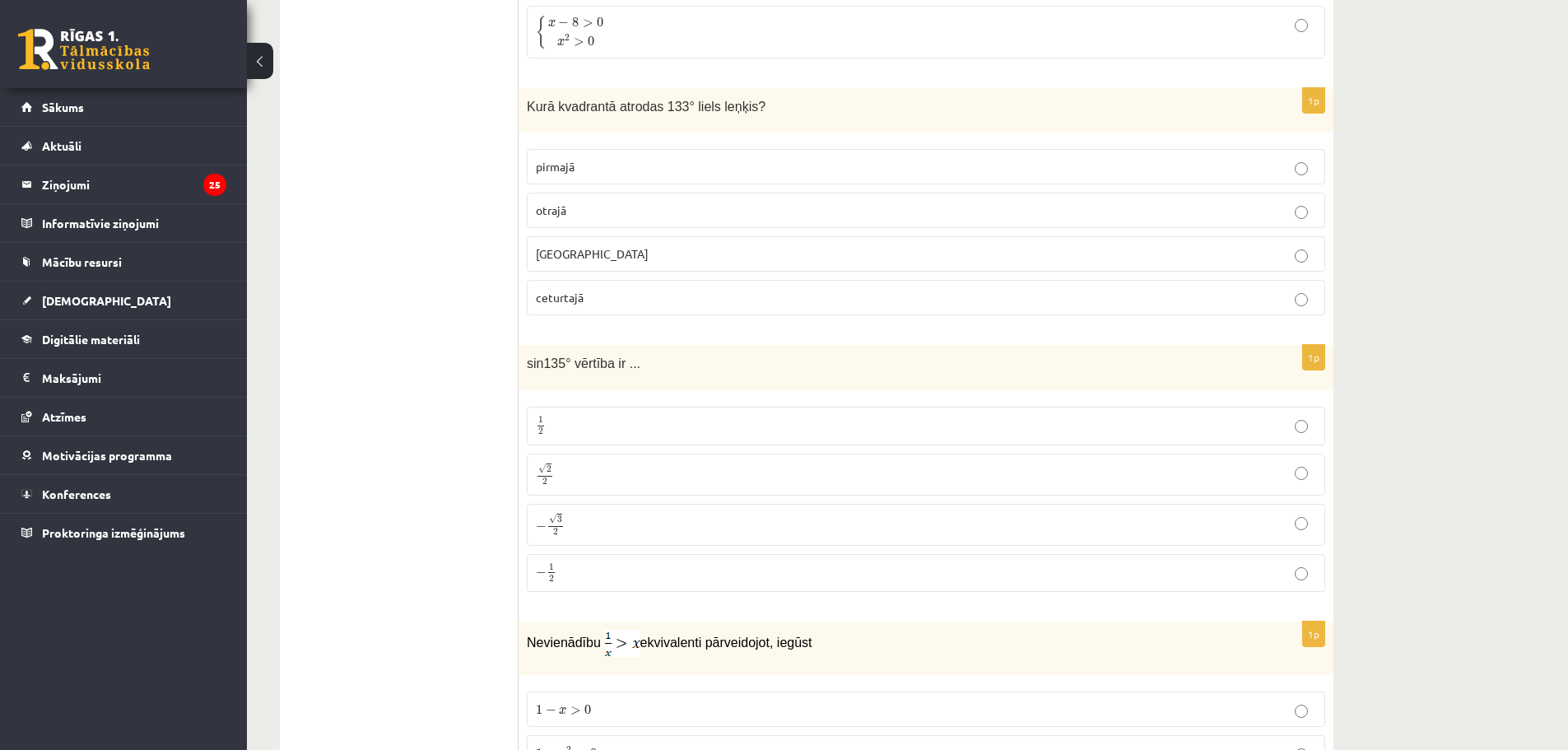
click at [570, 467] on p "√ 2 2 2 2" at bounding box center [926, 474] width 780 height 24
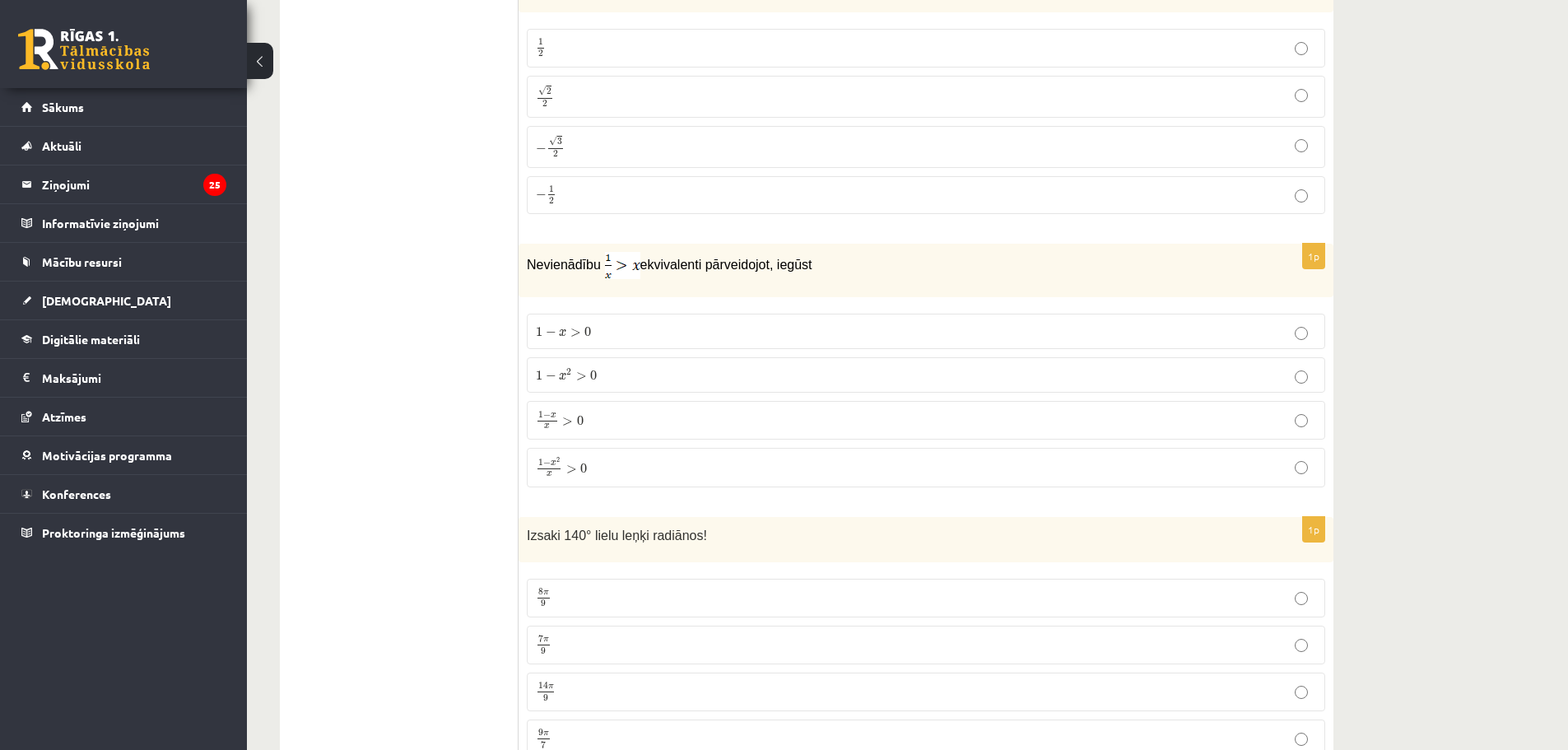
scroll to position [6944, 0]
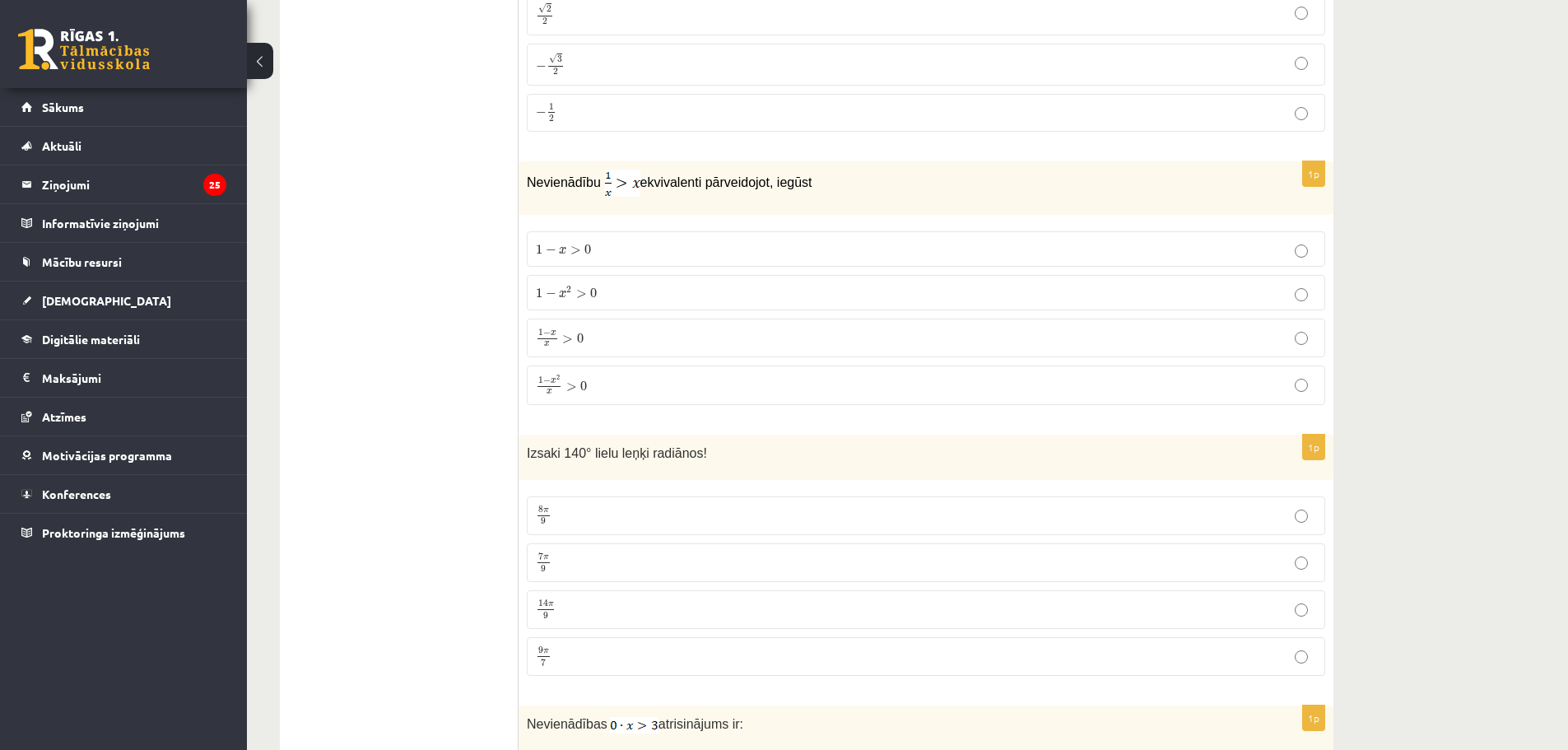
click at [590, 386] on p "1 − x 2 x > 0 1 − x 2 x > 0" at bounding box center [926, 386] width 780 height 21
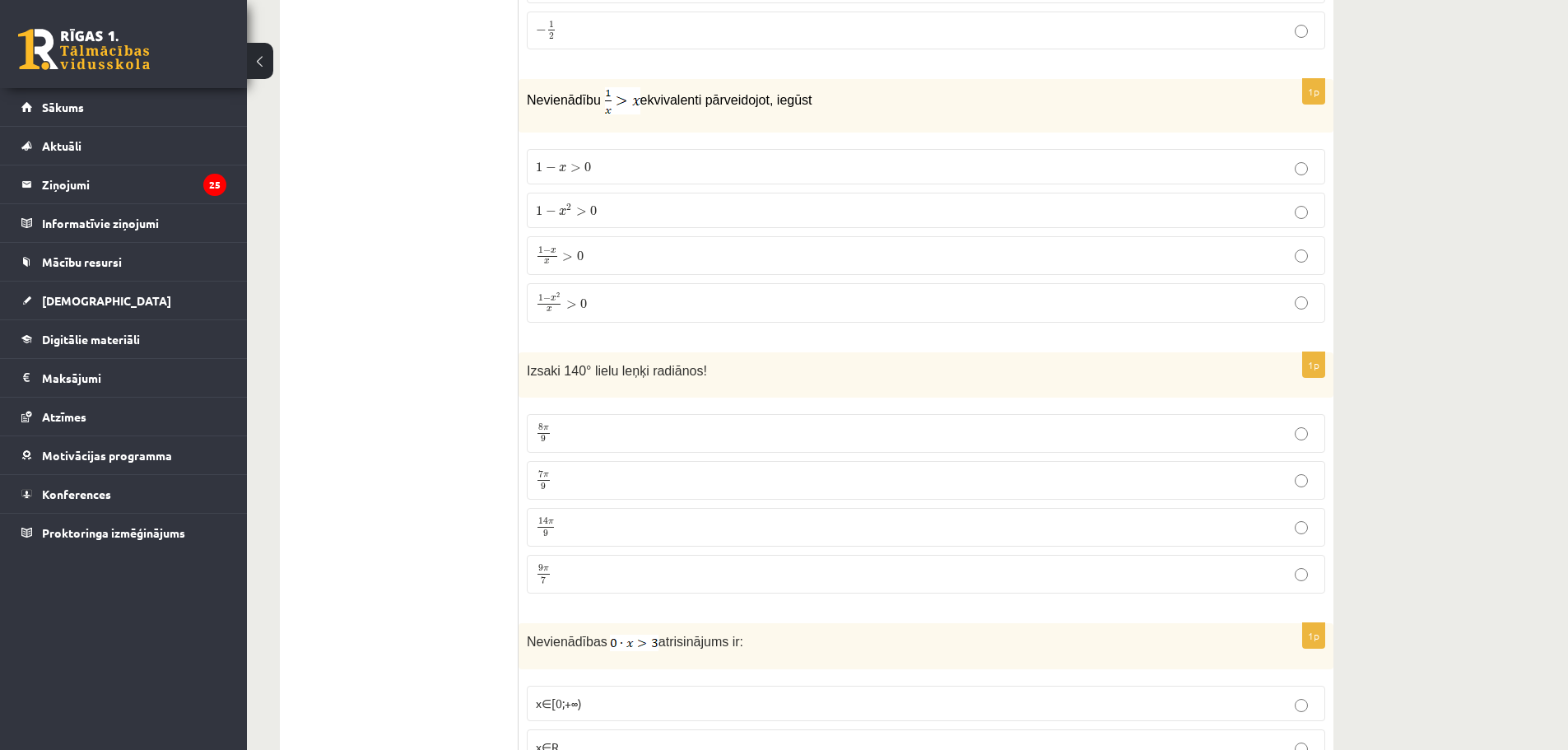
click at [609, 476] on p "7 π 9 7 π 9" at bounding box center [926, 481] width 780 height 21
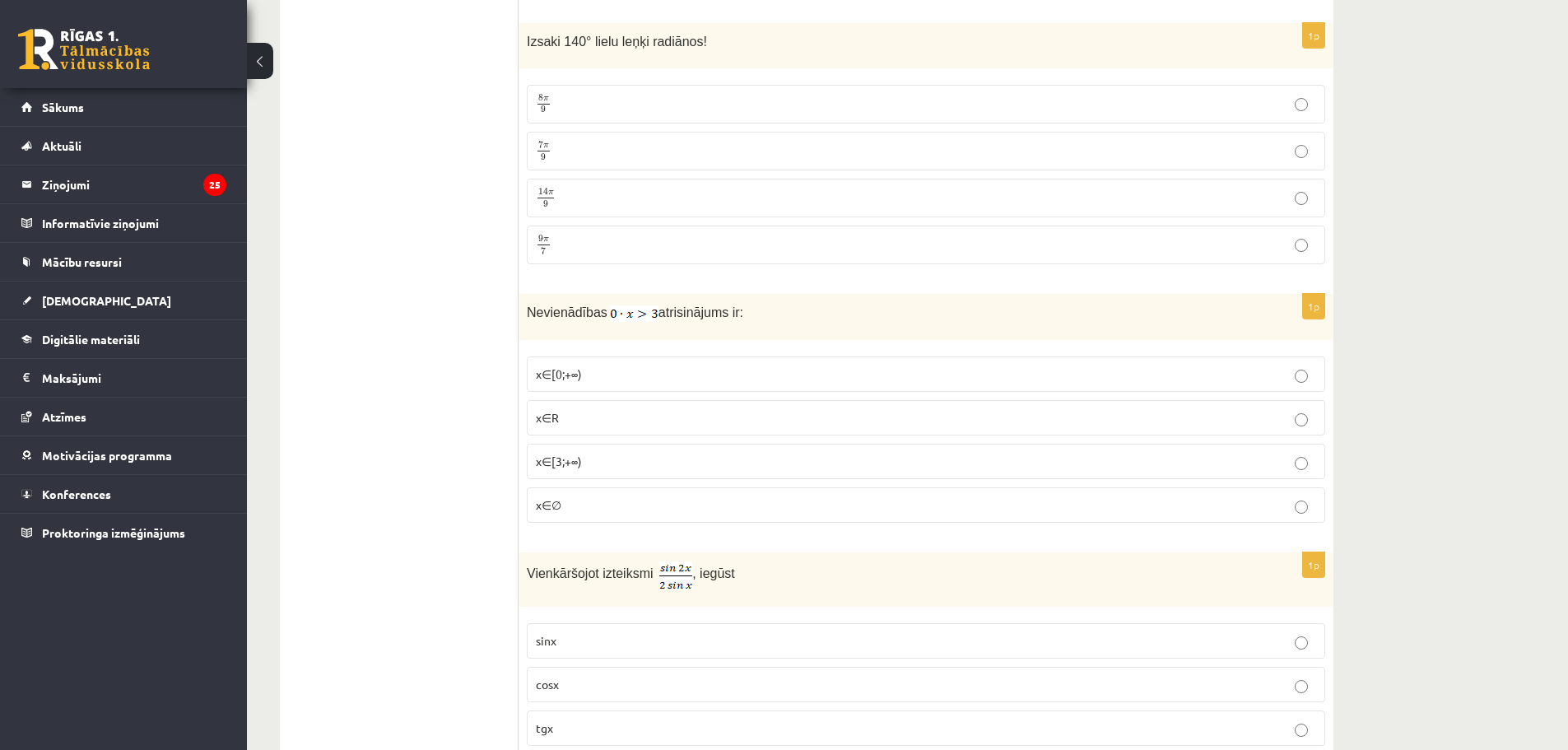
scroll to position [7520, 0]
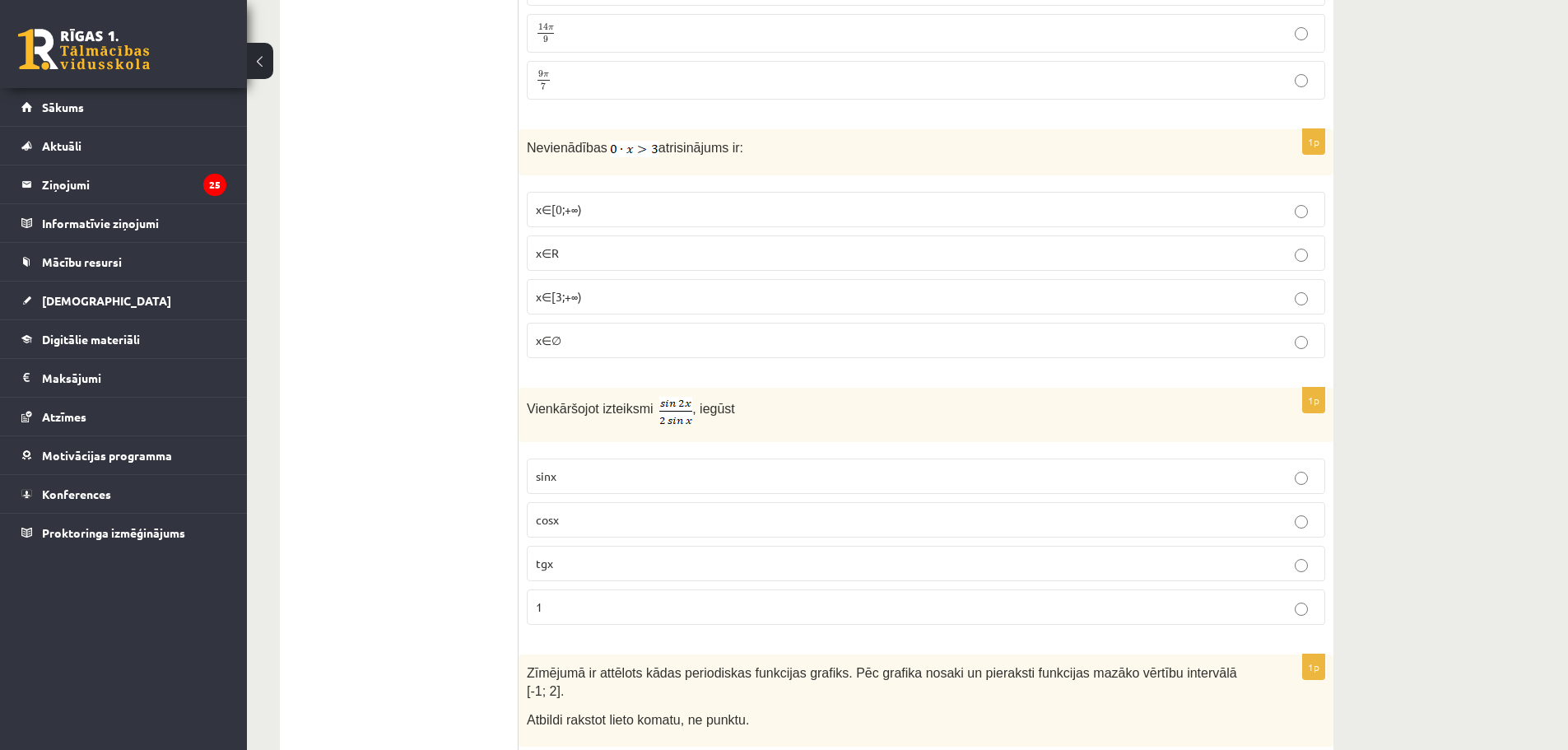
click at [570, 340] on p "x∈∅" at bounding box center [926, 341] width 780 height 17
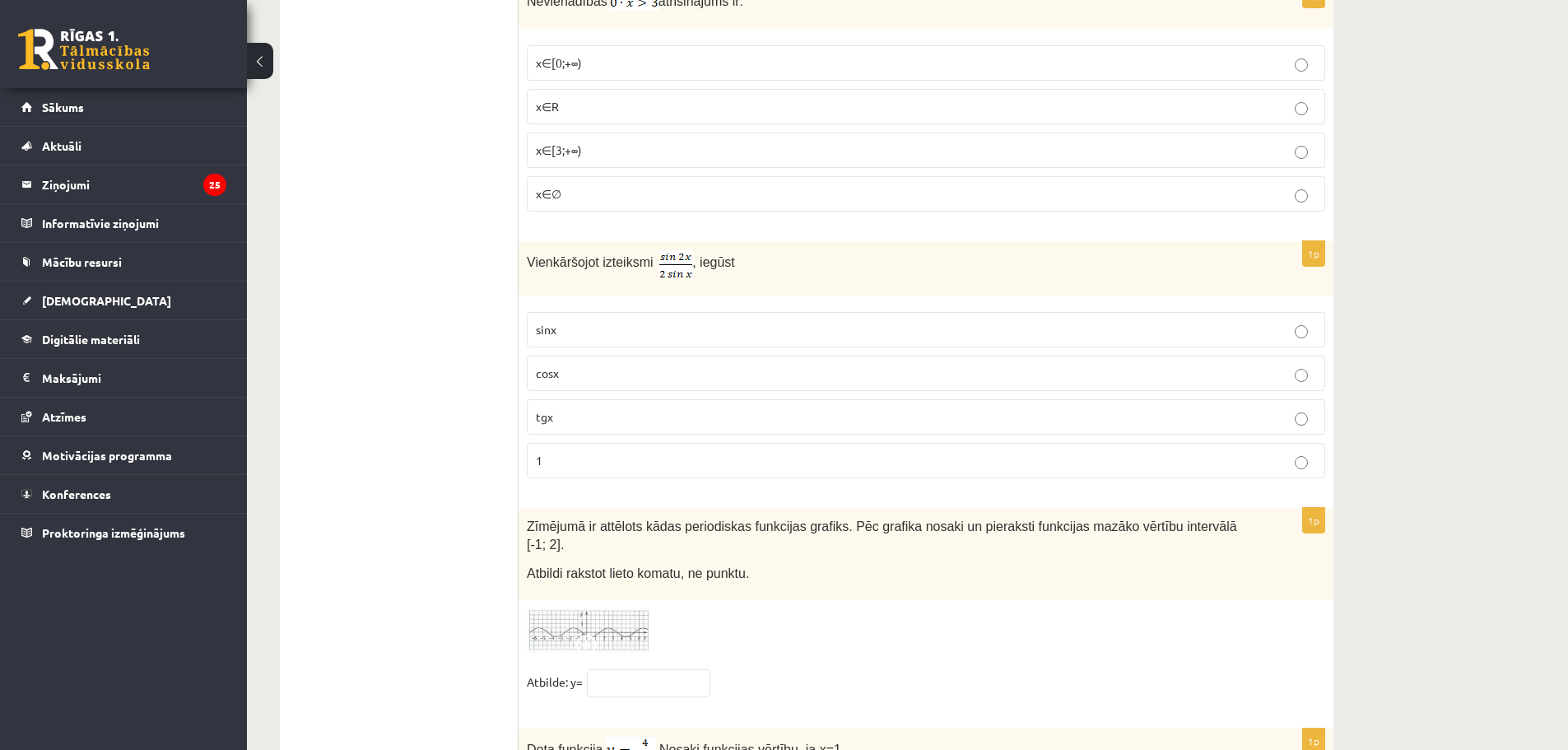
scroll to position [7750, 0]
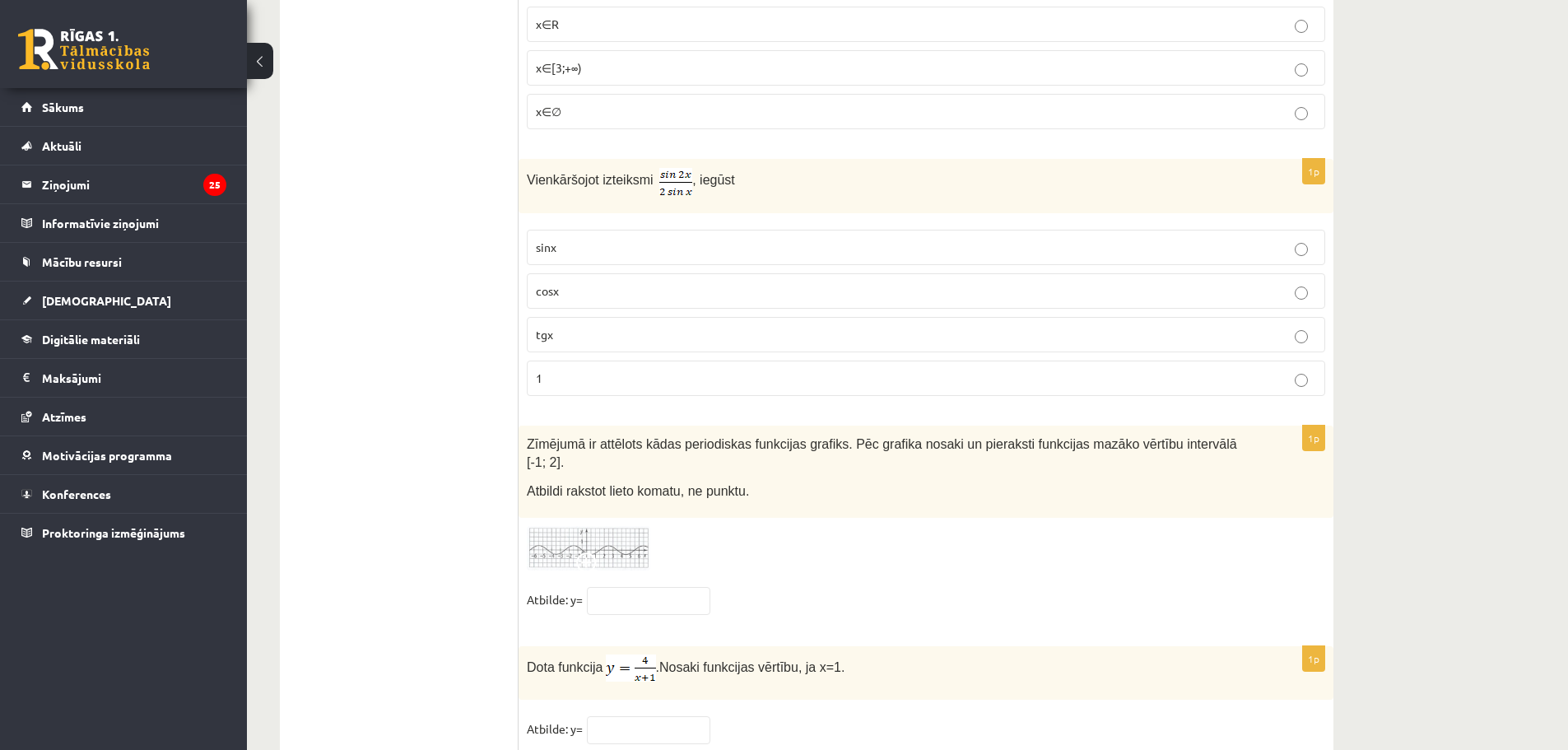
click at [671, 173] on img at bounding box center [676, 182] width 33 height 27
drag, startPoint x: 667, startPoint y: 174, endPoint x: 655, endPoint y: 187, distance: 17.7
click at [660, 187] on img at bounding box center [676, 182] width 33 height 27
drag, startPoint x: 524, startPoint y: 168, endPoint x: 743, endPoint y: 168, distance: 219.0
click at [743, 168] on div "Vienkāršojot izteiksmi , iegūst" at bounding box center [926, 186] width 815 height 55
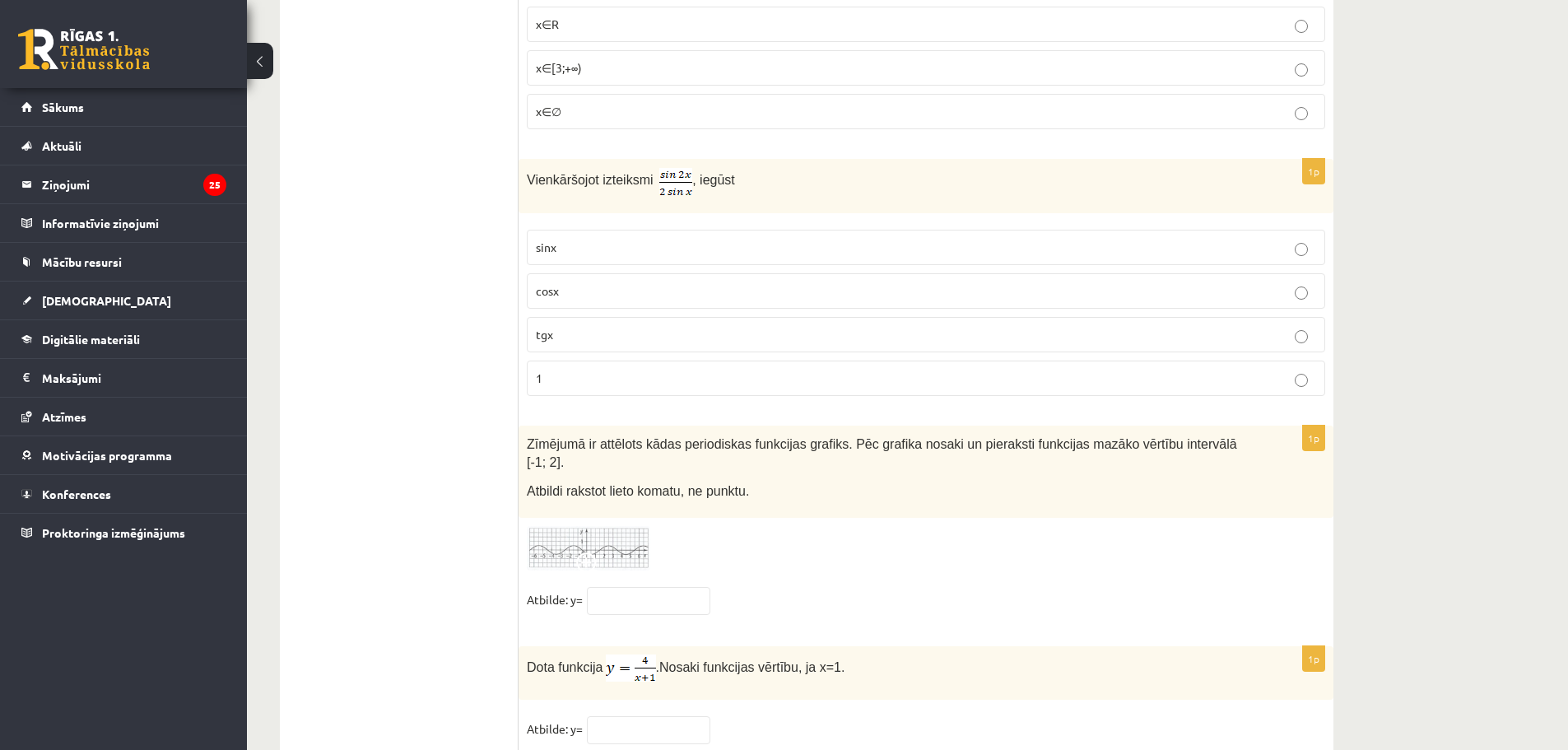
copy p "Vienkāršojot izteiksmi , iegūst"
click at [590, 298] on label "cosx" at bounding box center [926, 291] width 798 height 35
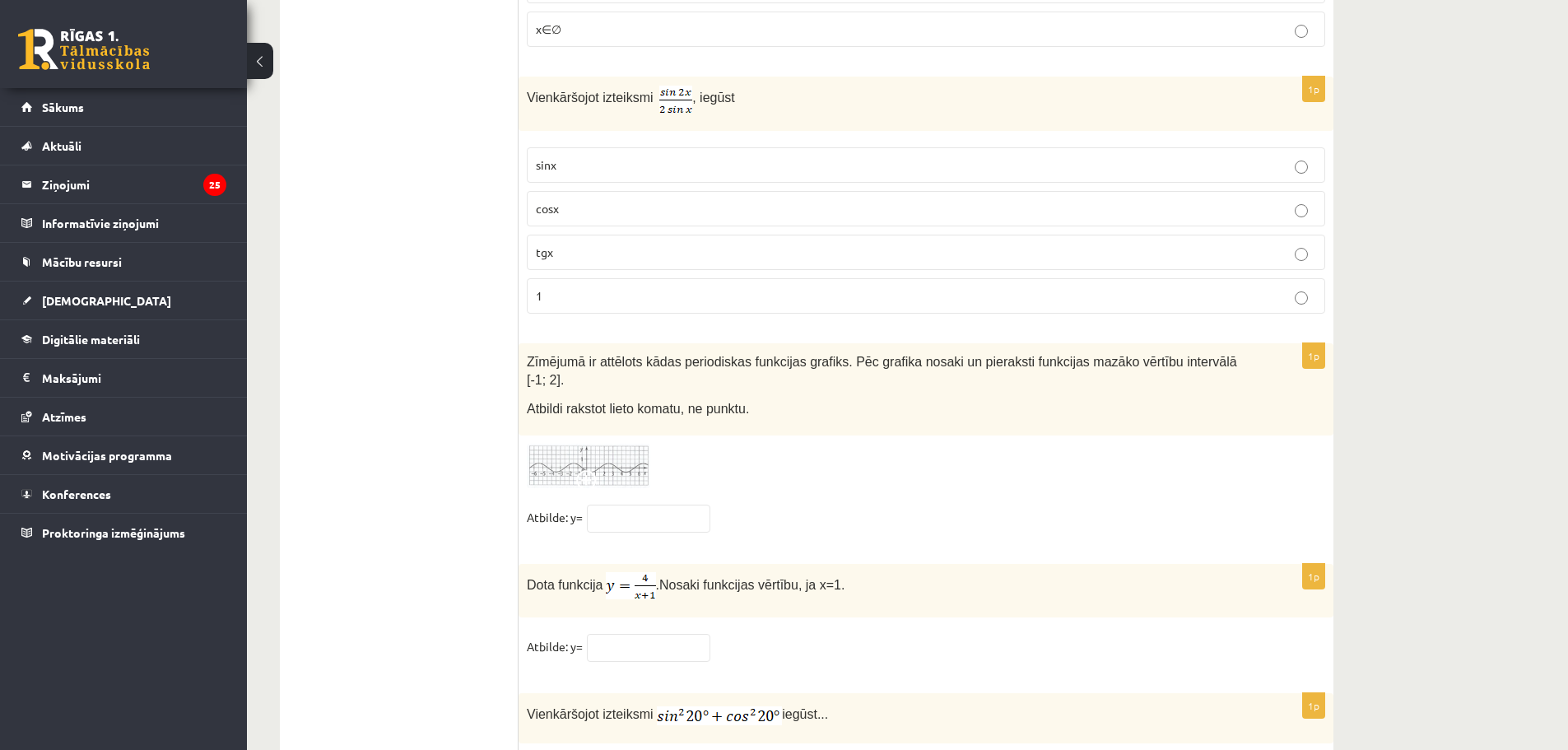
scroll to position [7914, 0]
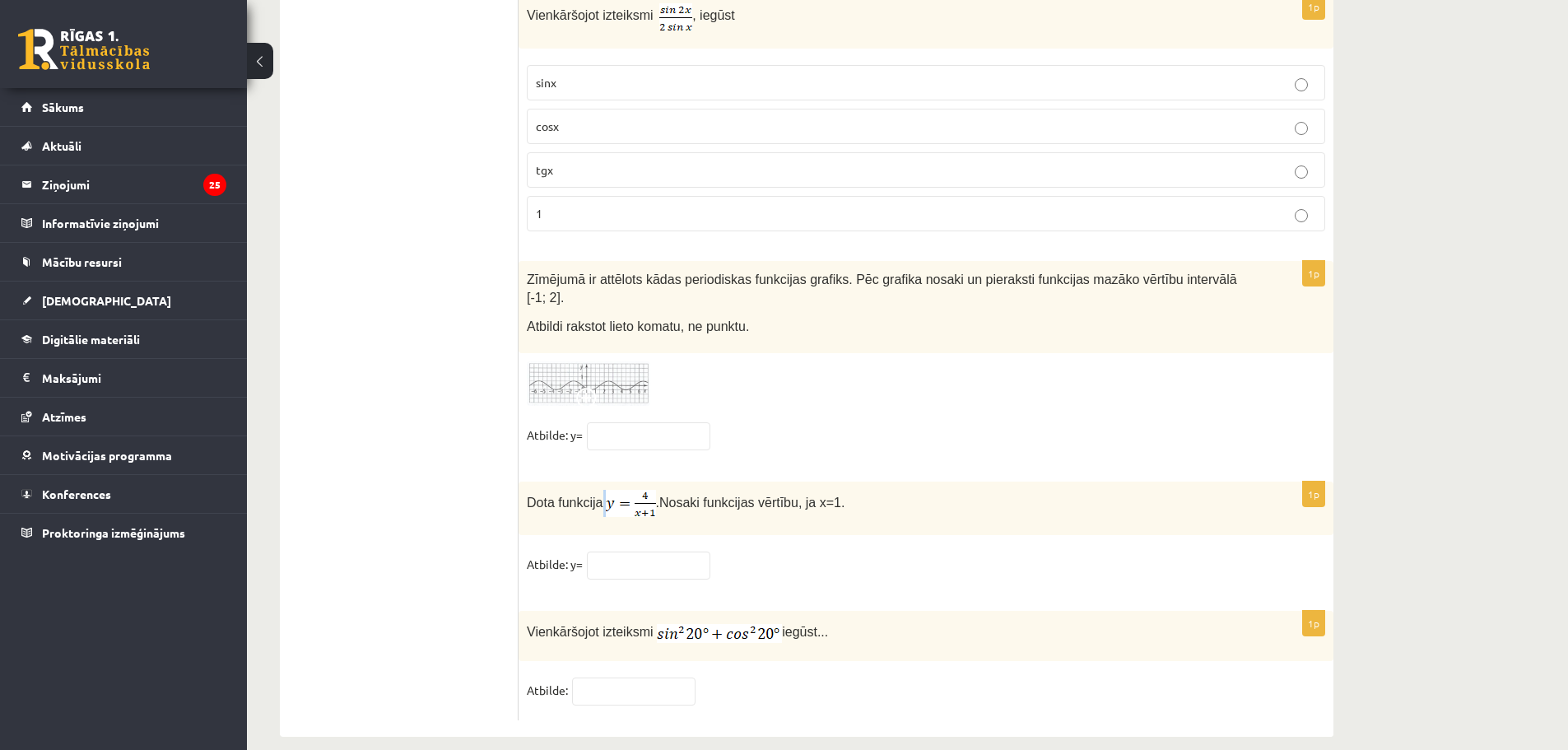
click at [607, 490] on p "Dota funkcija . Nosaki funkcijas vērtību, ja x=1." at bounding box center [884, 503] width 716 height 27
click at [837, 552] on fieldset "Atbilde: y=" at bounding box center [926, 569] width 798 height 34
click at [645, 552] on input "text" at bounding box center [648, 565] width 123 height 28
type input "*"
click at [771, 651] on div "1p Vienkāršojot izteiksmi iegūst... Atbilde:" at bounding box center [926, 666] width 815 height 110
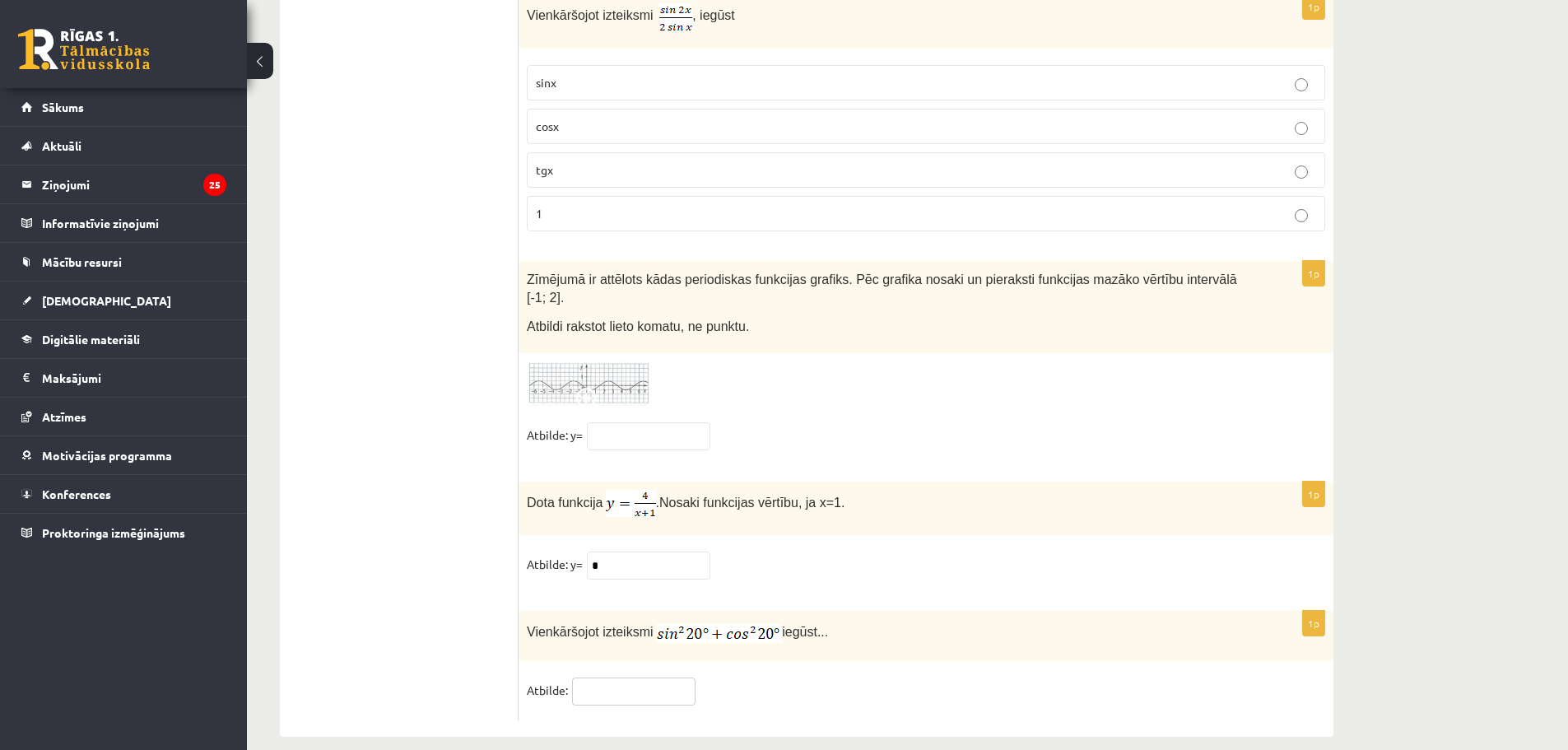
click at [613, 678] on input "text" at bounding box center [633, 692] width 123 height 28
type input "*"
click at [838, 681] on fieldset "Atbilde: *" at bounding box center [926, 695] width 798 height 34
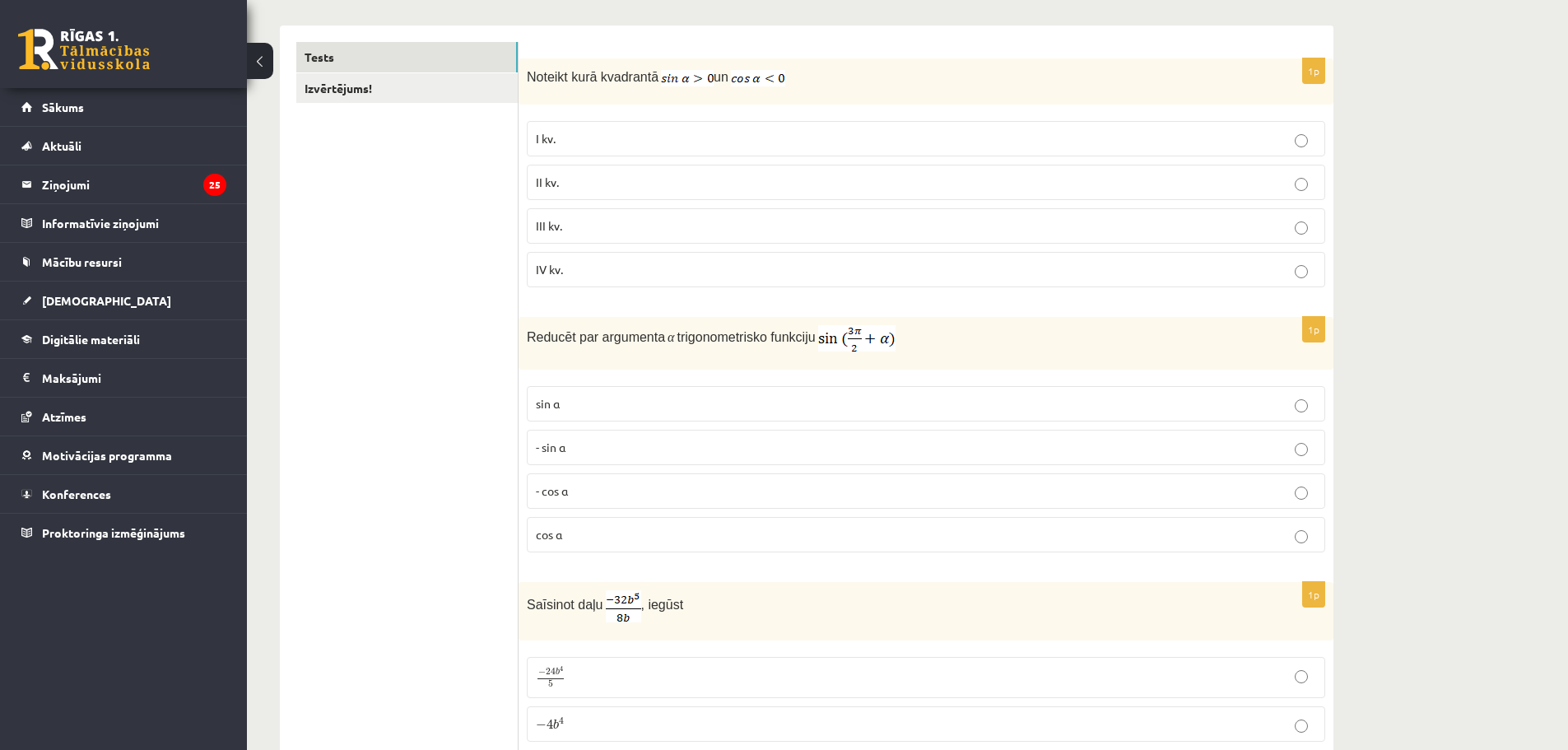
scroll to position [0, 0]
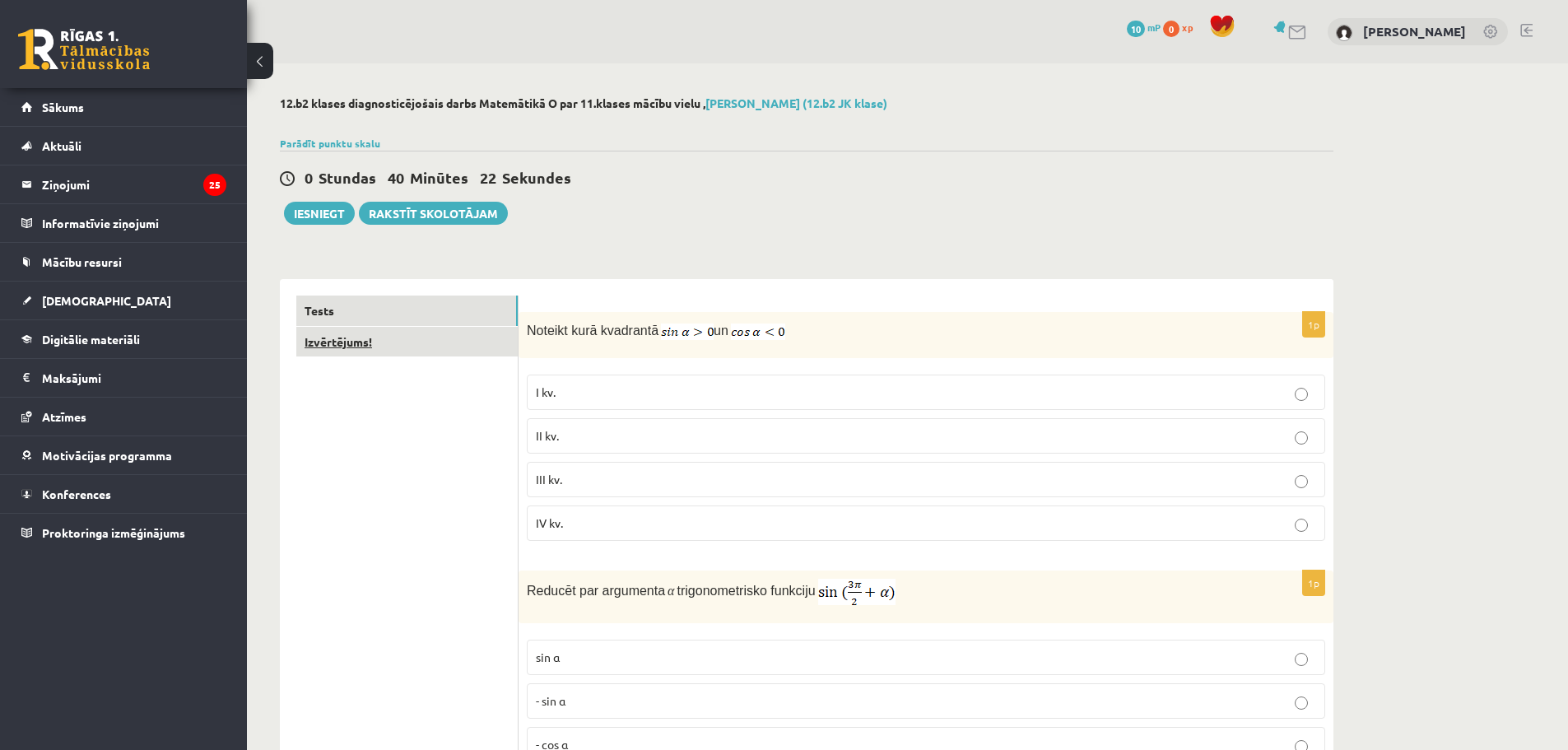
click at [374, 348] on link "Izvērtējums!" at bounding box center [407, 342] width 222 height 31
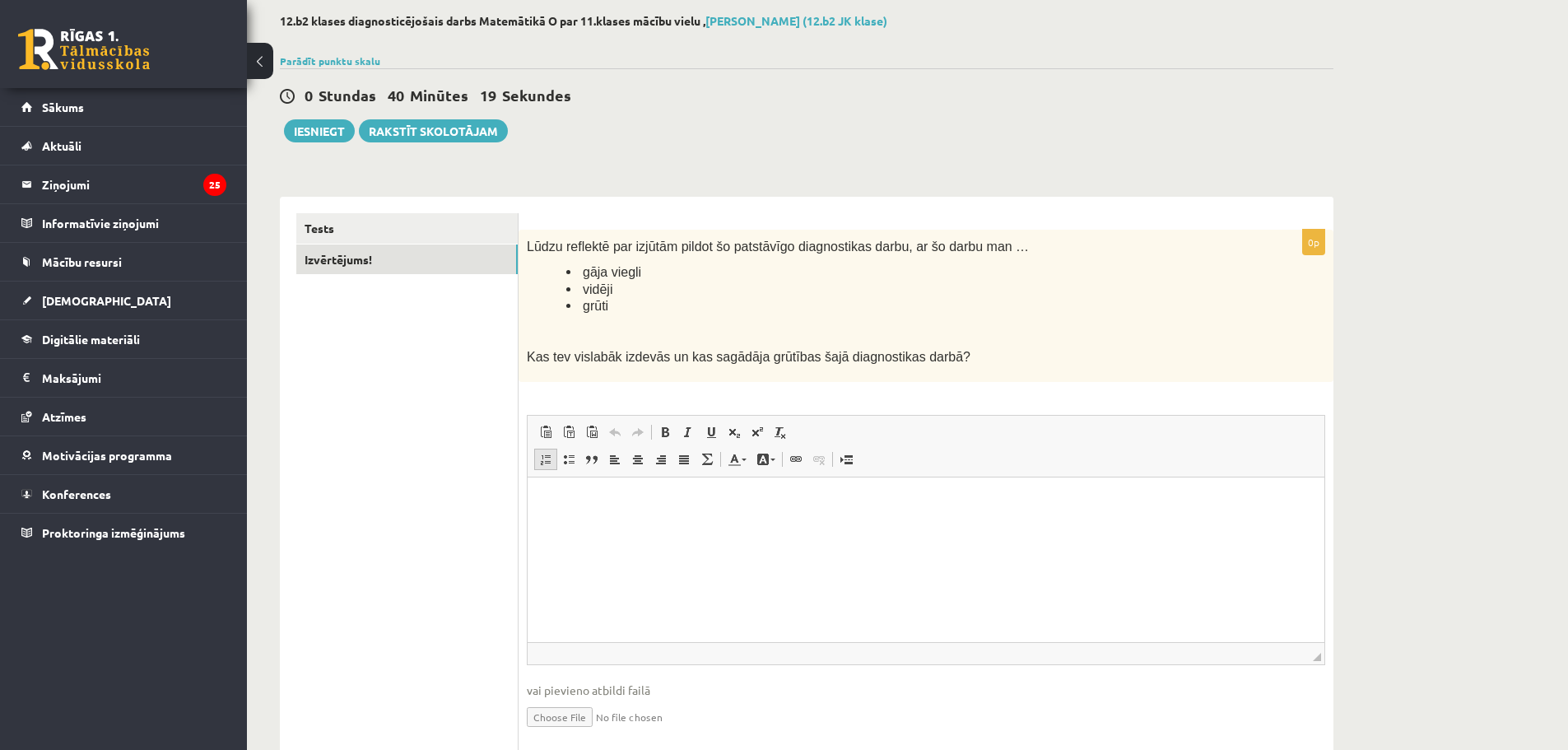
scroll to position [141, 0]
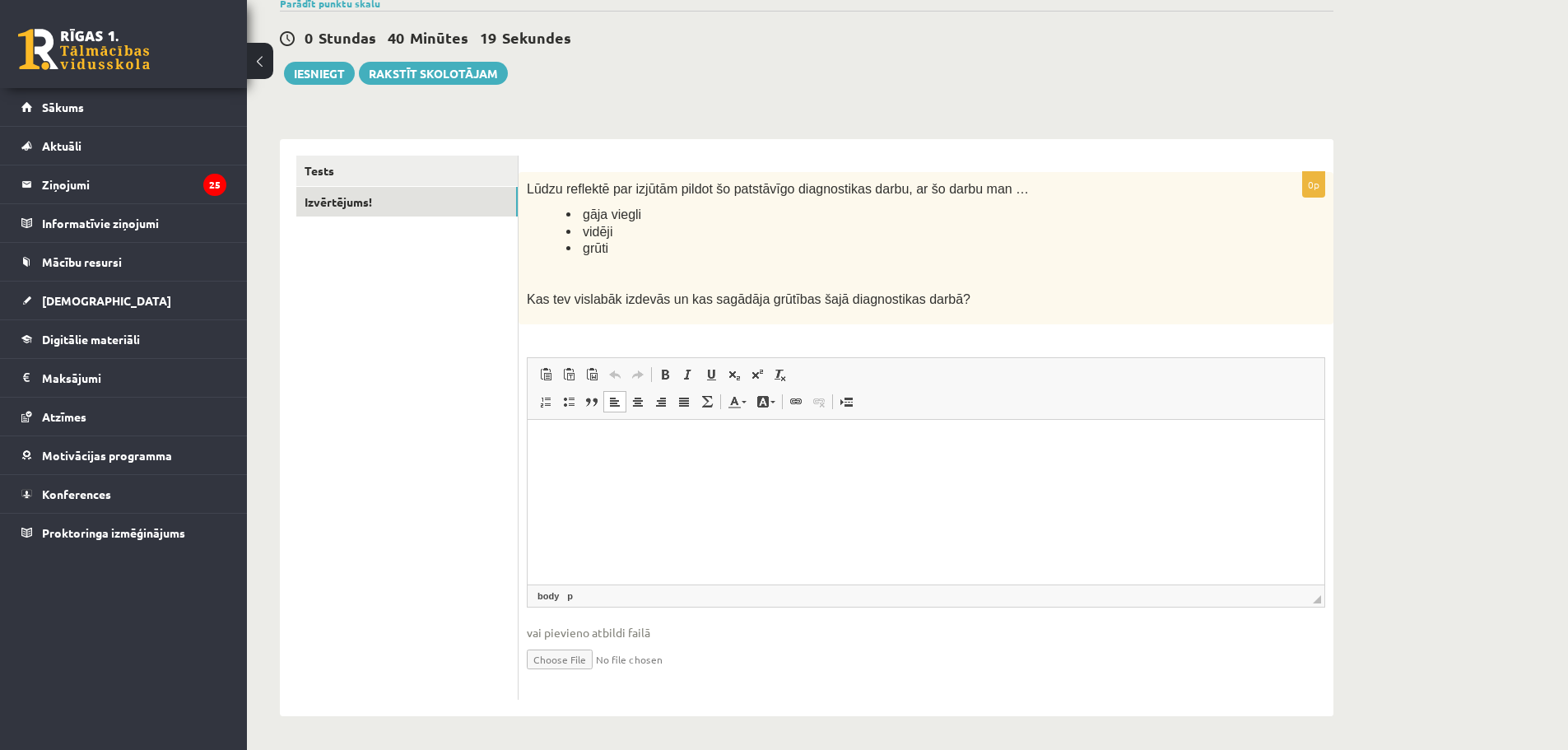
click at [558, 458] on html at bounding box center [926, 444] width 796 height 51
click at [306, 84] on button "Iesniegt" at bounding box center [319, 74] width 71 height 23
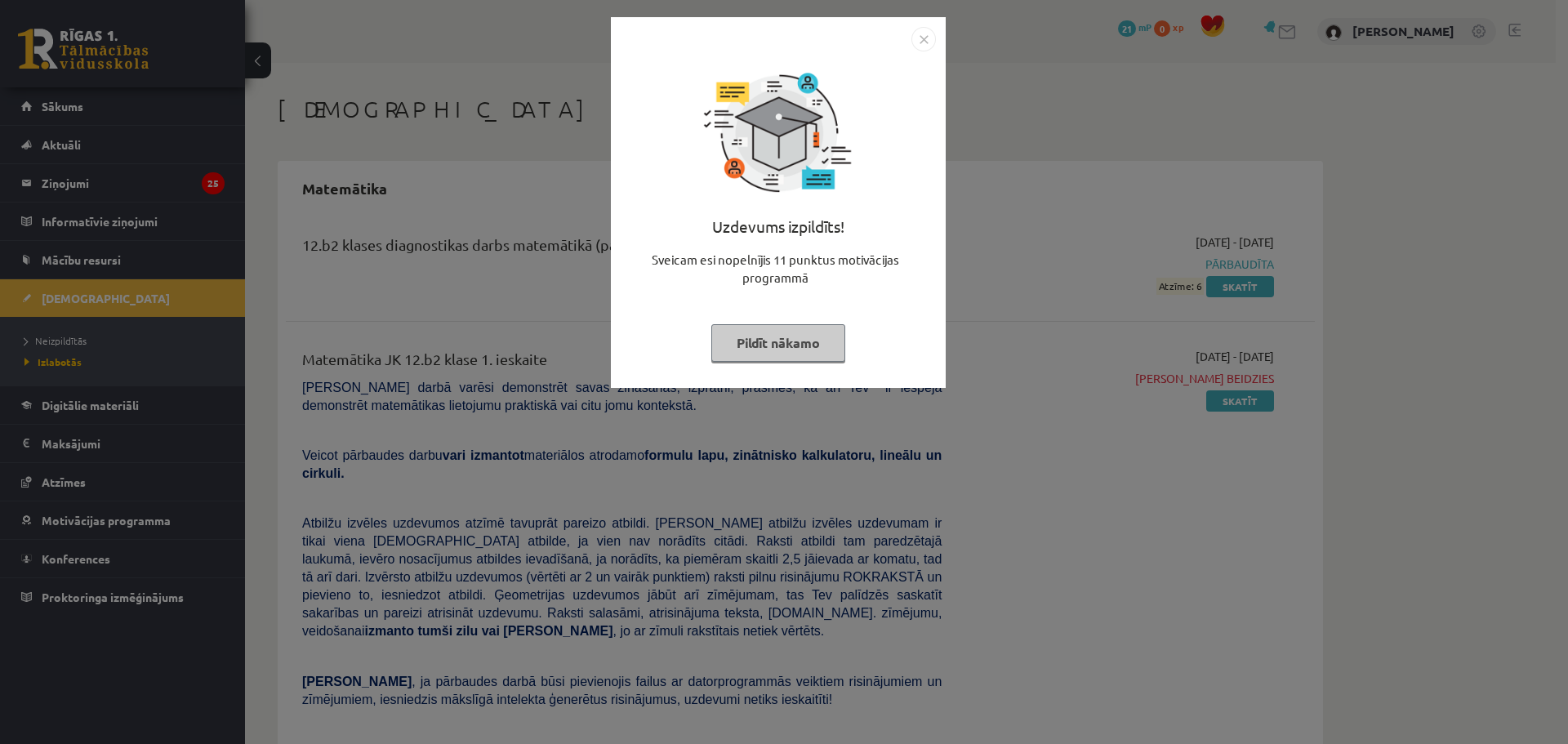
click at [912, 33] on img "Close" at bounding box center [924, 39] width 25 height 25
